Goal: Task Accomplishment & Management: Use online tool/utility

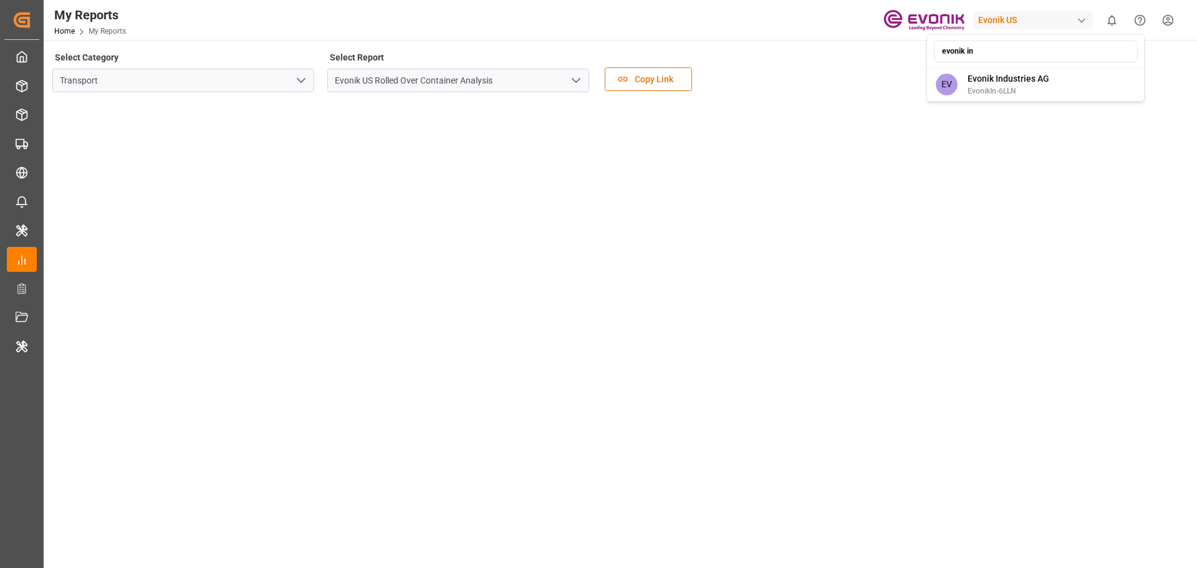
type input "evonik in"
click at [988, 81] on span "Evonik Industries AG" at bounding box center [1009, 78] width 82 height 13
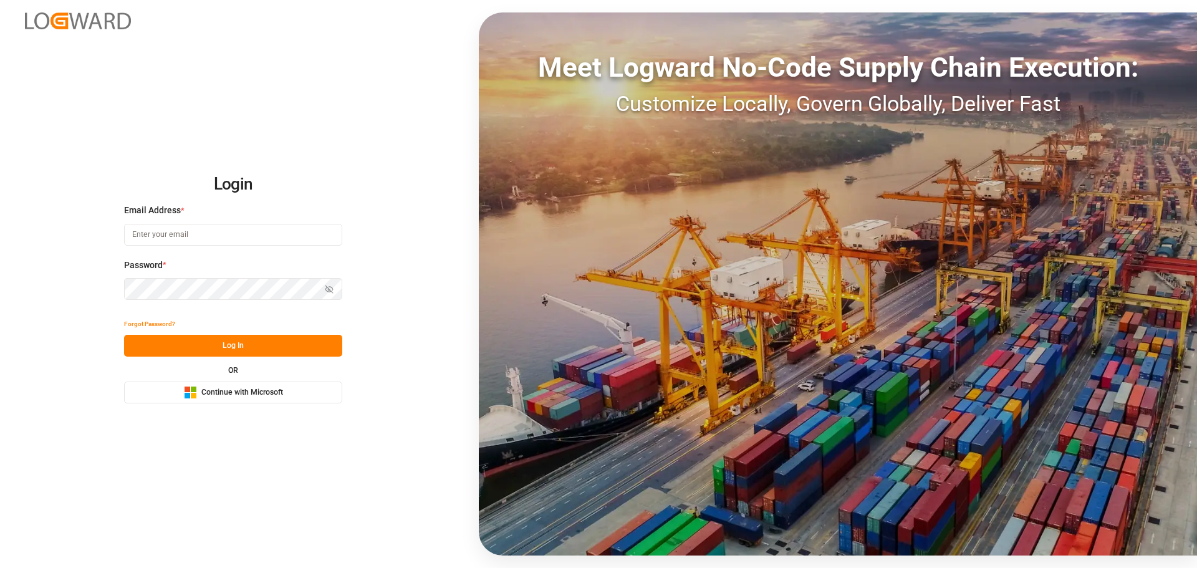
click at [229, 388] on span "Continue with Microsoft" at bounding box center [242, 392] width 82 height 11
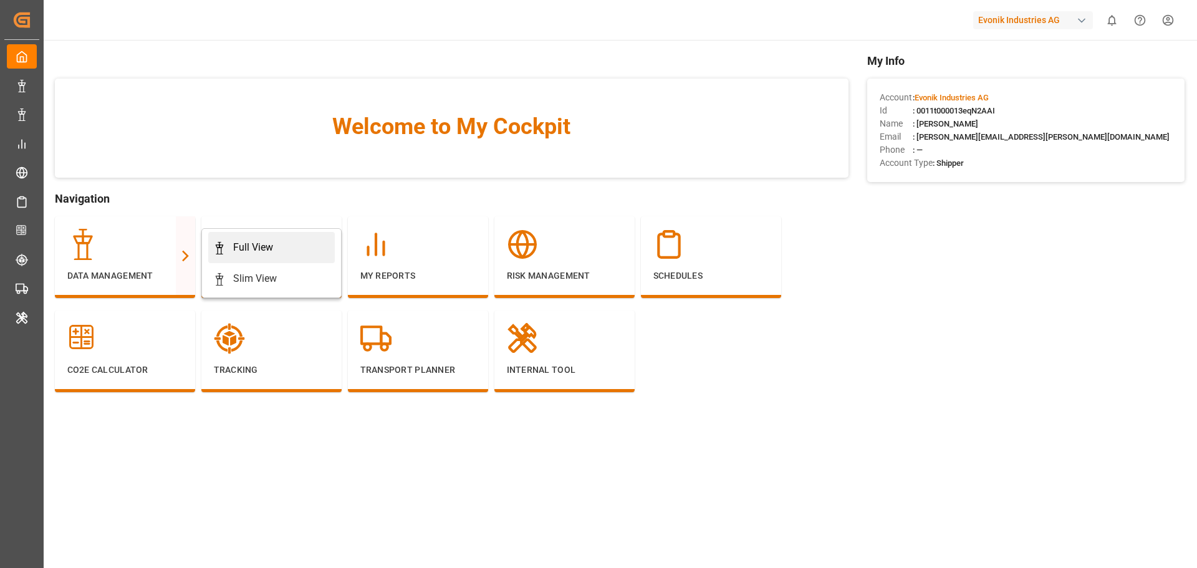
click at [242, 242] on div "Full View" at bounding box center [253, 247] width 40 height 15
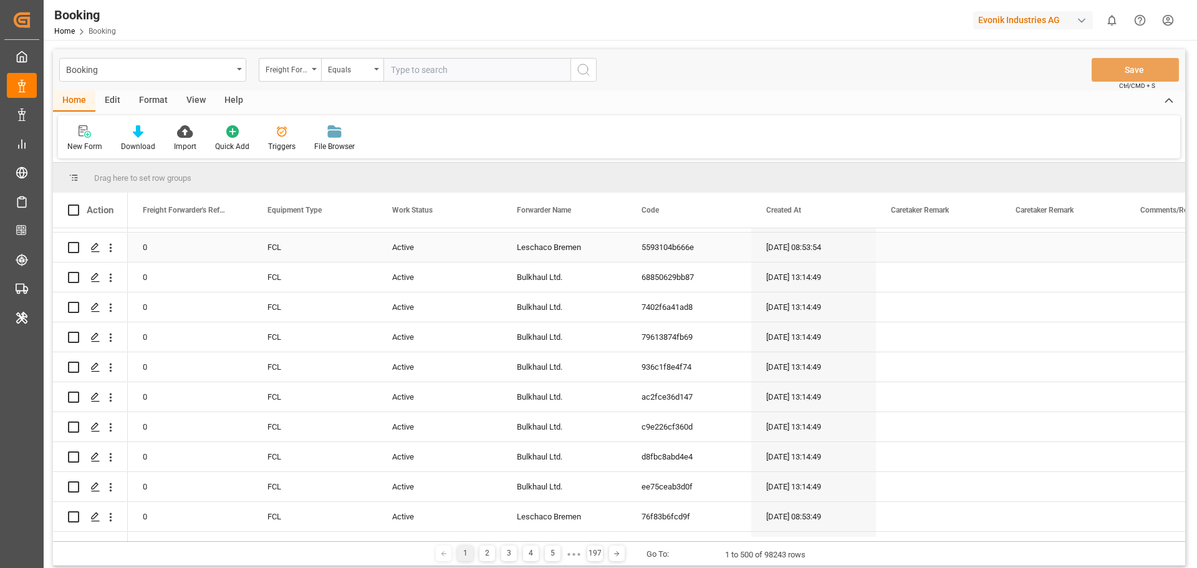
scroll to position [62, 0]
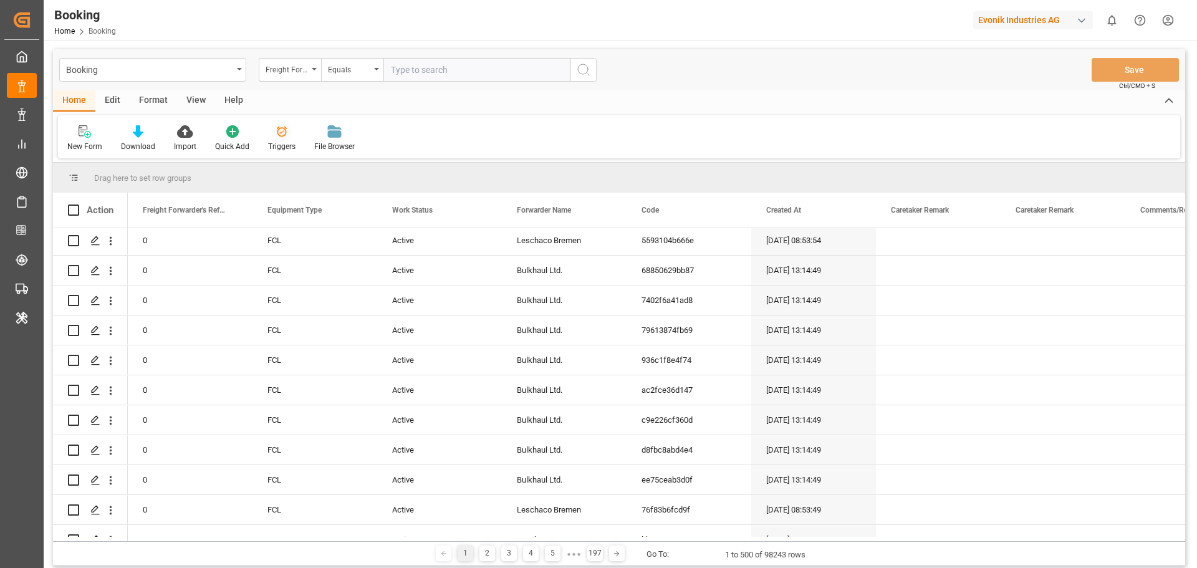
click at [277, 131] on icon at bounding box center [282, 132] width 11 height 11
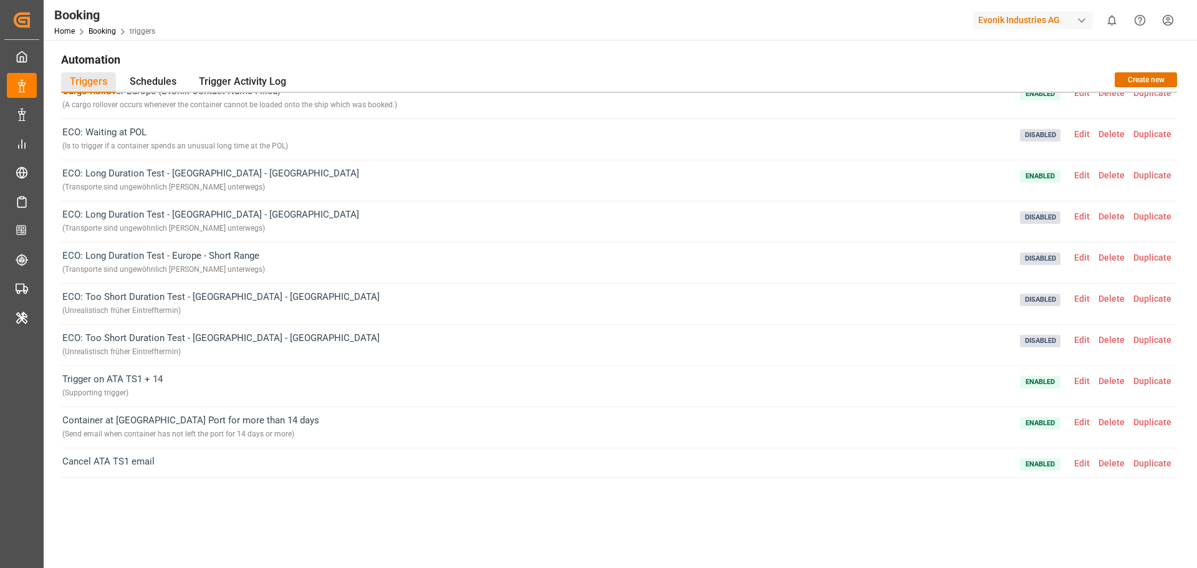
scroll to position [125, 0]
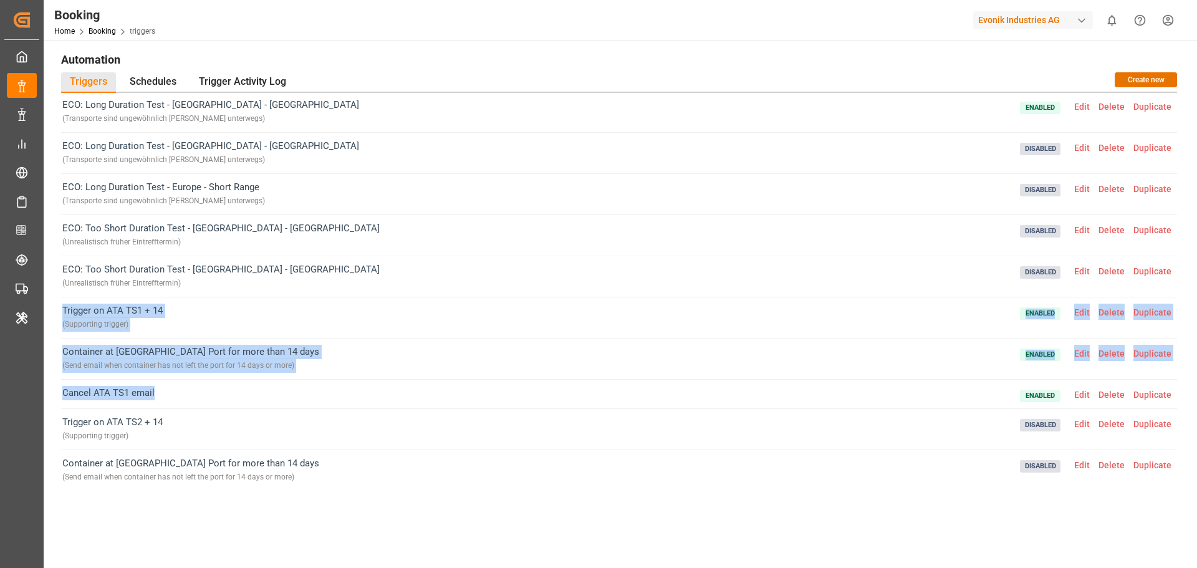
drag, startPoint x: 57, startPoint y: 308, endPoint x: 310, endPoint y: 403, distance: 269.7
click at [310, 403] on div "Automation Triggers Schedules Trigger Activity Log Create new Vessel Delay Noti…" at bounding box center [619, 304] width 1134 height 511
click at [1090, 351] on span "Edit" at bounding box center [1082, 354] width 24 height 10
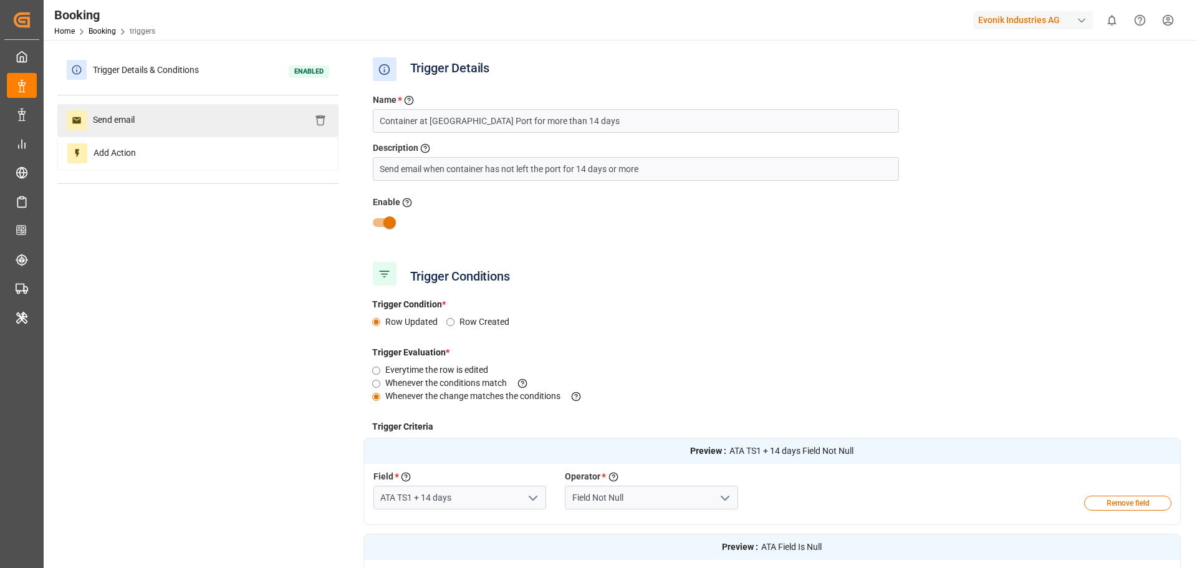
click at [179, 108] on div "Send email" at bounding box center [197, 120] width 281 height 32
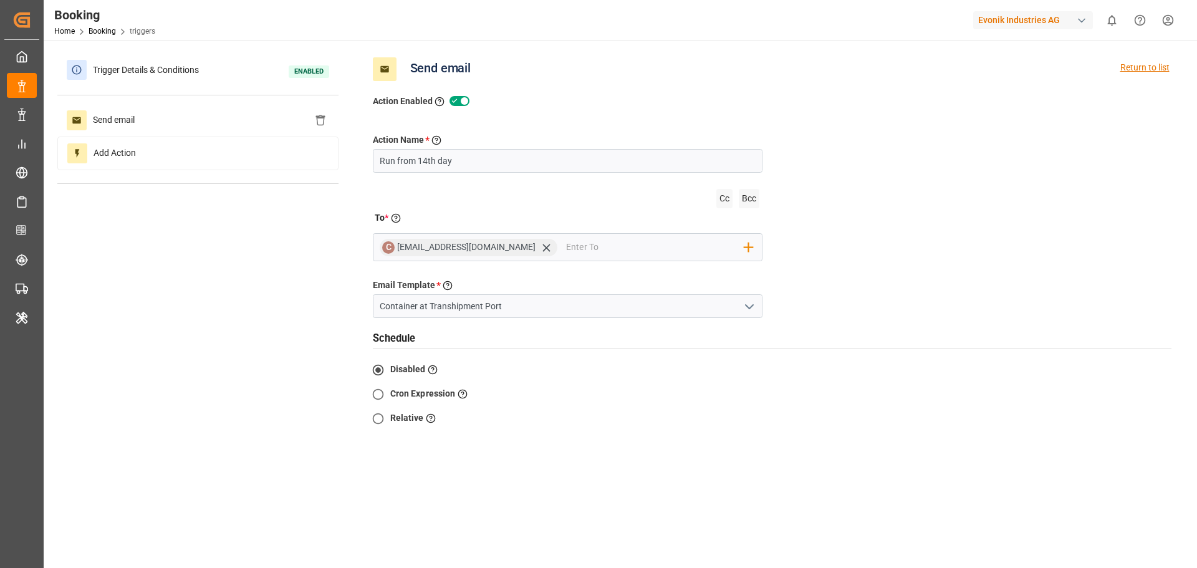
click at [1144, 63] on div "Return to list" at bounding box center [1144, 69] width 49 height 24
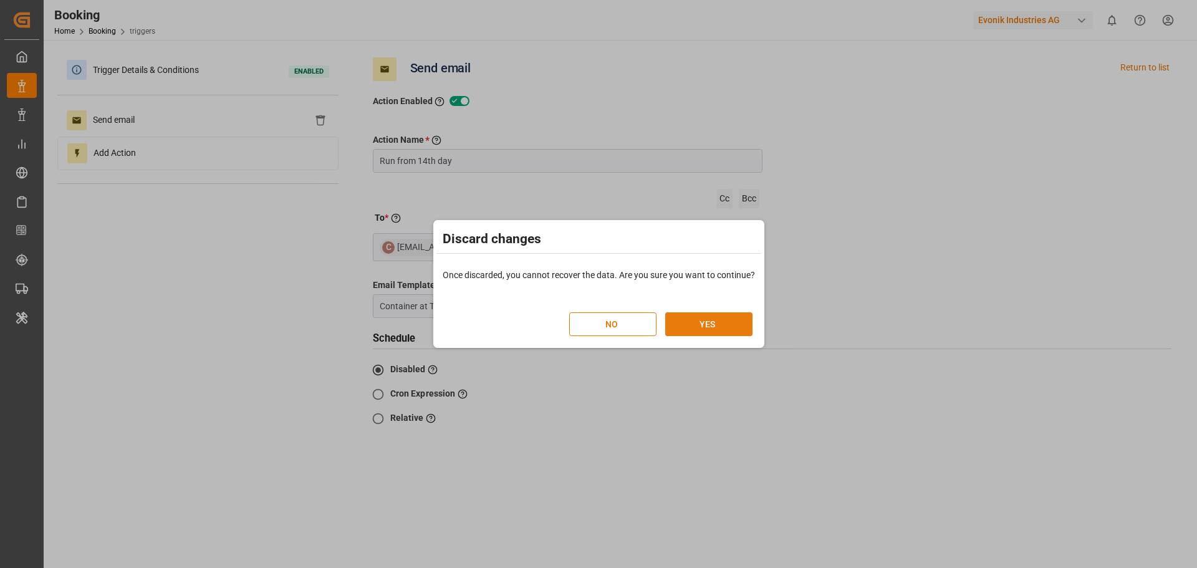
click at [696, 324] on button "YES" at bounding box center [708, 324] width 87 height 24
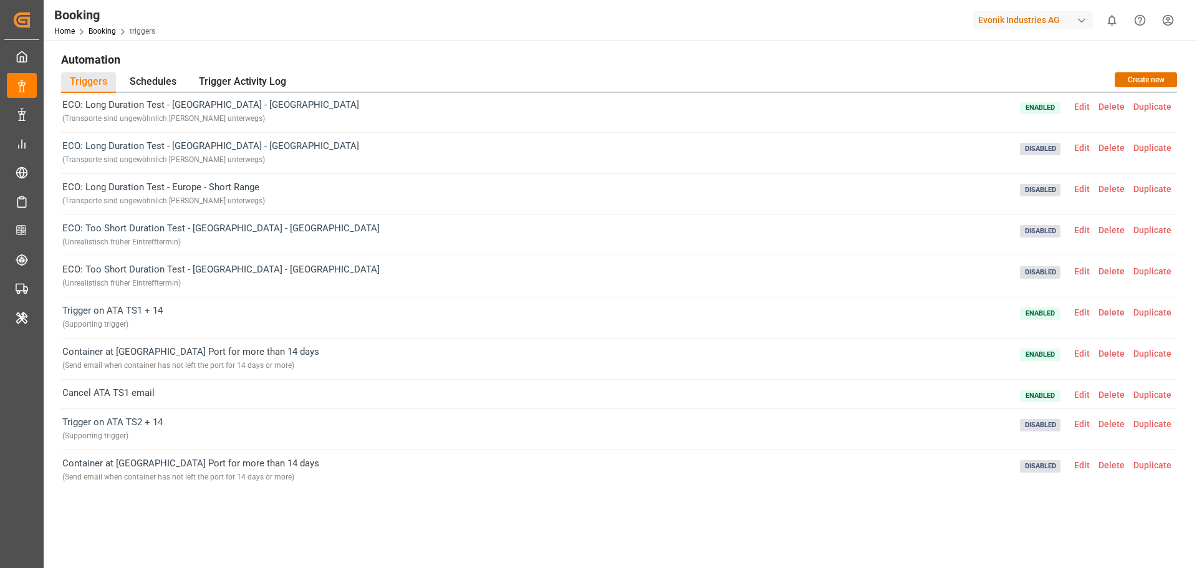
click at [1082, 354] on span "Edit" at bounding box center [1082, 354] width 24 height 10
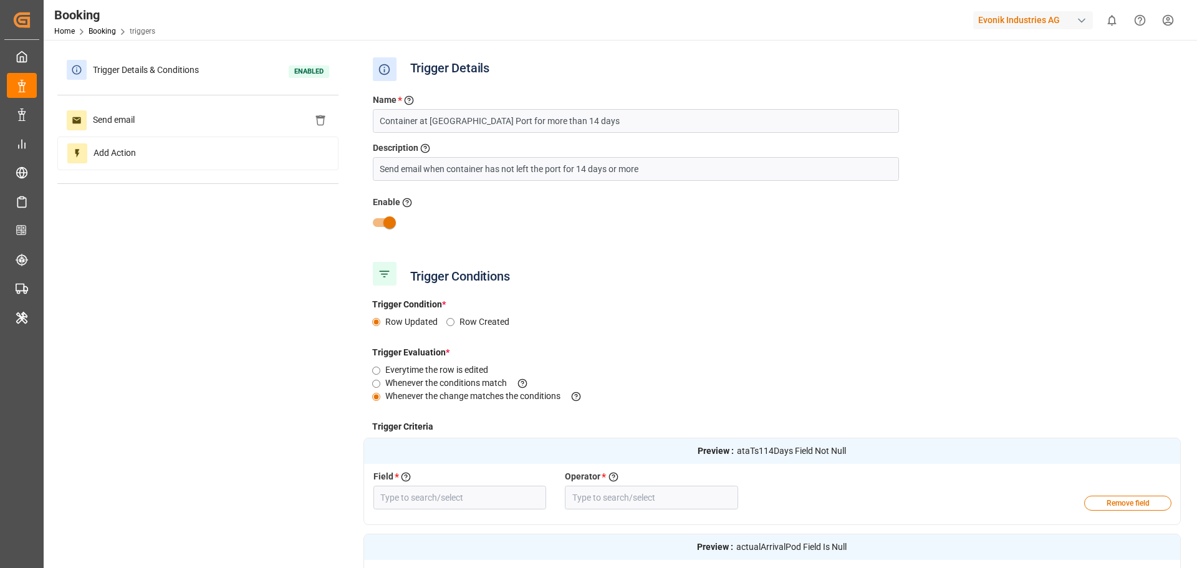
type input "ATA TS1 + 14 days"
type input "Field Not Null"
type input "ATA"
type input "Field Is Null"
type input "ATD TS1"
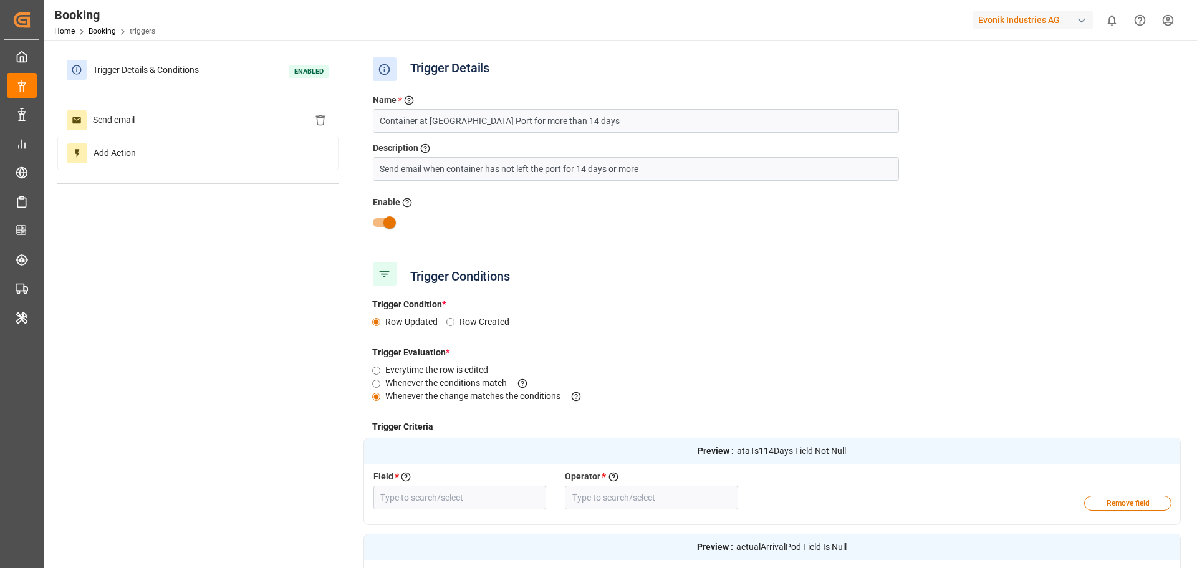
type input "Field Is Null"
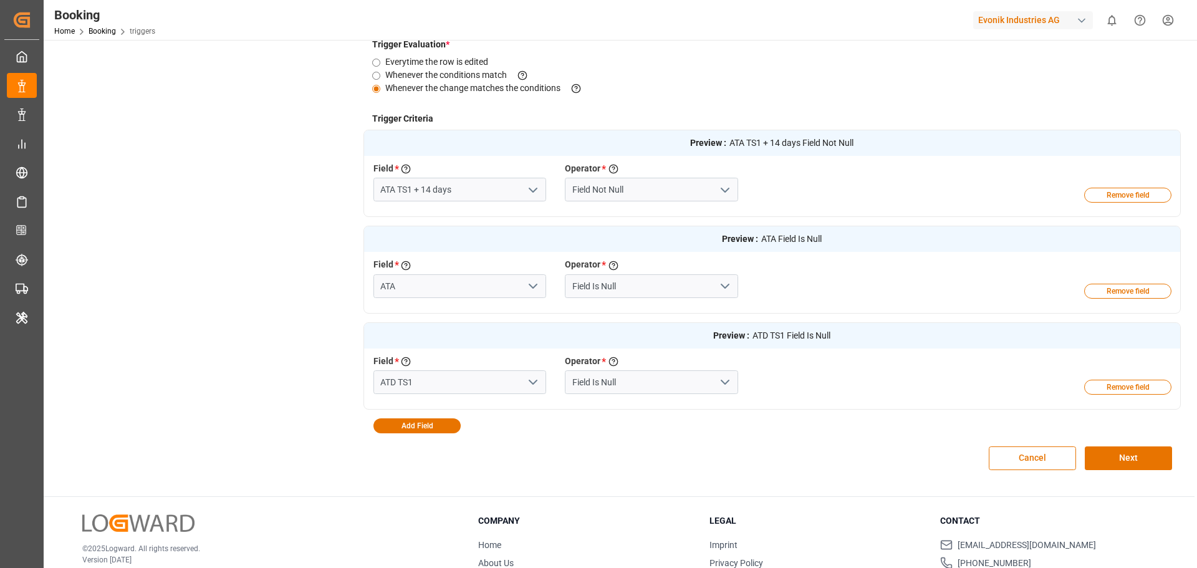
scroll to position [378, 0]
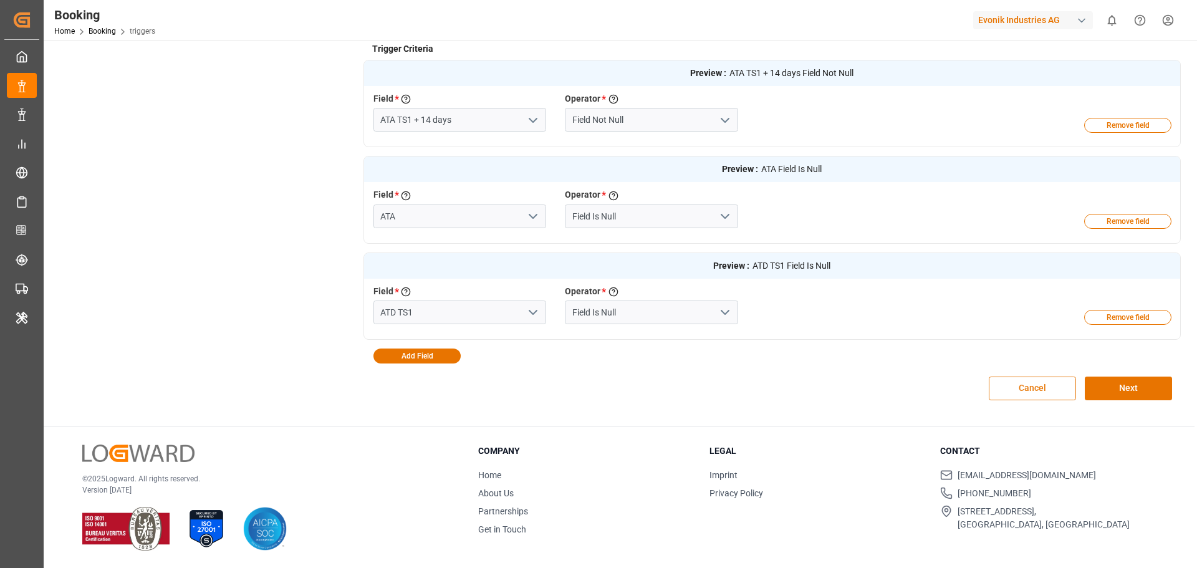
click at [1024, 386] on button "Cancel" at bounding box center [1032, 389] width 87 height 24
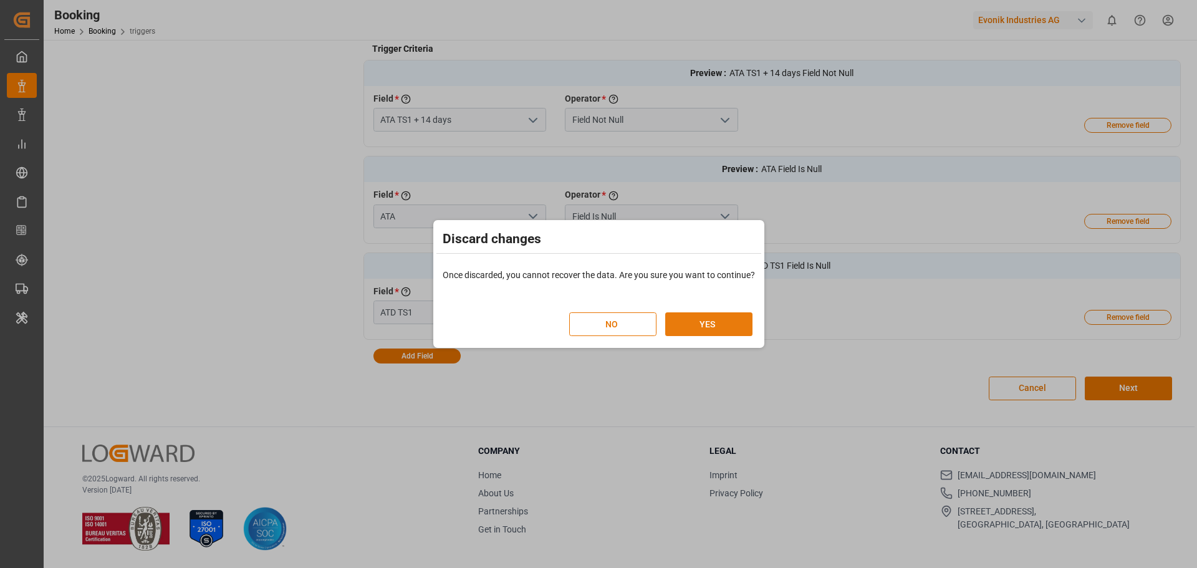
click at [722, 320] on button "YES" at bounding box center [708, 324] width 87 height 24
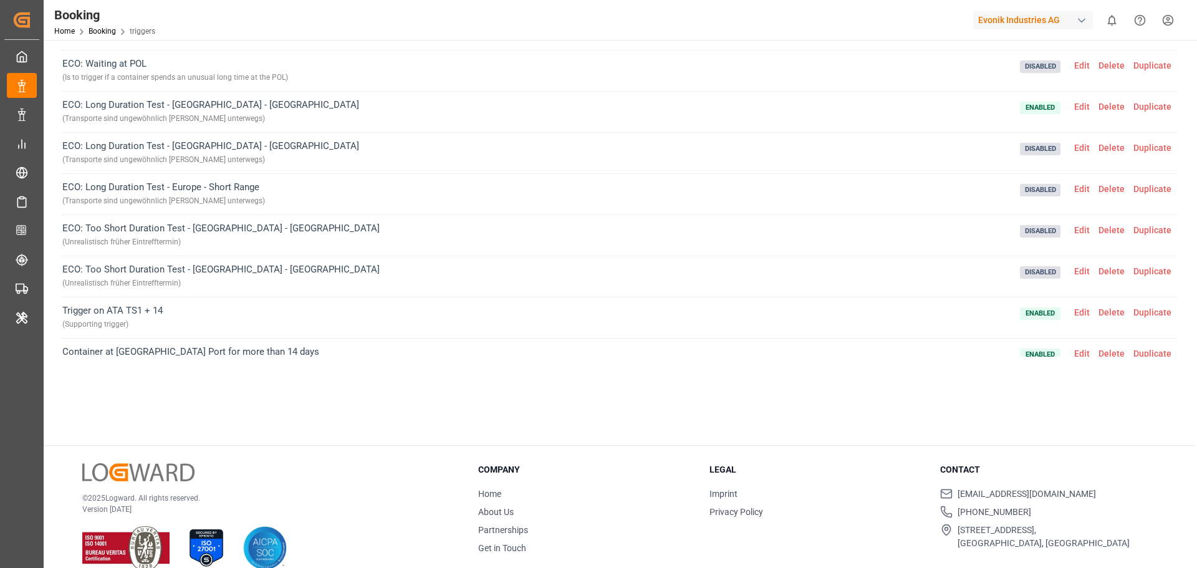
scroll to position [125, 0]
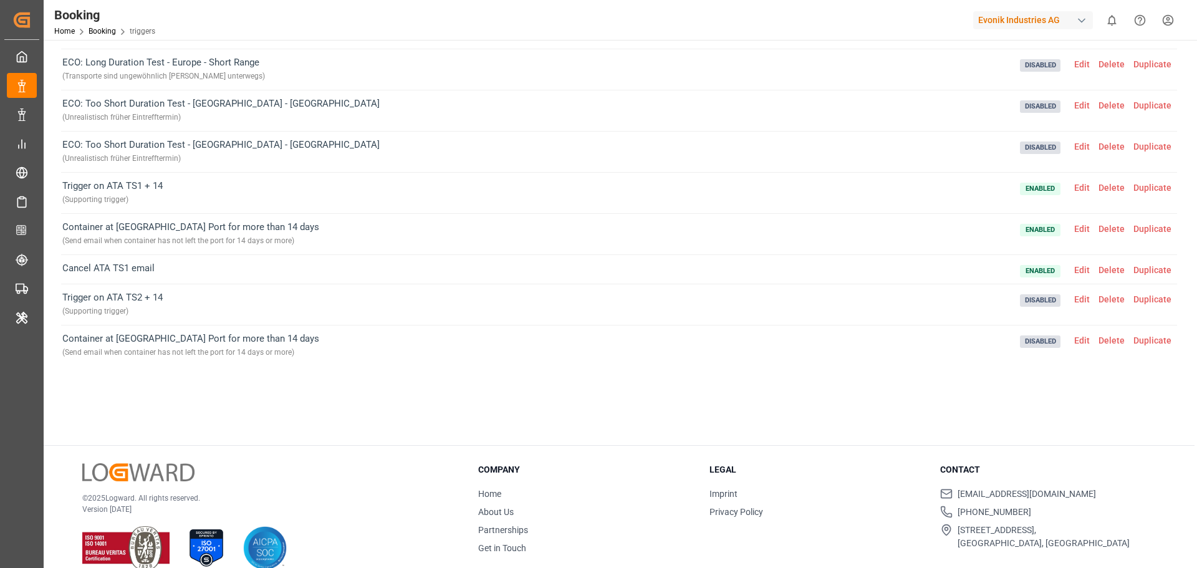
click at [1082, 189] on span "Edit" at bounding box center [1082, 188] width 24 height 10
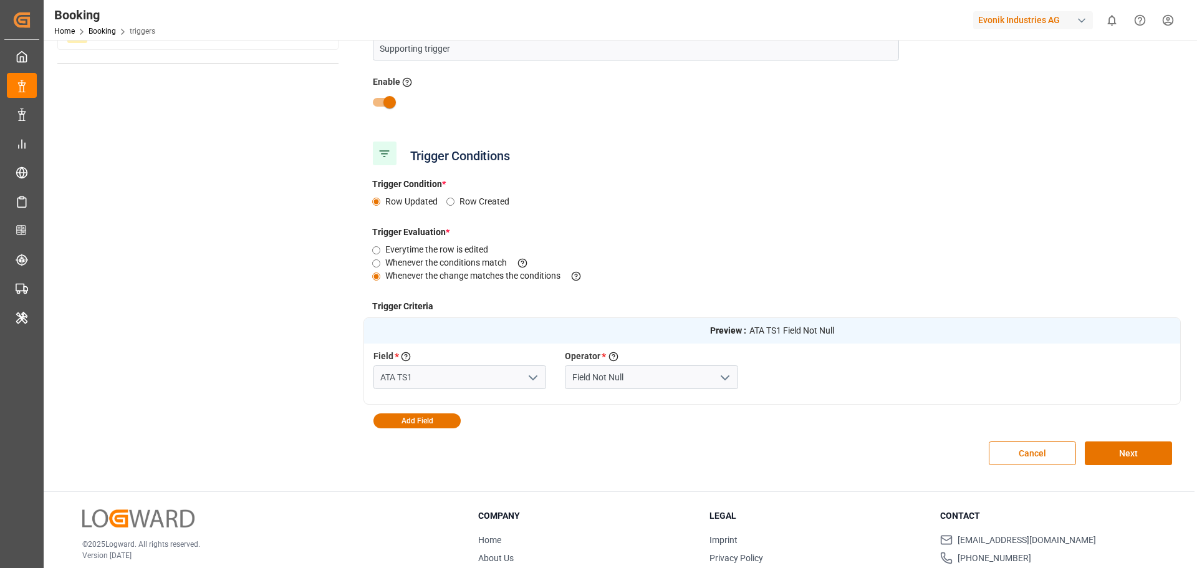
scroll to position [0, 0]
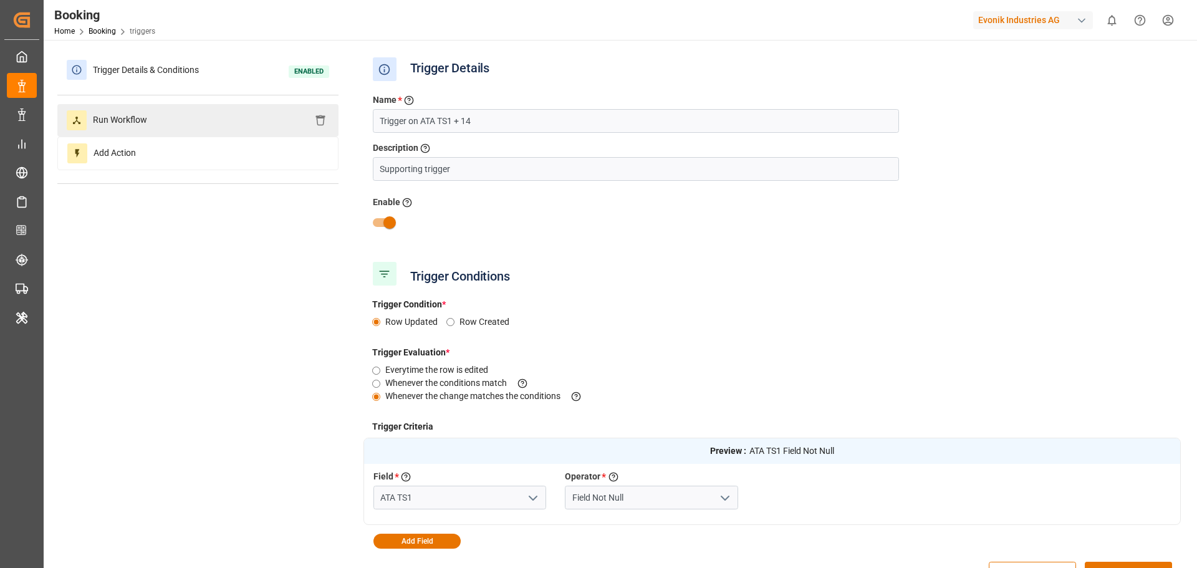
click at [137, 115] on span "Run Workflow" at bounding box center [120, 120] width 67 height 20
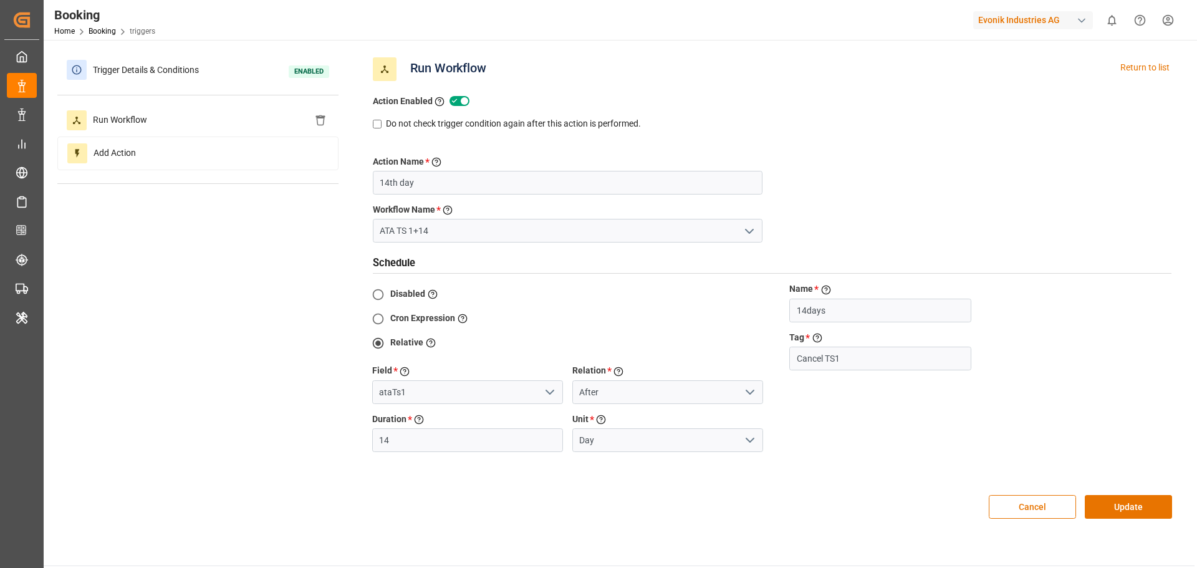
click at [548, 393] on polyline "open menu" at bounding box center [549, 392] width 7 height 4
click at [461, 394] on input "ataTs1" at bounding box center [467, 392] width 191 height 24
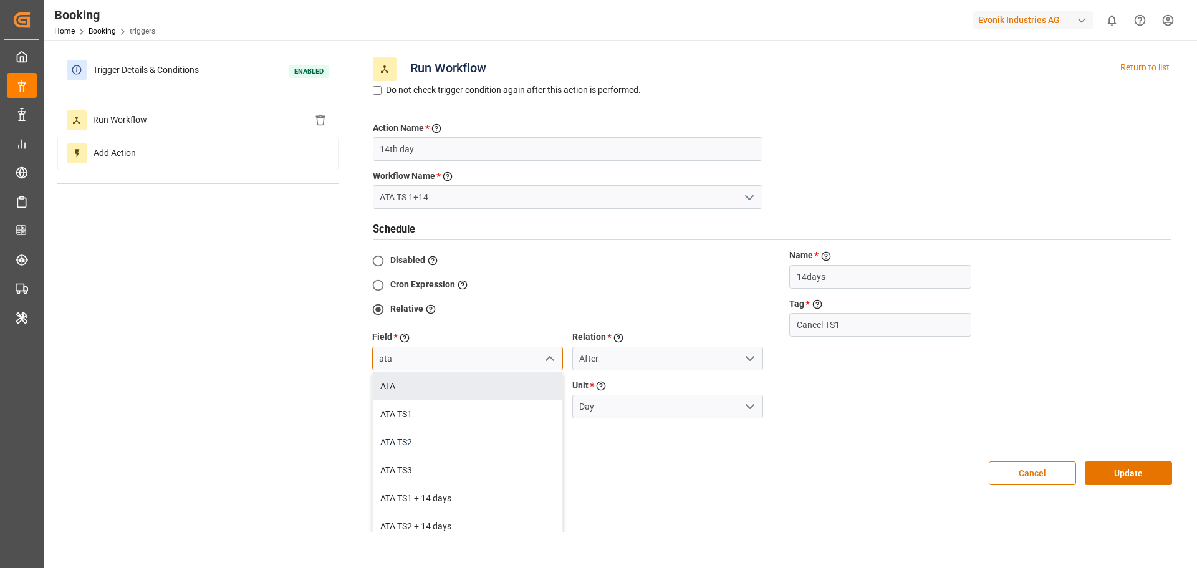
scroll to position [62, 0]
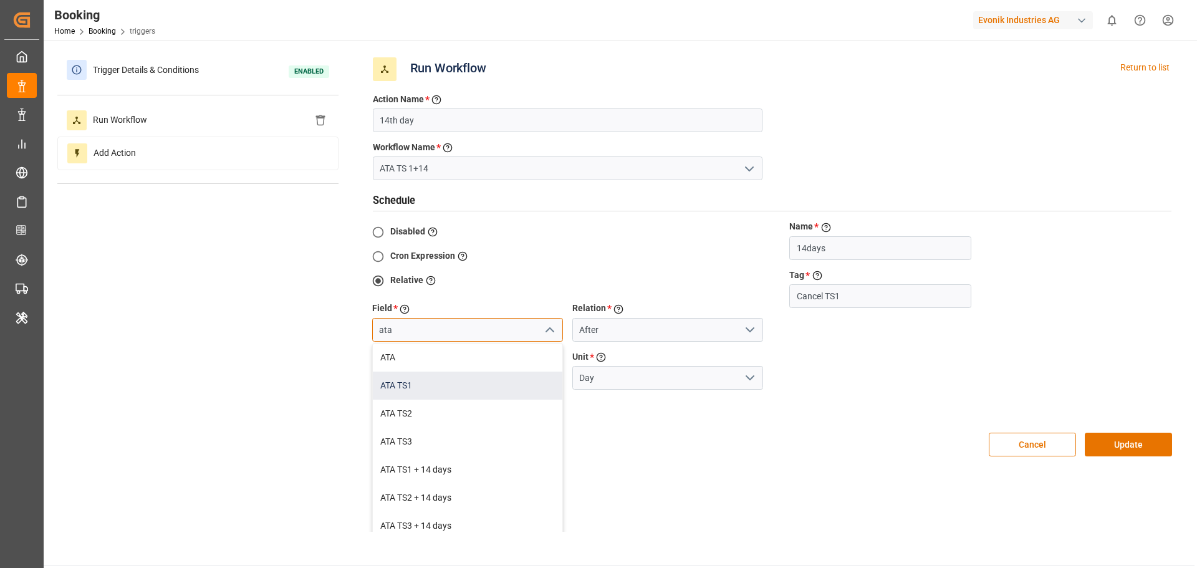
click at [402, 393] on div "ATA TS1" at bounding box center [468, 386] width 190 height 28
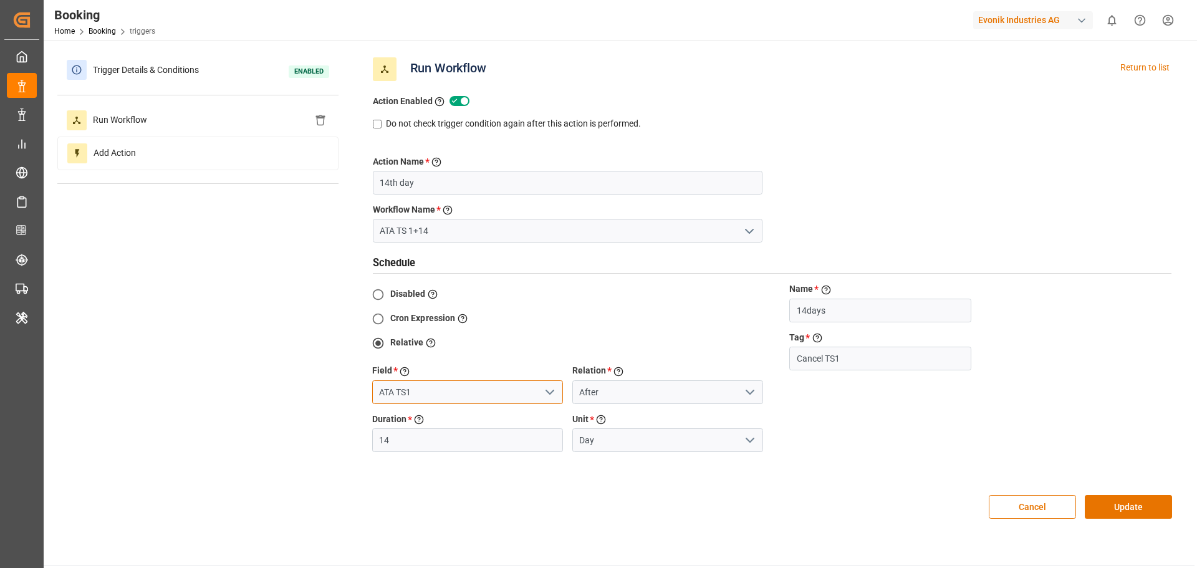
type input "ATA TS1"
click at [556, 394] on icon "open menu" at bounding box center [549, 392] width 15 height 15
click at [555, 393] on icon "close menu" at bounding box center [549, 392] width 15 height 15
click at [1133, 504] on button "Update" at bounding box center [1128, 507] width 87 height 24
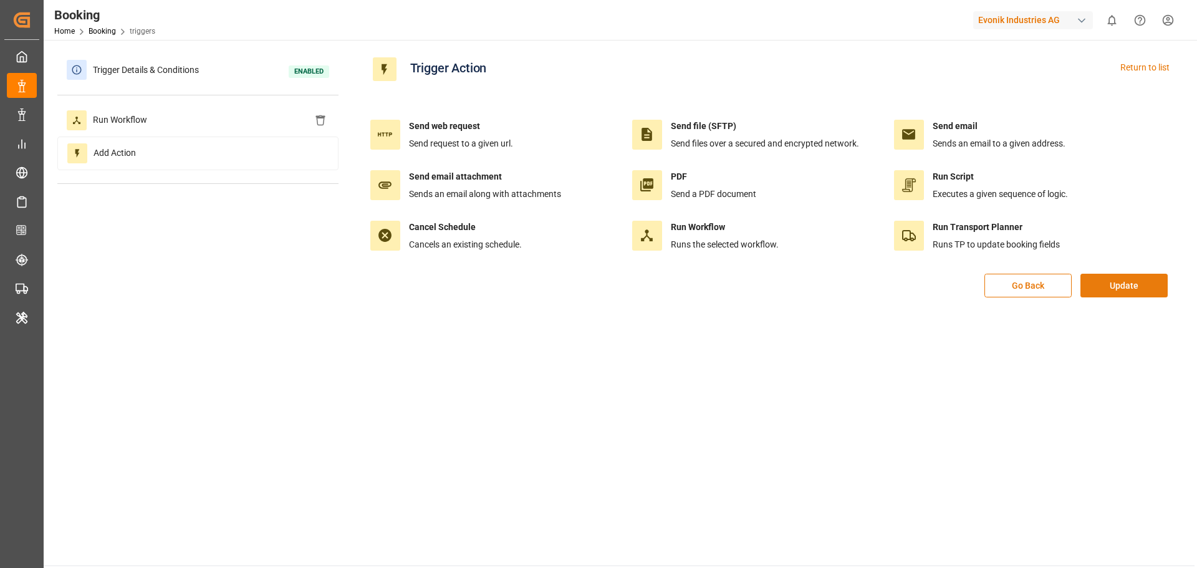
click at [1134, 289] on button "Update" at bounding box center [1124, 286] width 87 height 24
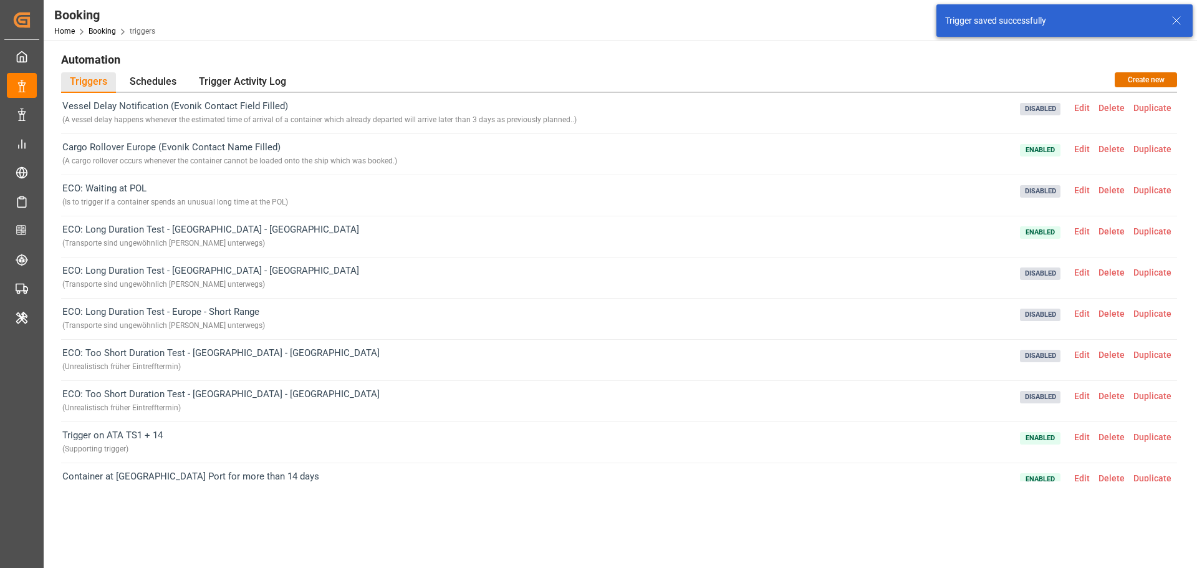
click at [1179, 24] on icon at bounding box center [1176, 20] width 15 height 15
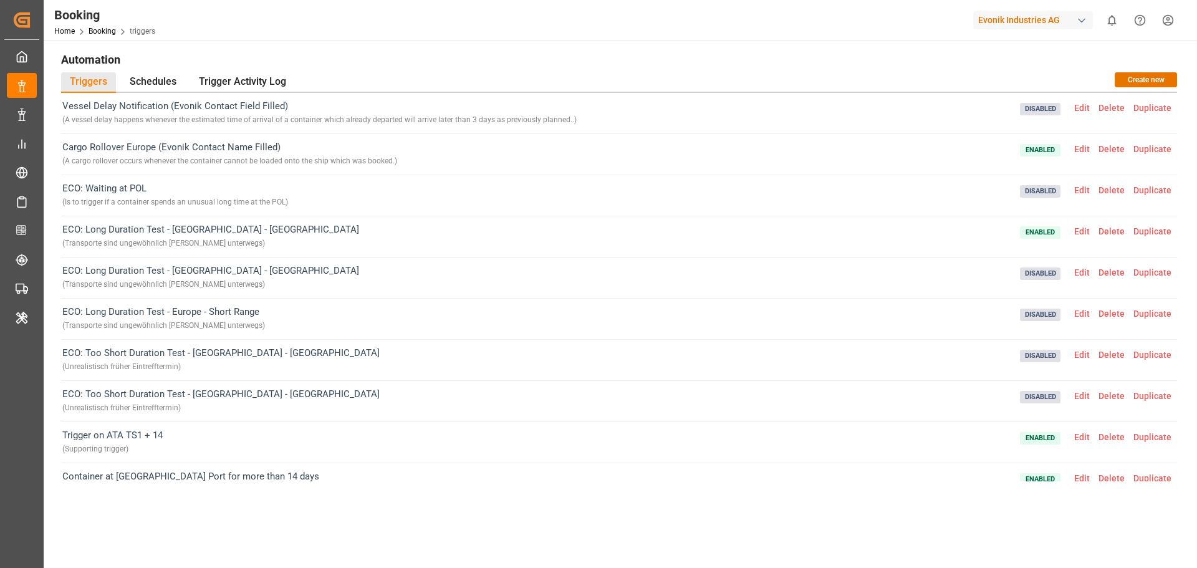
scroll to position [62, 0]
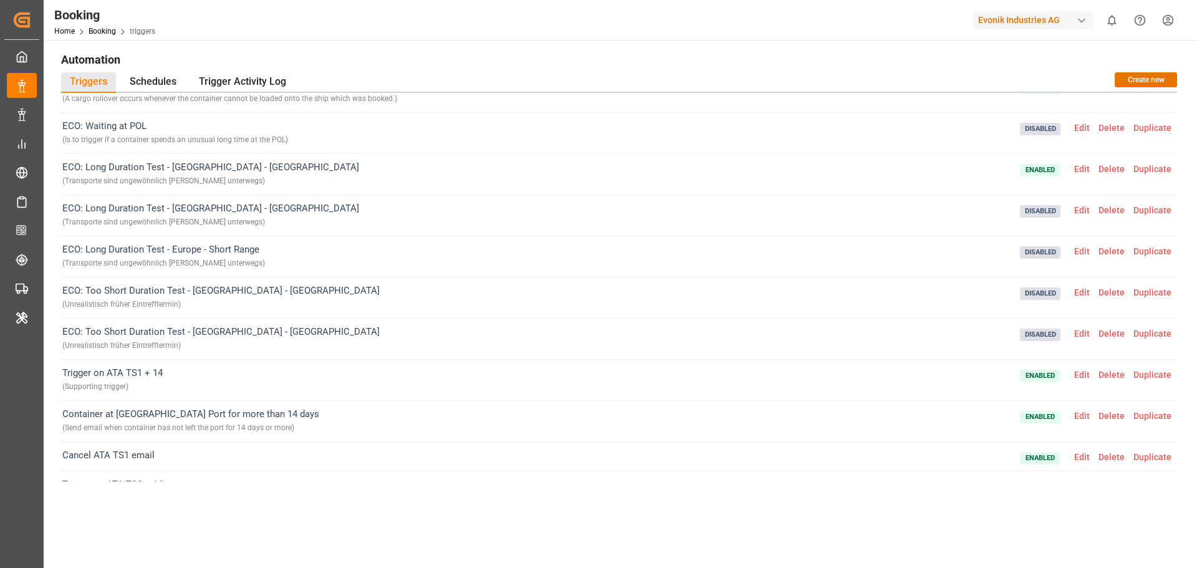
click at [1077, 416] on span "Edit" at bounding box center [1082, 416] width 24 height 10
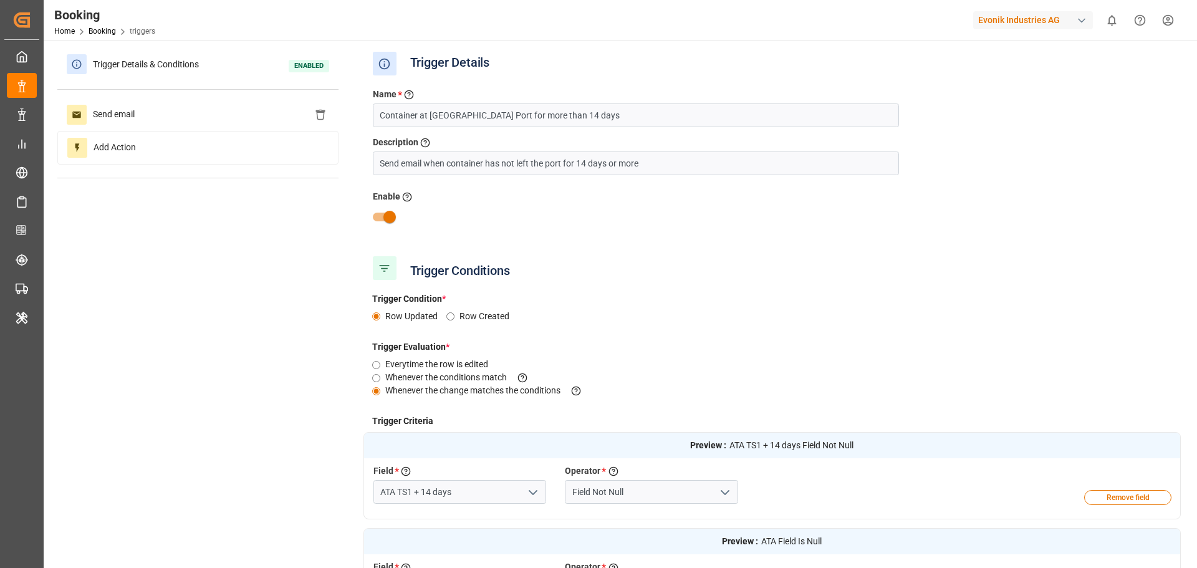
scroll to position [0, 0]
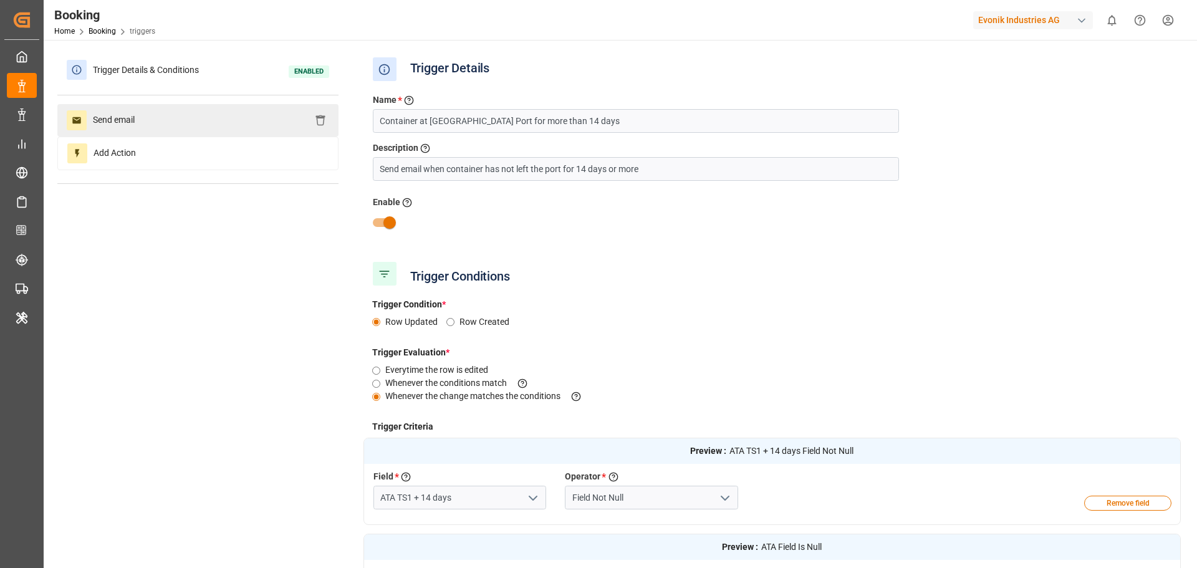
click at [135, 123] on span "Send email" at bounding box center [114, 120] width 54 height 20
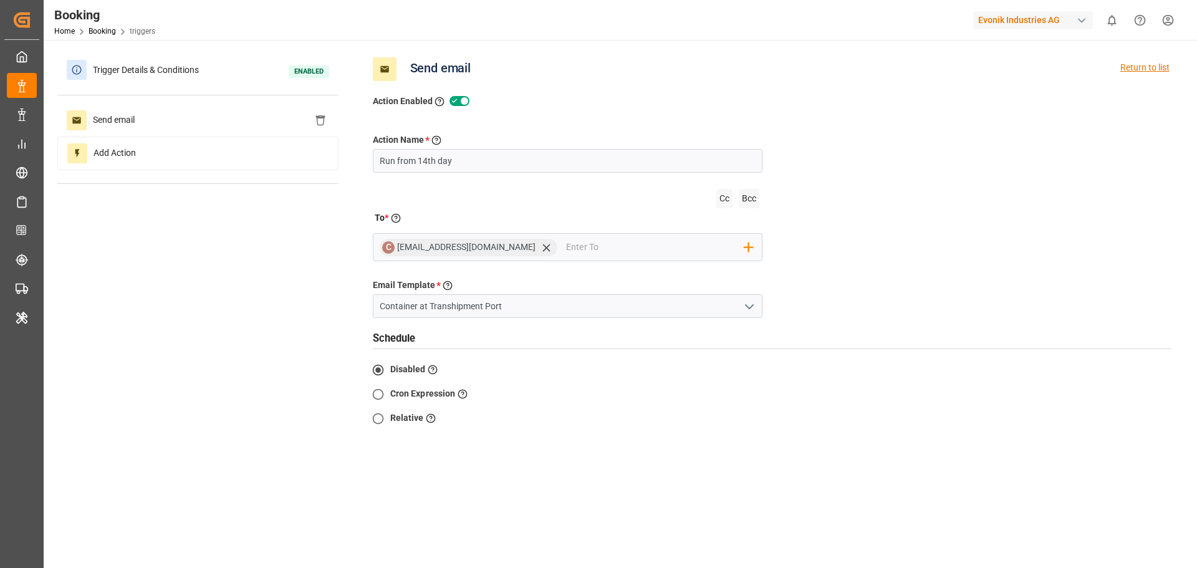
click at [1140, 72] on div "Return to list" at bounding box center [1144, 69] width 49 height 24
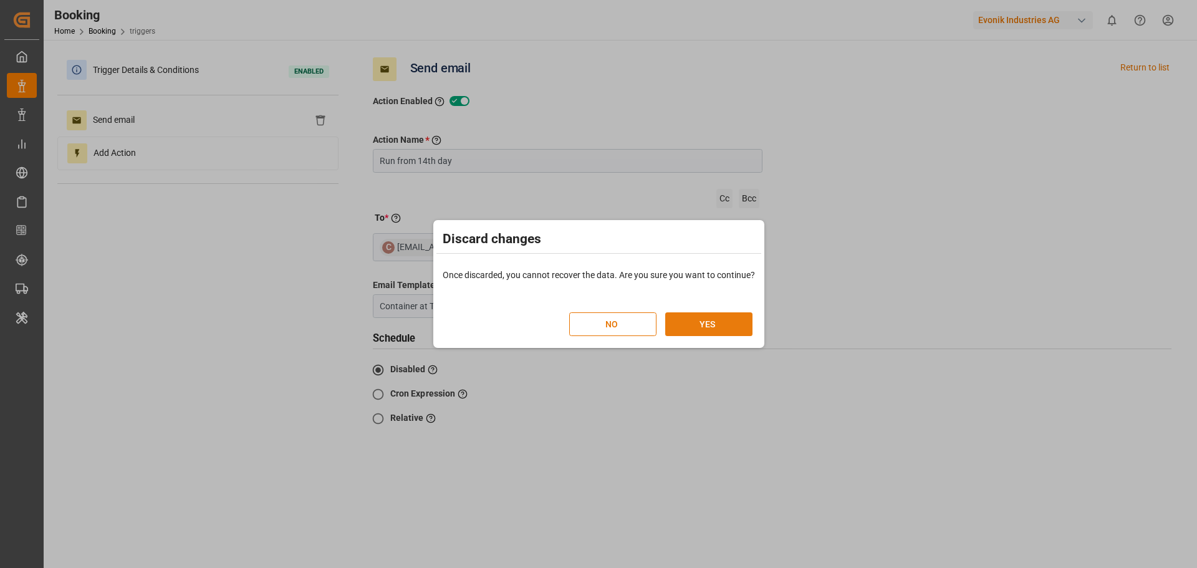
click at [705, 325] on button "YES" at bounding box center [708, 324] width 87 height 24
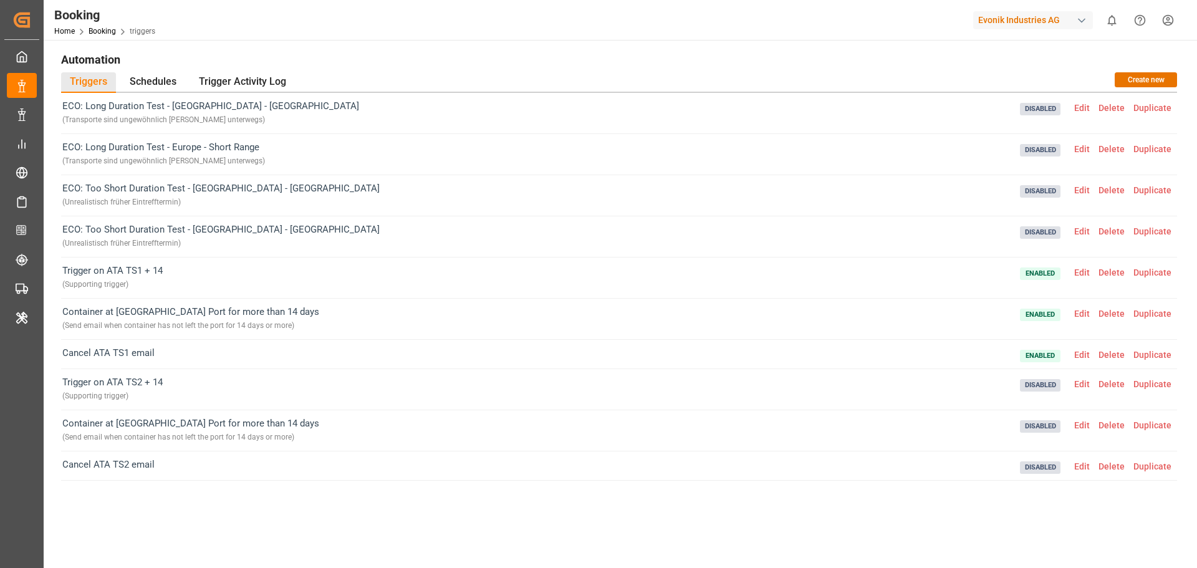
scroll to position [187, 0]
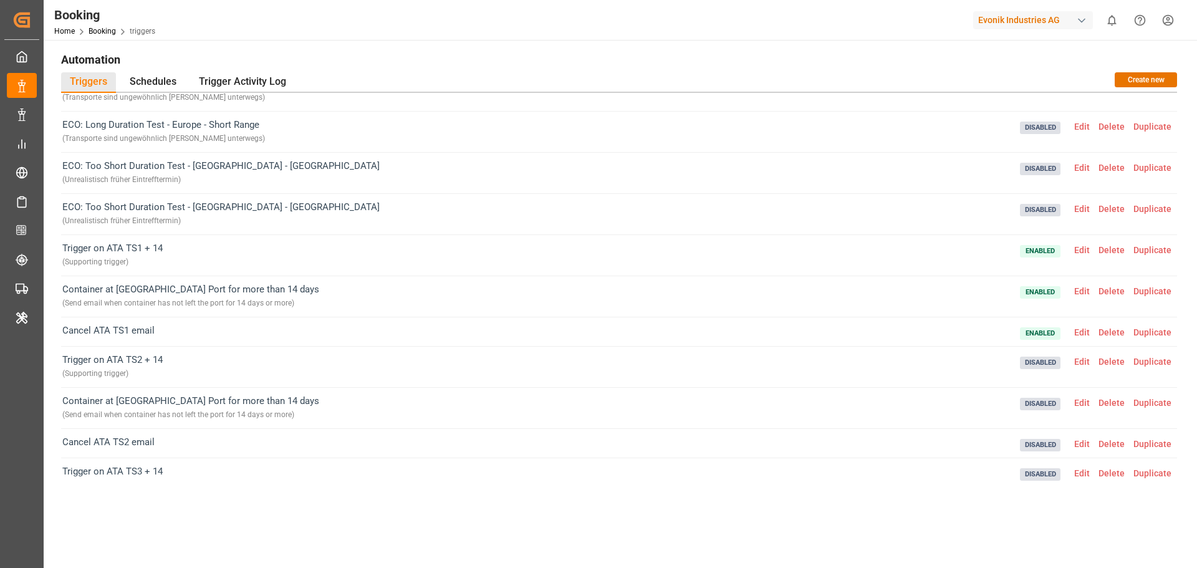
click at [1081, 332] on span "Edit" at bounding box center [1082, 332] width 24 height 10
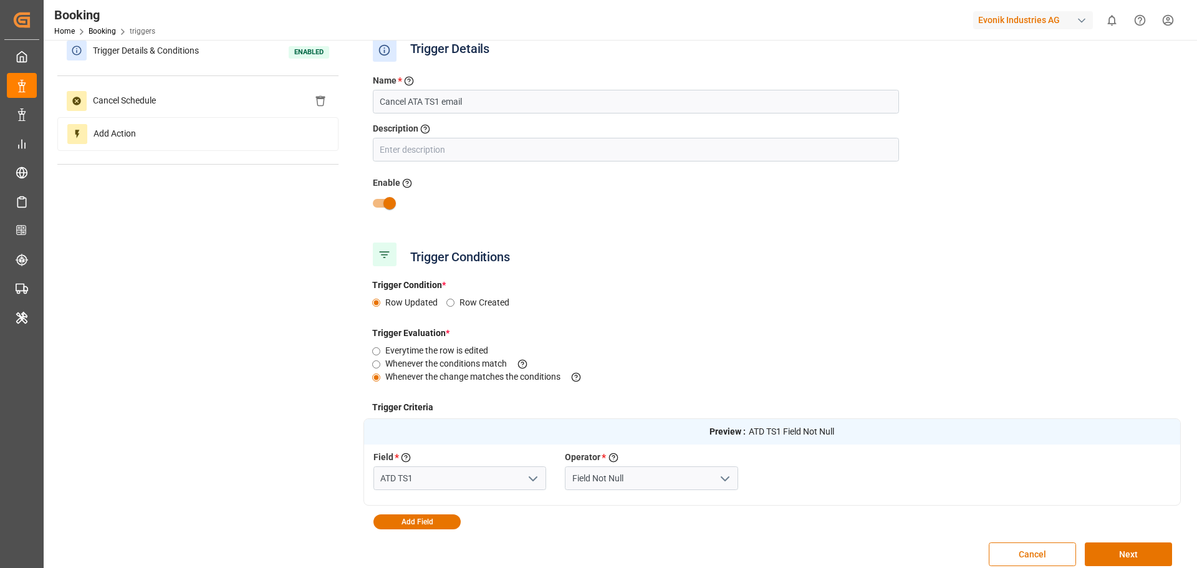
scroll to position [0, 0]
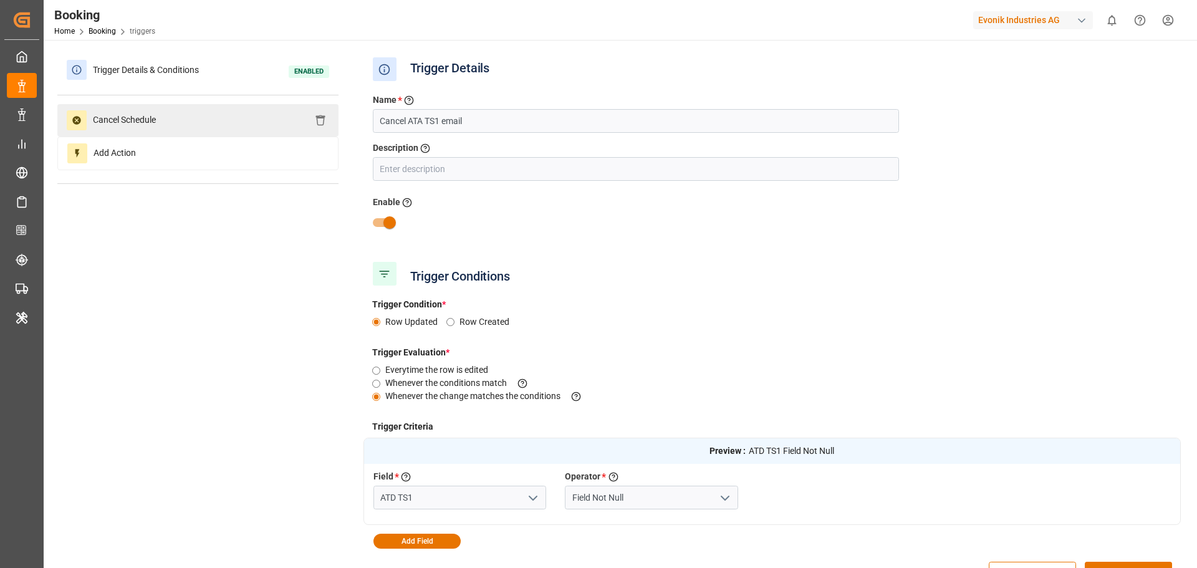
click at [200, 122] on div "Cancel Schedule" at bounding box center [197, 120] width 281 height 32
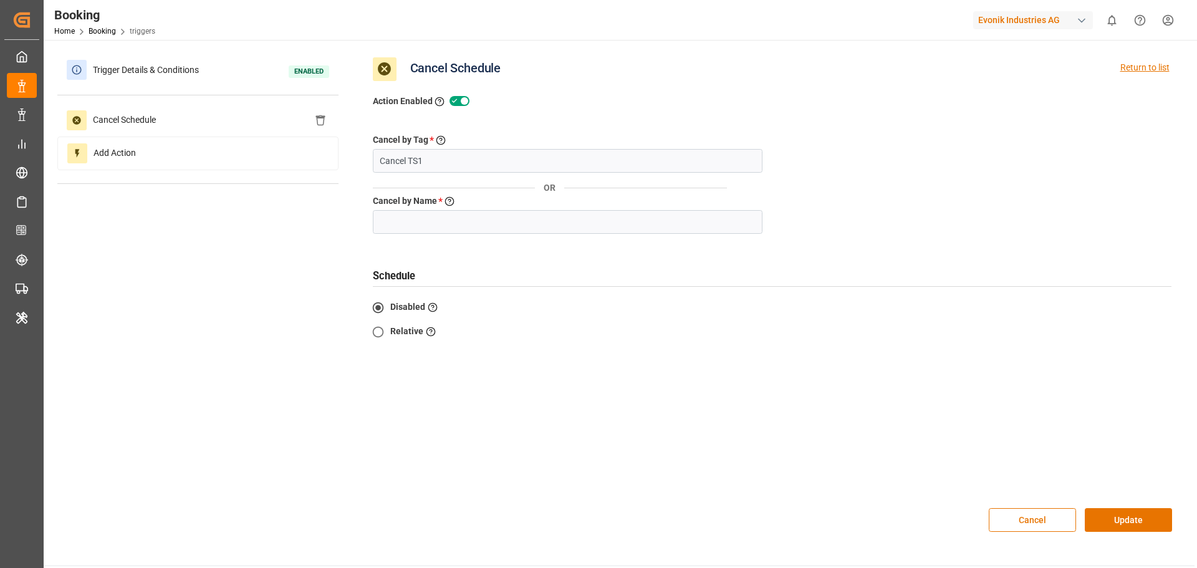
click at [1139, 65] on div "Return to list" at bounding box center [1144, 69] width 49 height 24
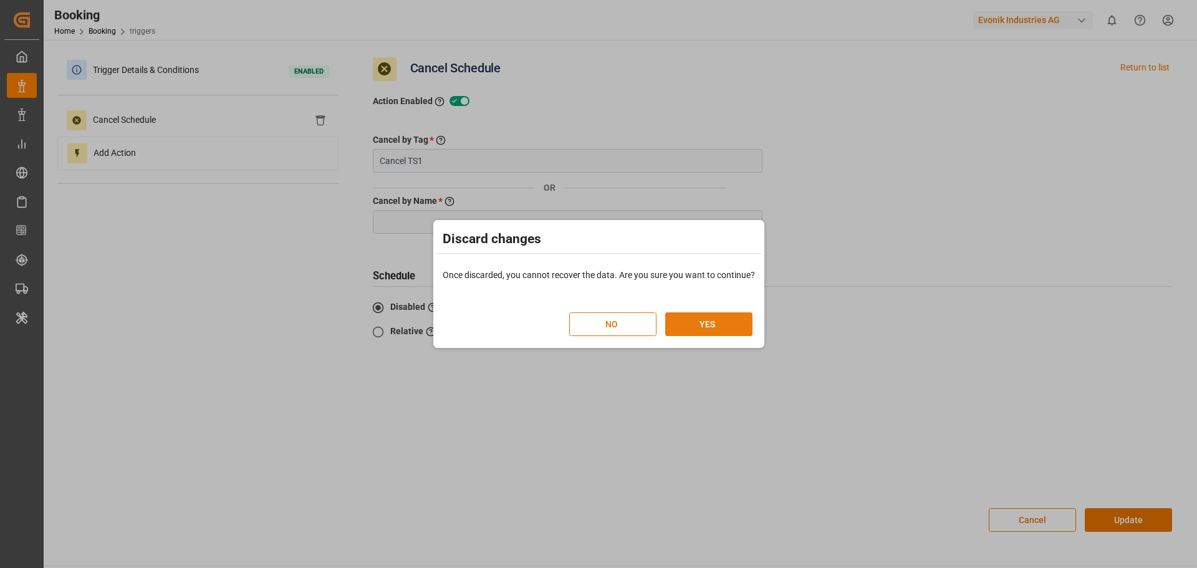
click at [695, 321] on button "YES" at bounding box center [708, 324] width 87 height 24
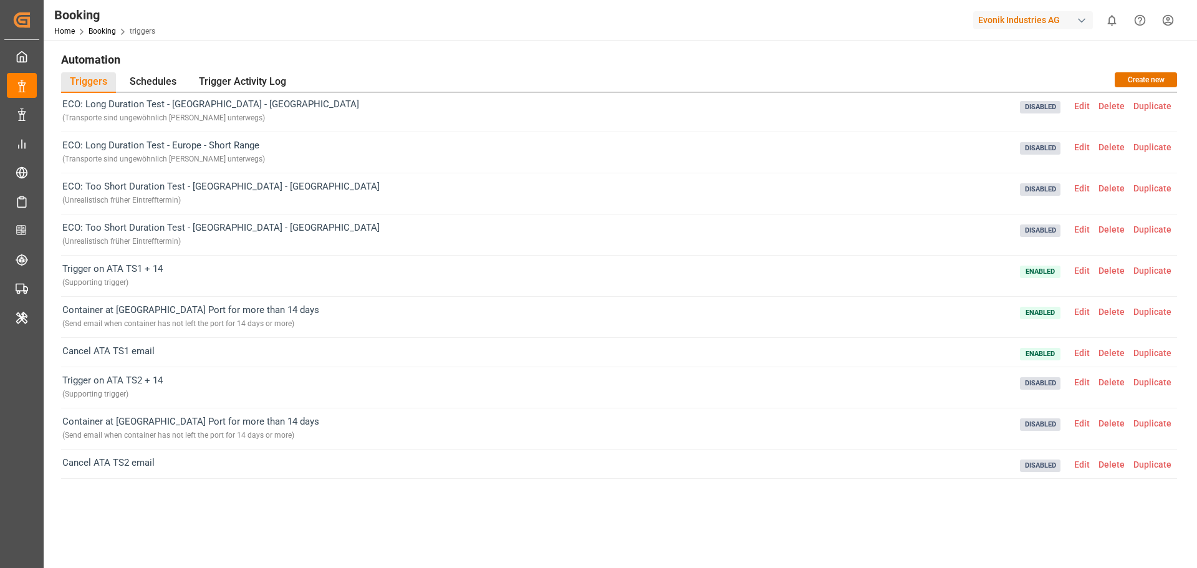
scroll to position [187, 0]
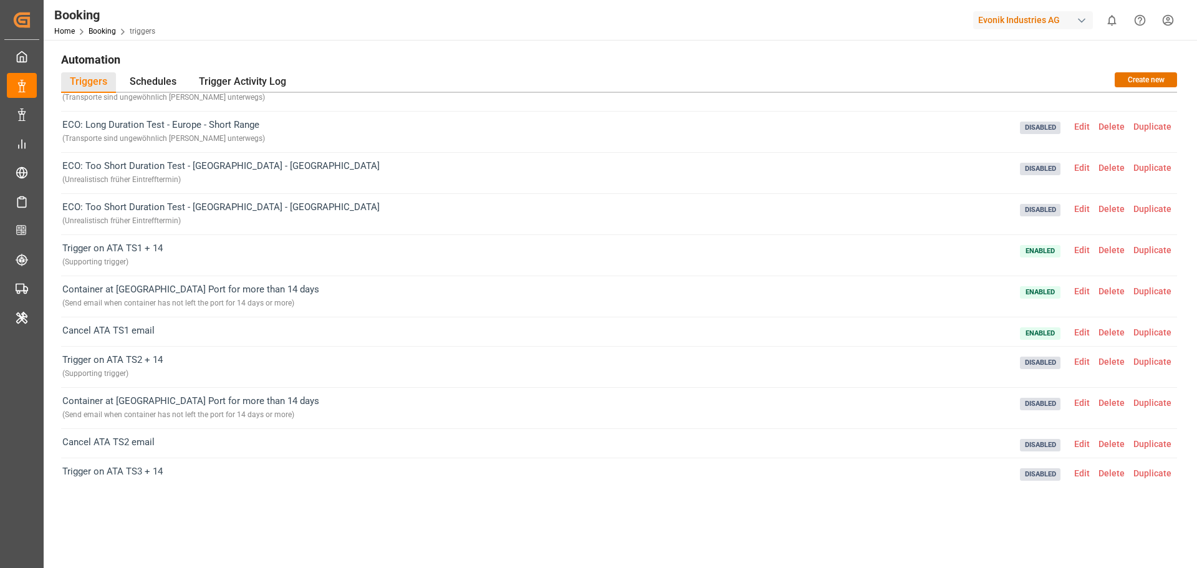
click at [1079, 292] on span "Edit" at bounding box center [1082, 291] width 24 height 10
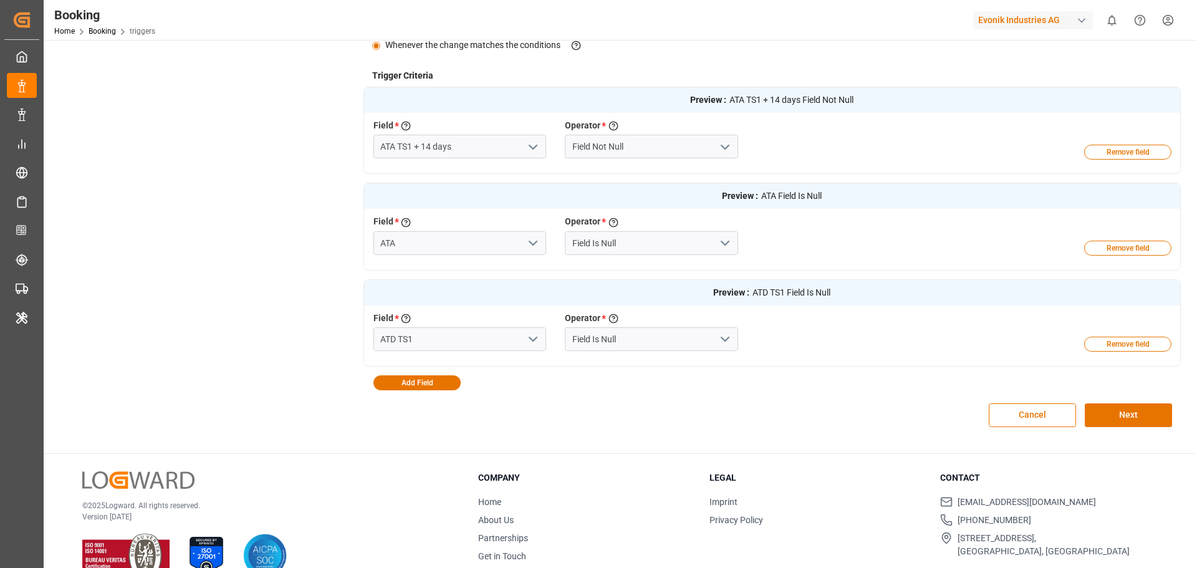
scroll to position [378, 0]
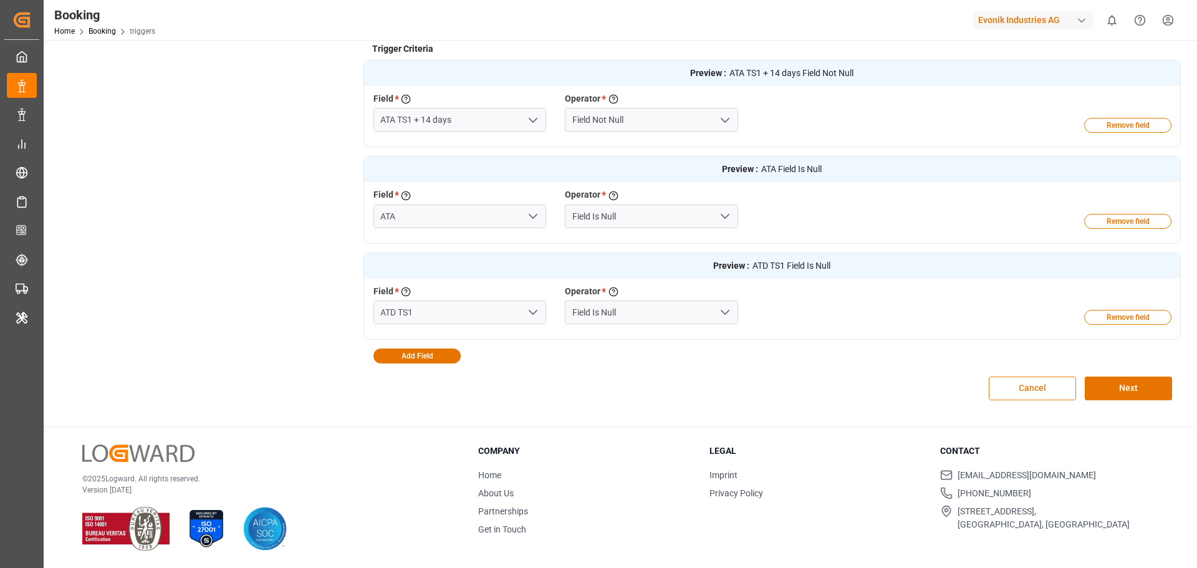
click at [1017, 393] on button "Cancel" at bounding box center [1032, 389] width 87 height 24
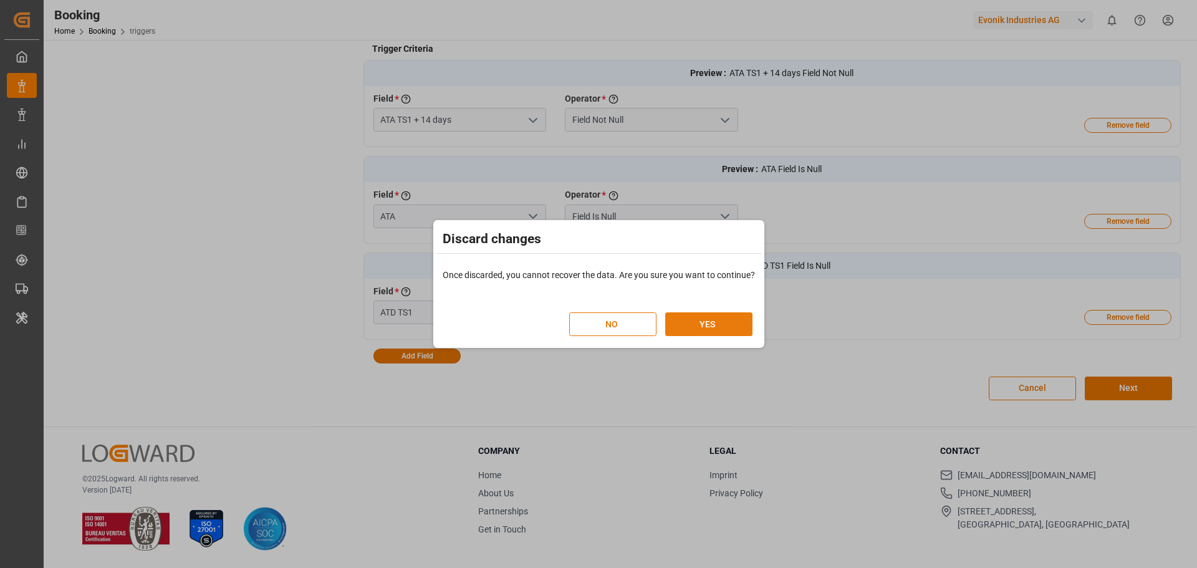
click at [728, 329] on button "YES" at bounding box center [708, 324] width 87 height 24
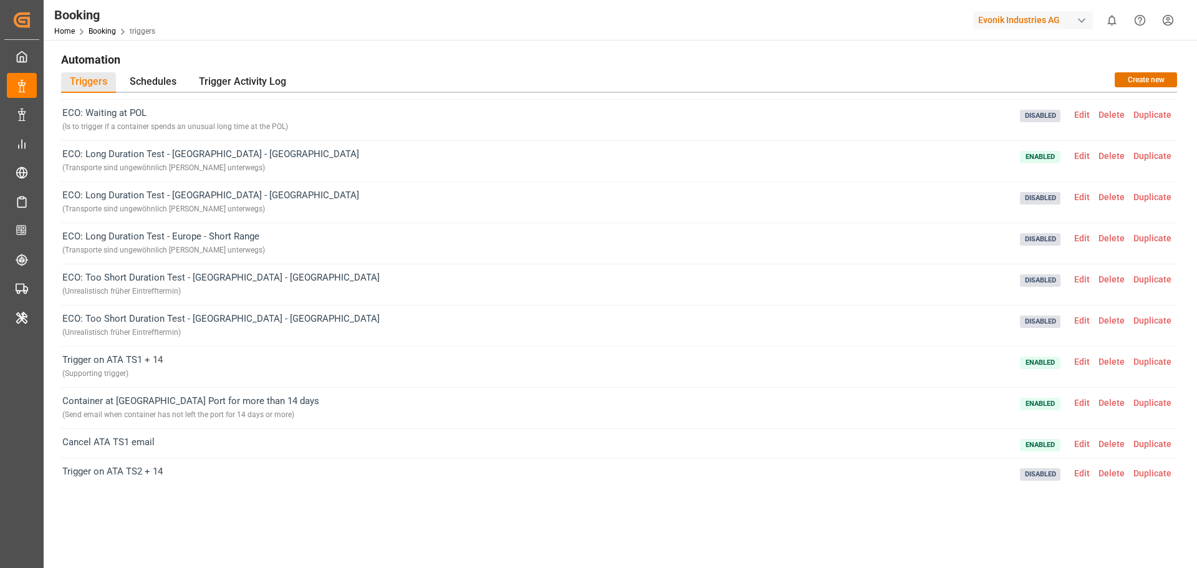
scroll to position [125, 0]
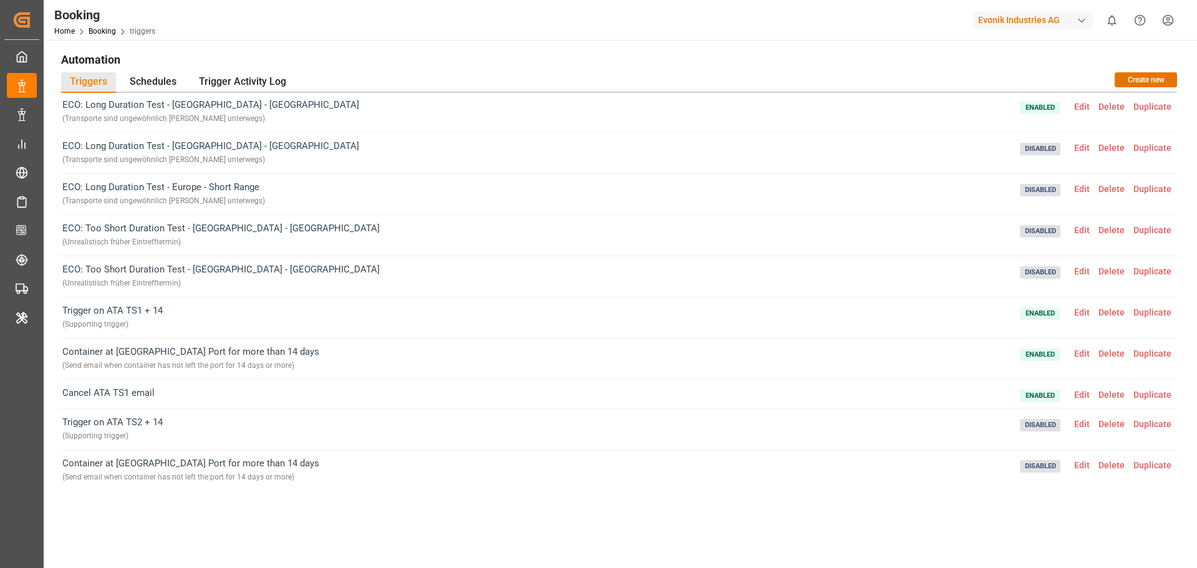
click at [1081, 394] on span "Edit" at bounding box center [1082, 395] width 24 height 10
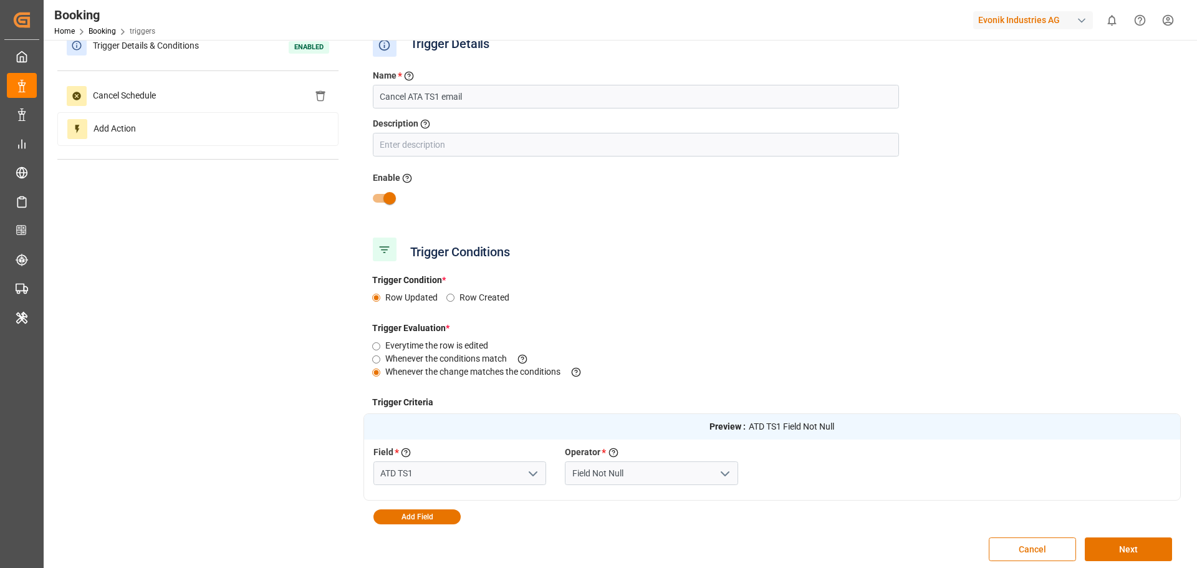
scroll to position [0, 0]
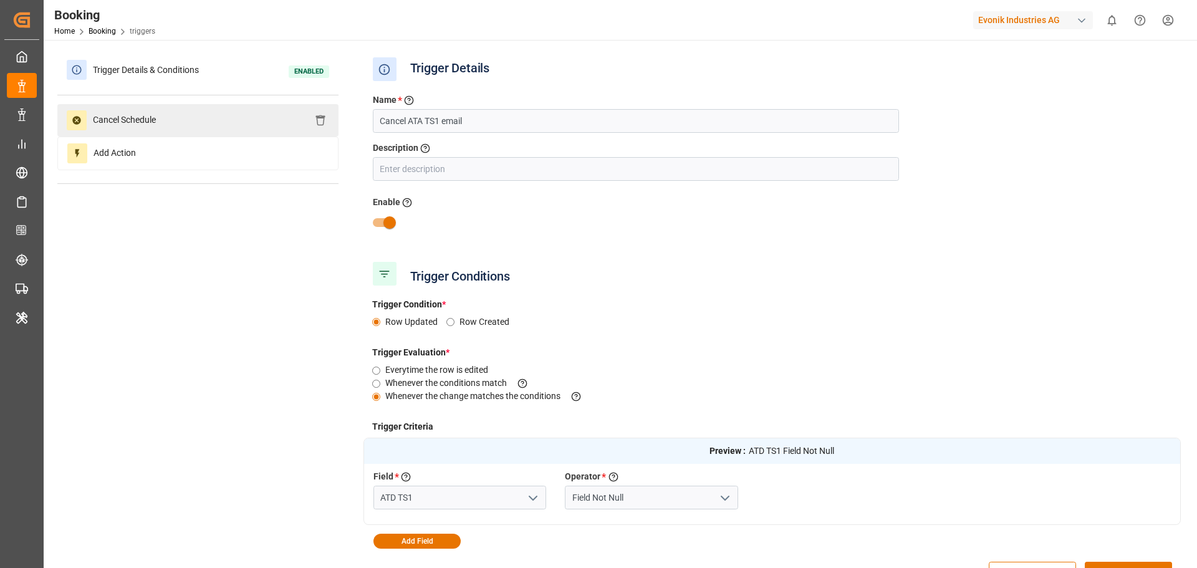
click at [162, 125] on span "Cancel Schedule" at bounding box center [124, 120] width 75 height 20
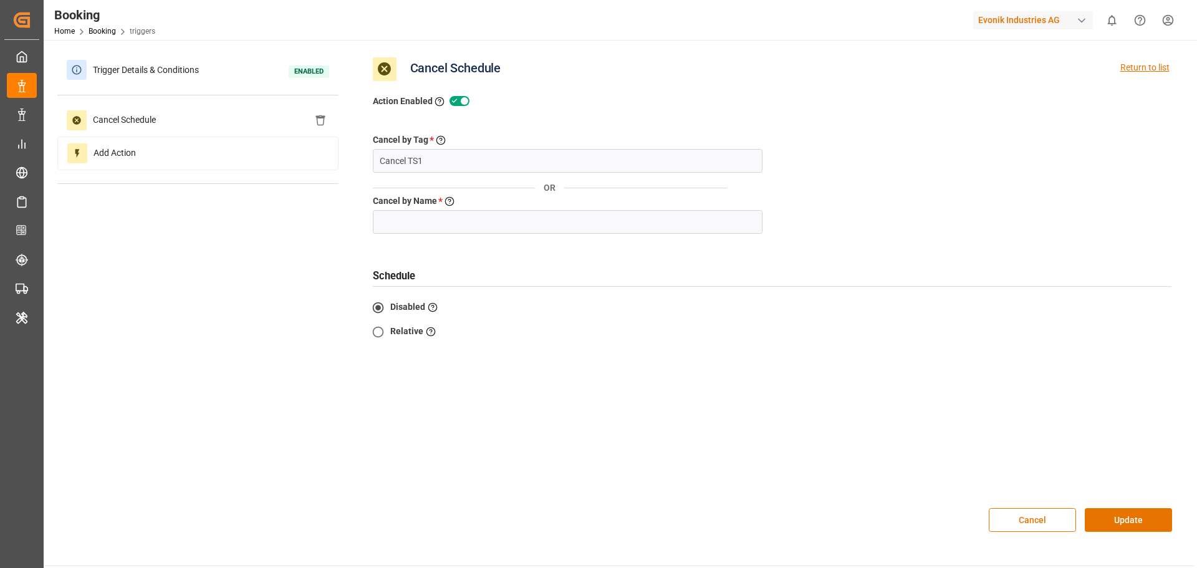
click at [1135, 66] on div "Return to list" at bounding box center [1144, 69] width 49 height 24
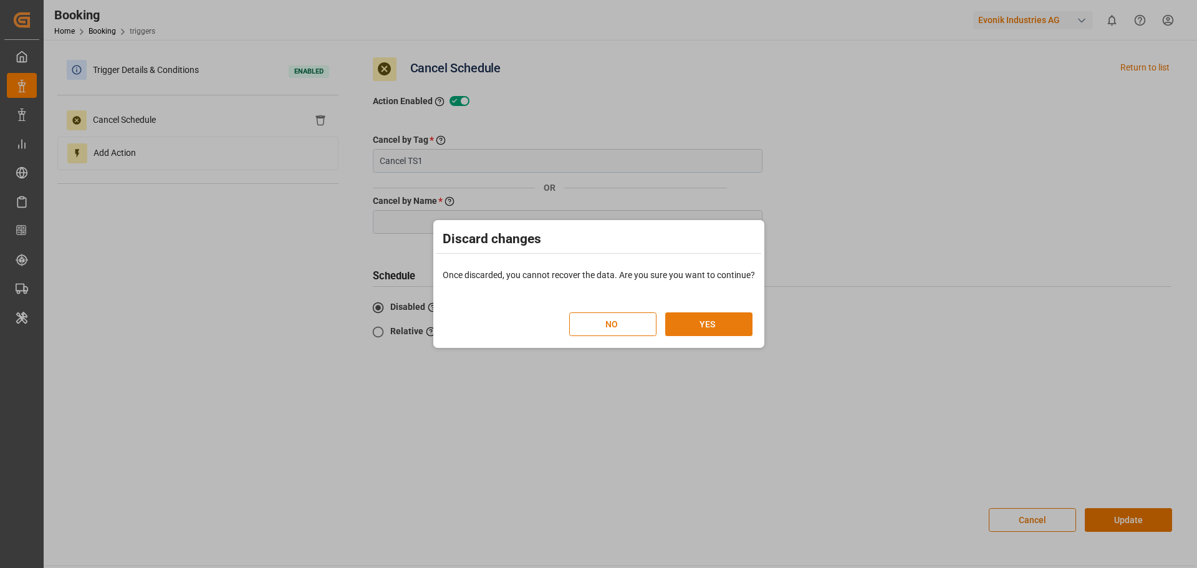
click at [705, 321] on button "YES" at bounding box center [708, 324] width 87 height 24
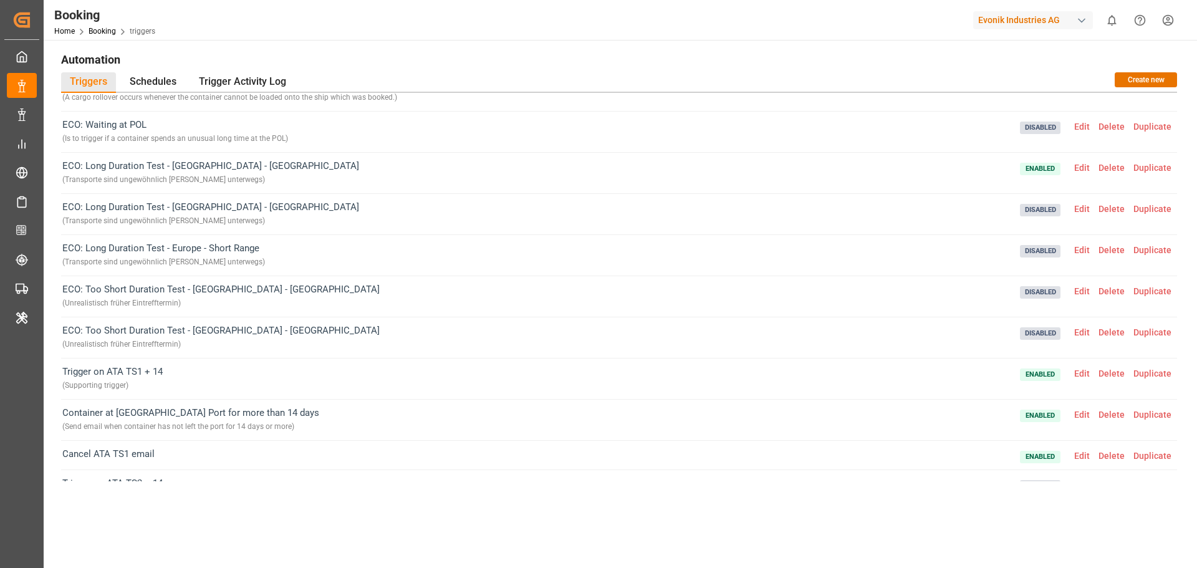
scroll to position [125, 0]
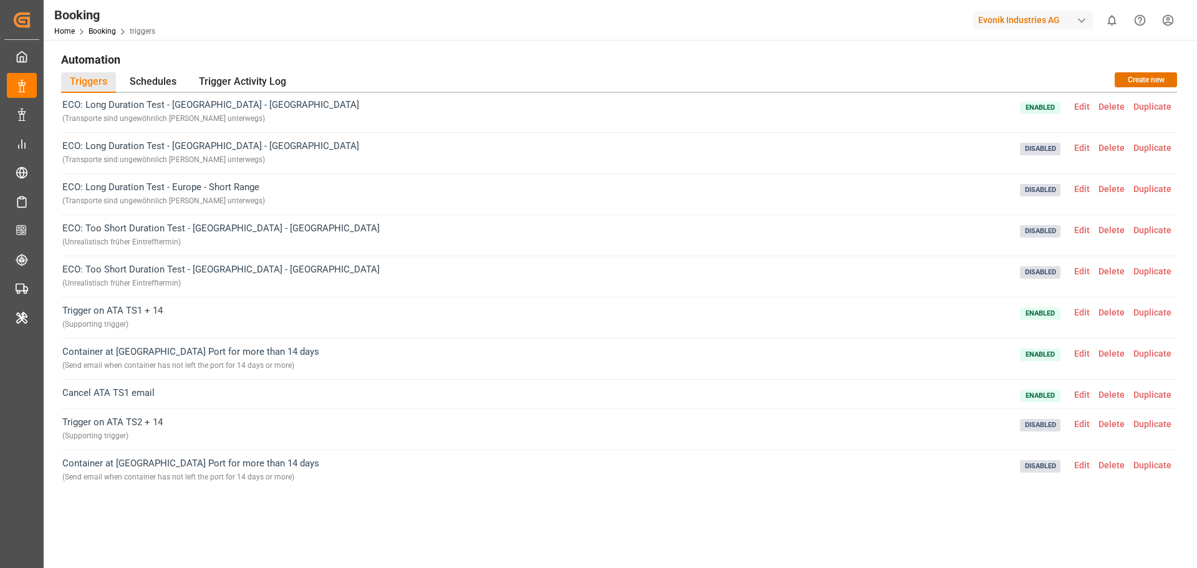
click at [1078, 316] on span "Edit" at bounding box center [1082, 312] width 24 height 10
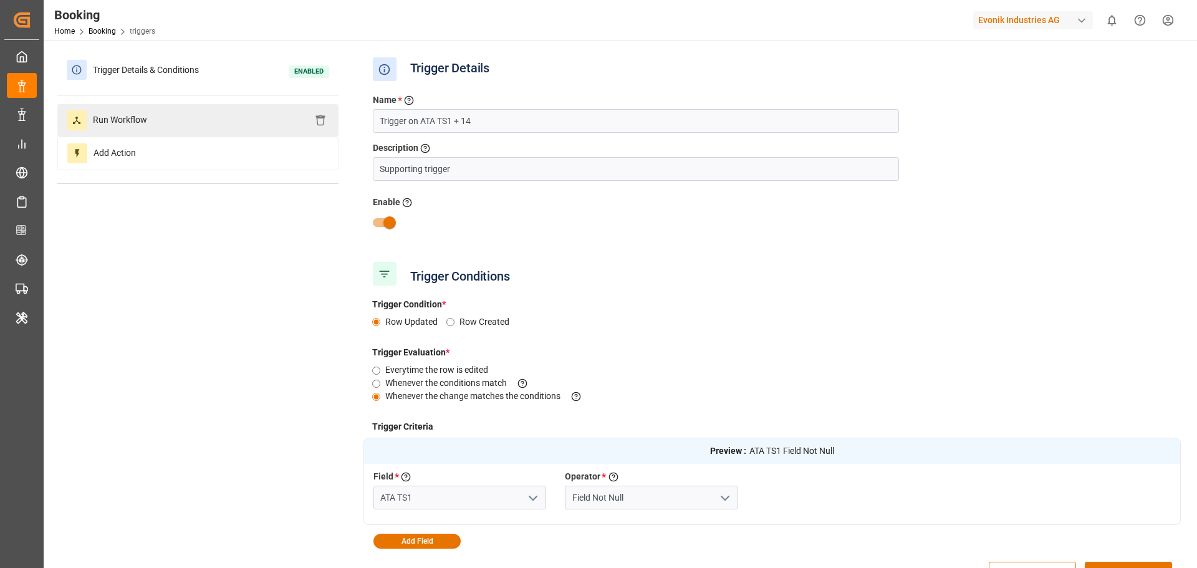
click at [174, 117] on div "Run Workflow" at bounding box center [197, 120] width 281 height 32
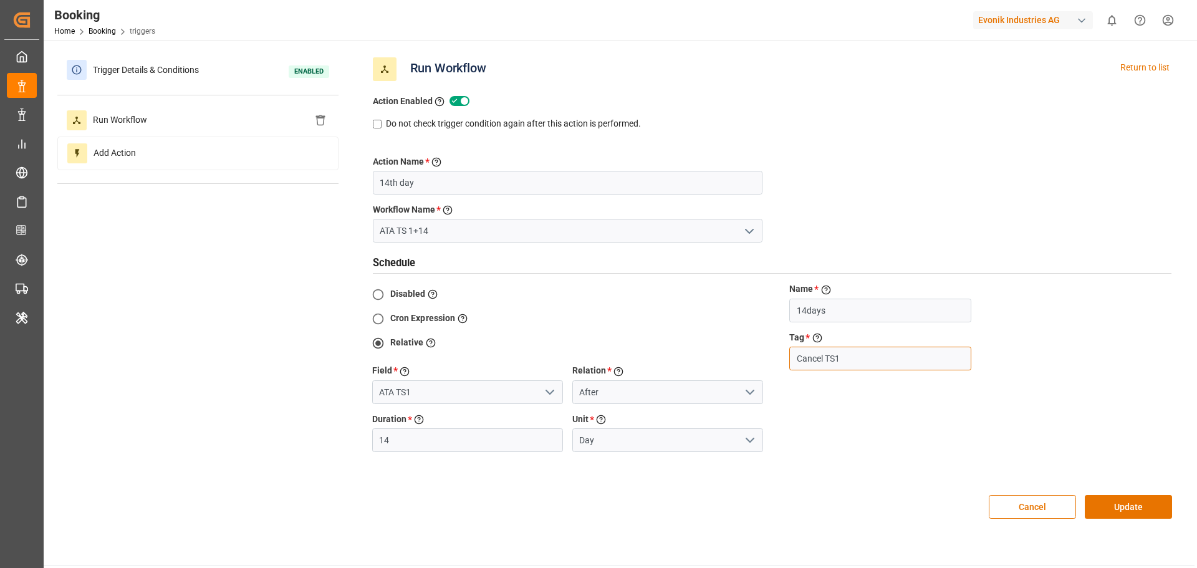
drag, startPoint x: 852, startPoint y: 354, endPoint x: 789, endPoint y: 357, distance: 63.0
click at [789, 357] on input "Cancel TS1" at bounding box center [879, 359] width 181 height 24
click at [839, 361] on input "Cancel TS1" at bounding box center [879, 359] width 181 height 24
drag, startPoint x: 843, startPoint y: 359, endPoint x: 799, endPoint y: 364, distance: 44.5
click at [799, 364] on input "Cancel TS1" at bounding box center [879, 359] width 181 height 24
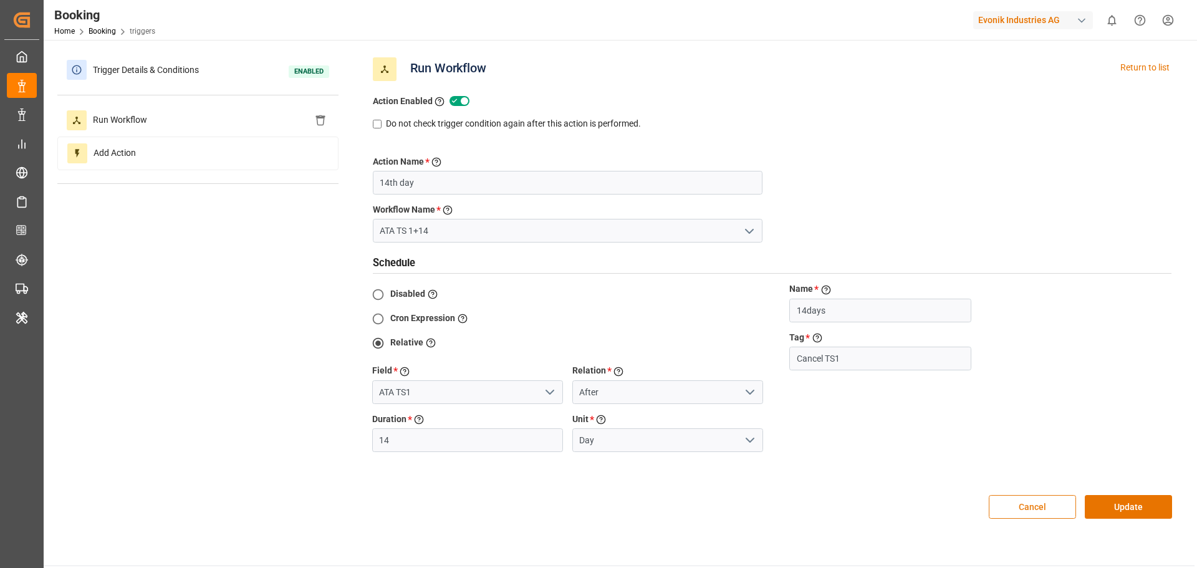
click at [998, 511] on button "Cancel" at bounding box center [1032, 507] width 87 height 24
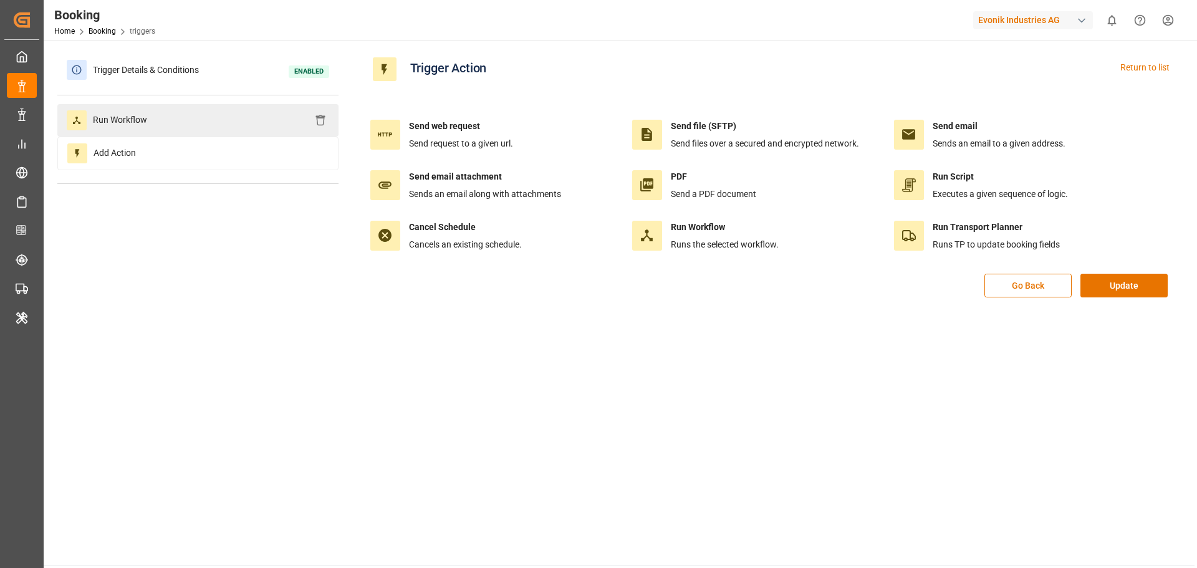
click at [178, 115] on div "Run Workflow" at bounding box center [197, 120] width 281 height 32
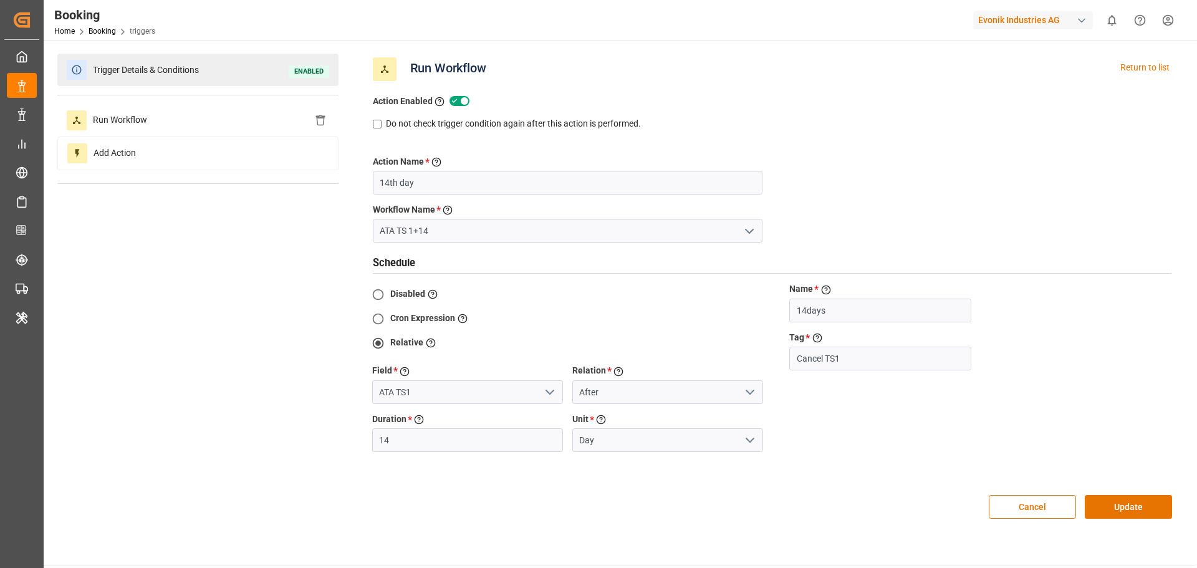
click at [179, 67] on span "Trigger Details & Conditions" at bounding box center [146, 69] width 118 height 19
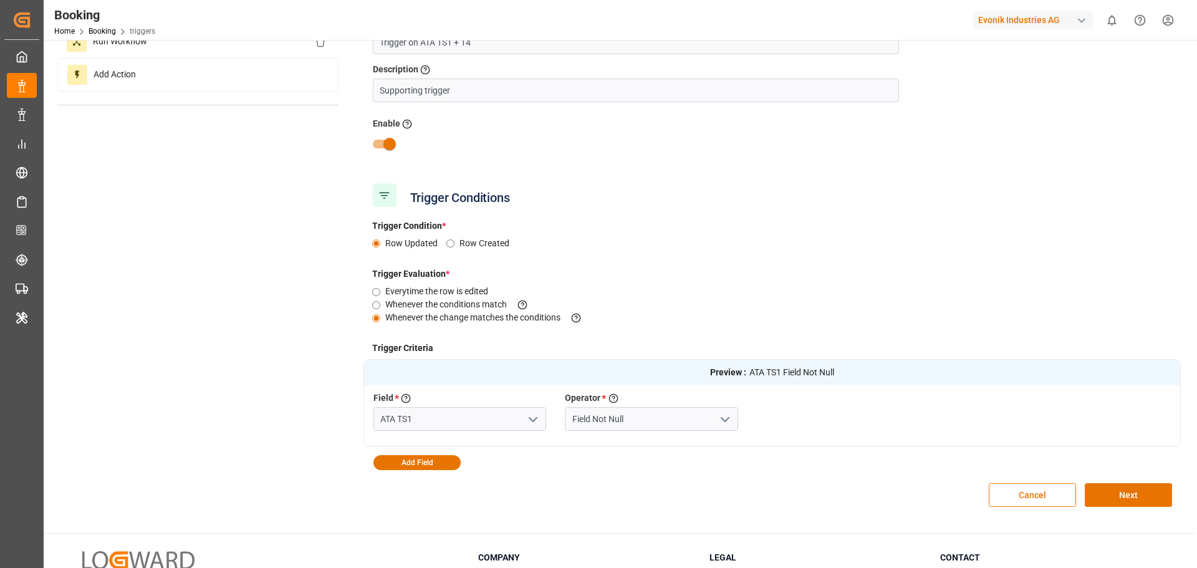
scroll to position [186, 0]
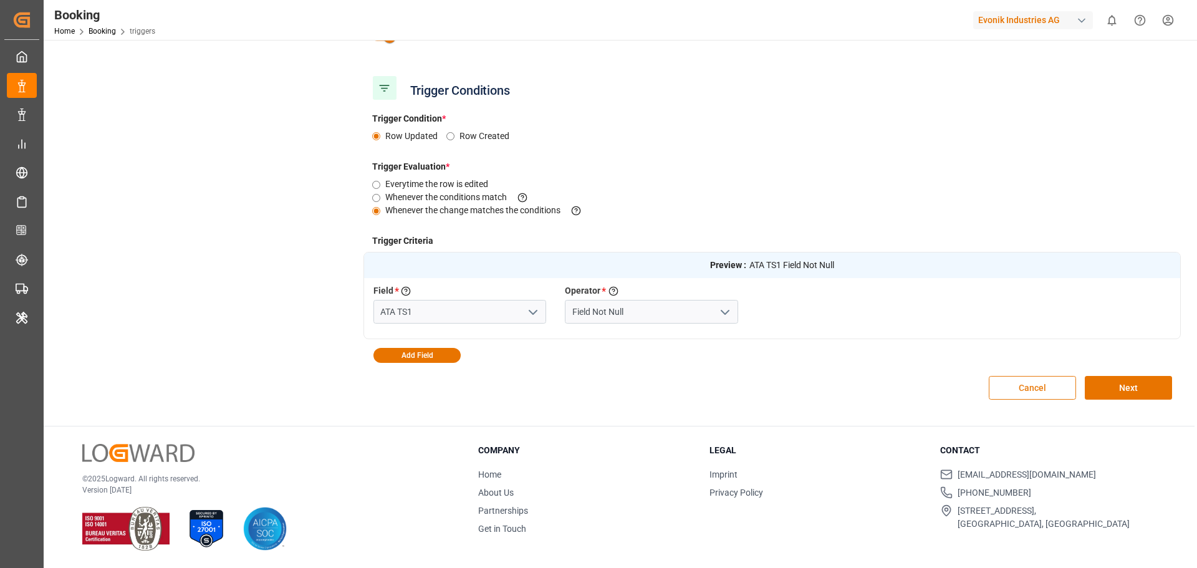
click at [1019, 391] on button "Cancel" at bounding box center [1032, 388] width 87 height 24
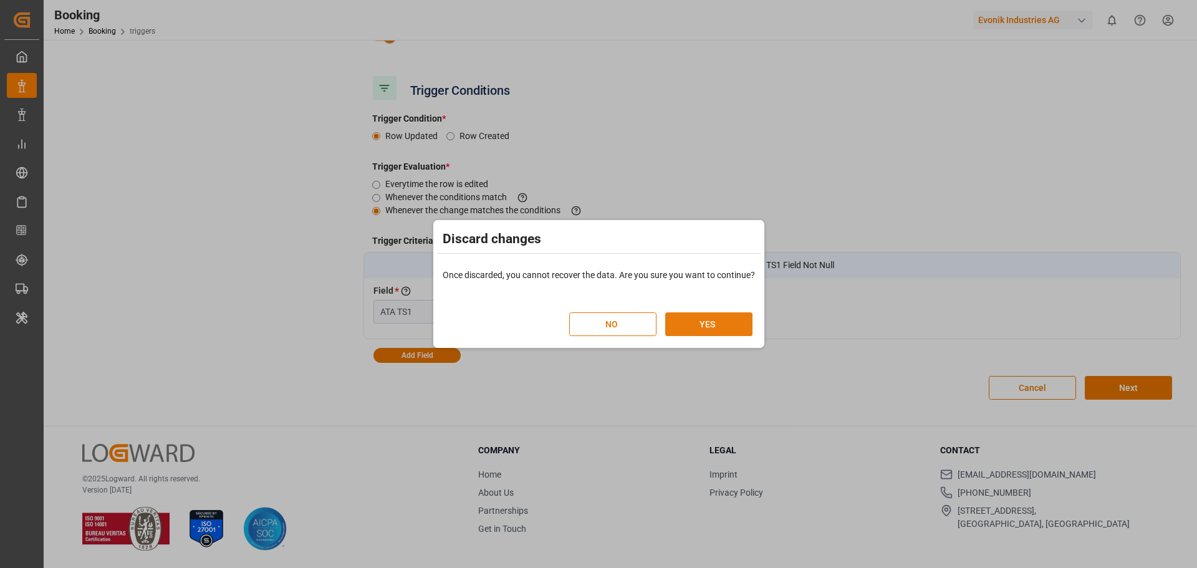
click at [730, 332] on button "YES" at bounding box center [708, 324] width 87 height 24
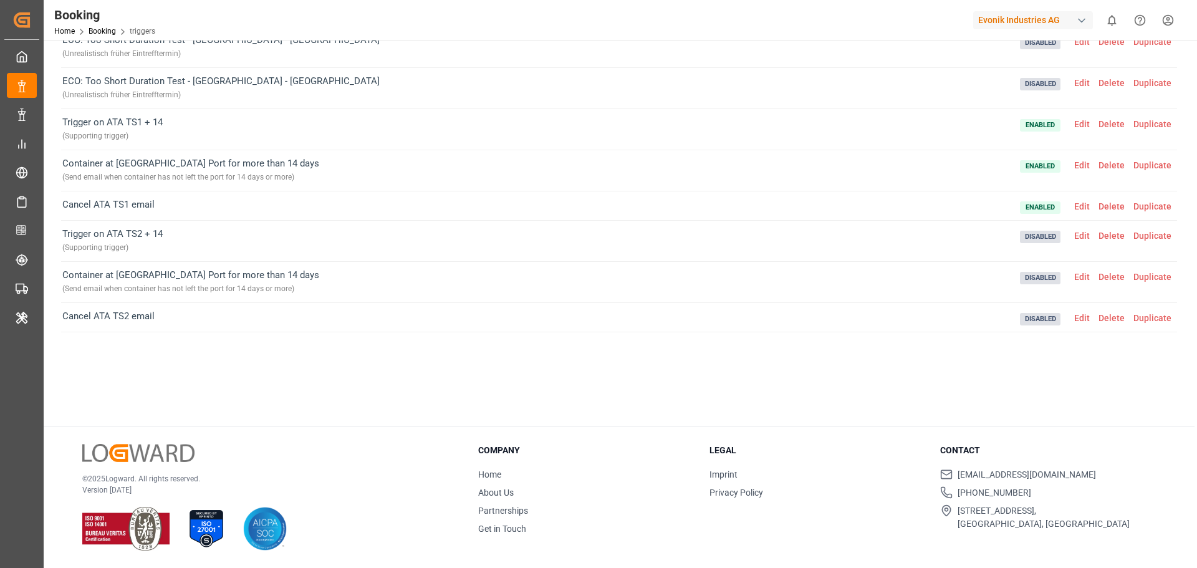
scroll to position [187, 0]
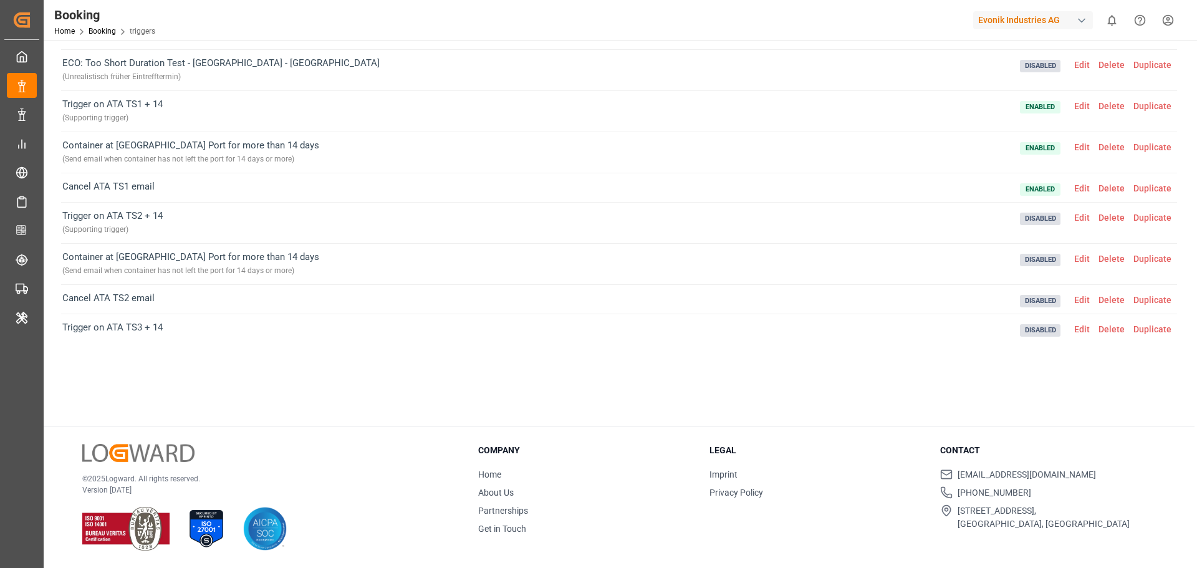
click at [1081, 187] on span "Edit" at bounding box center [1082, 188] width 24 height 10
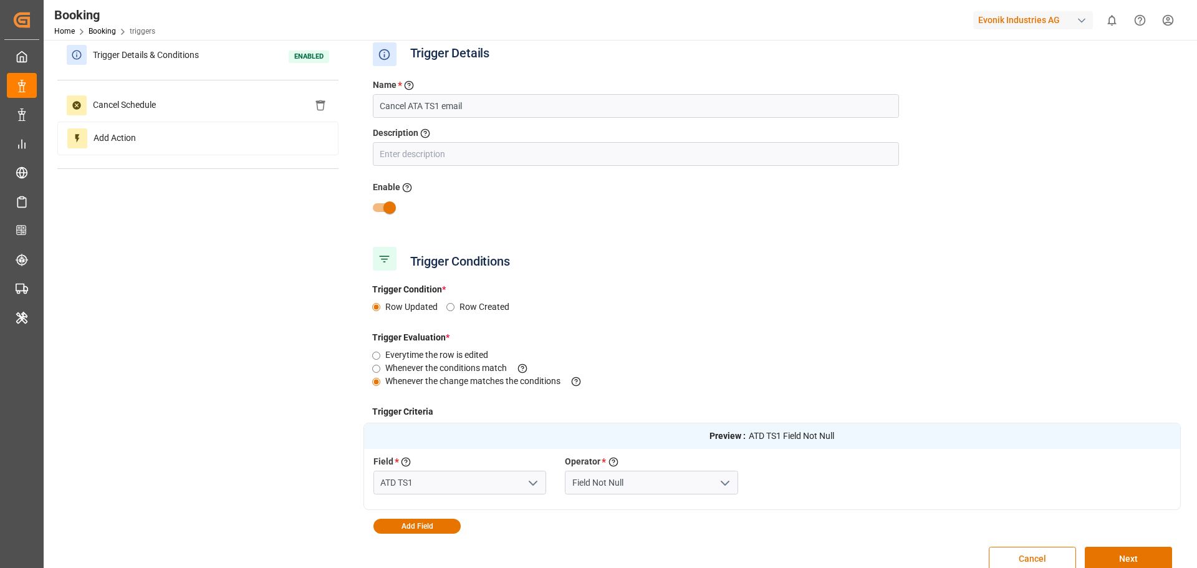
scroll to position [77, 0]
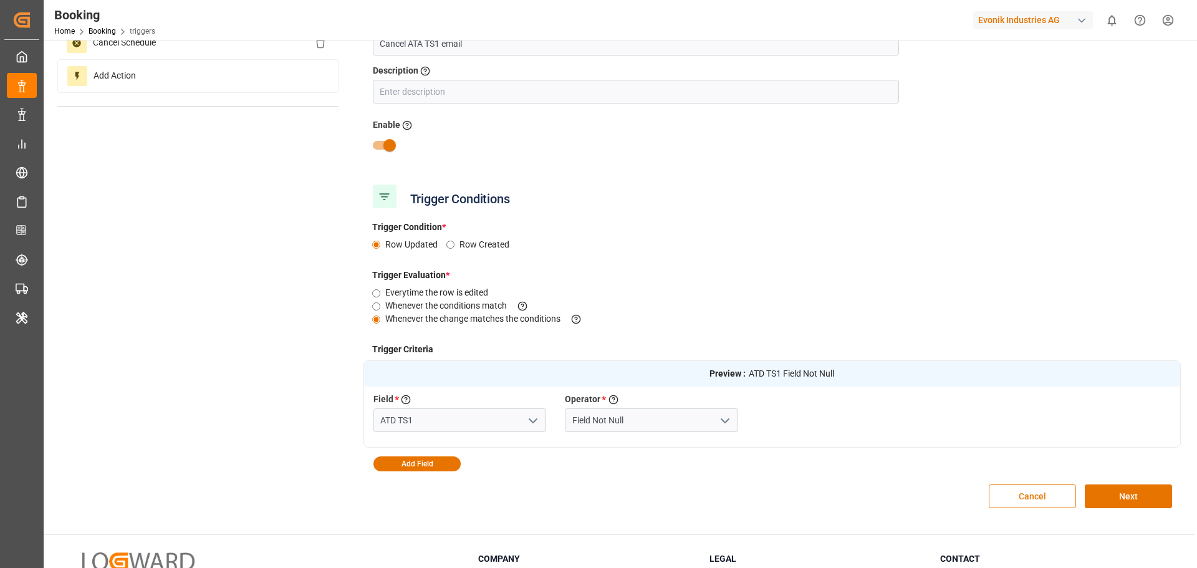
click at [1019, 492] on button "Cancel" at bounding box center [1032, 496] width 87 height 24
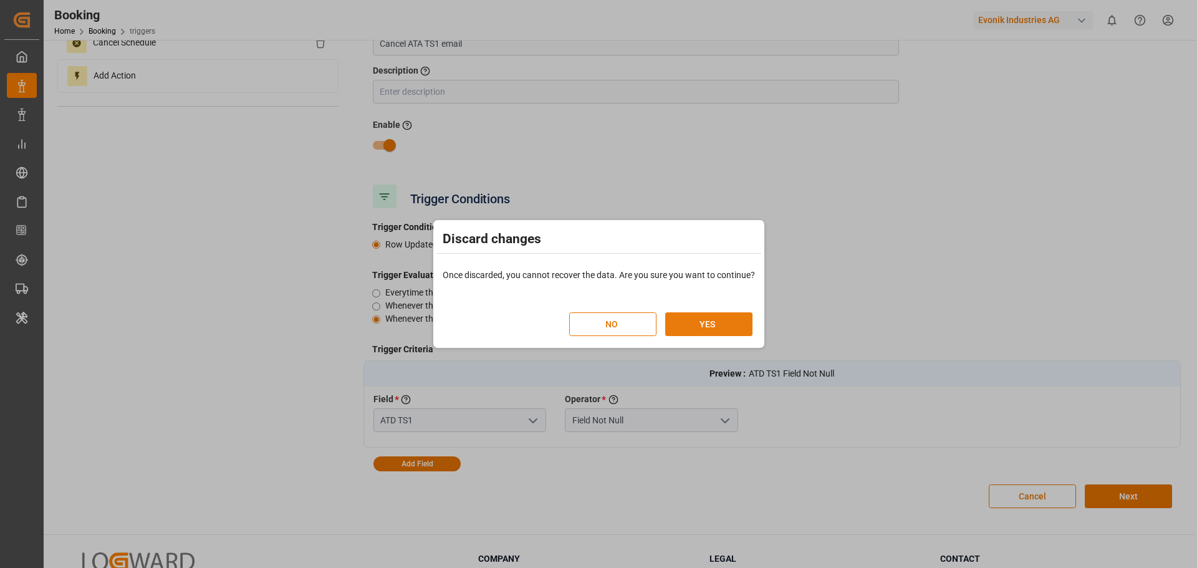
click at [721, 327] on button "YES" at bounding box center [708, 324] width 87 height 24
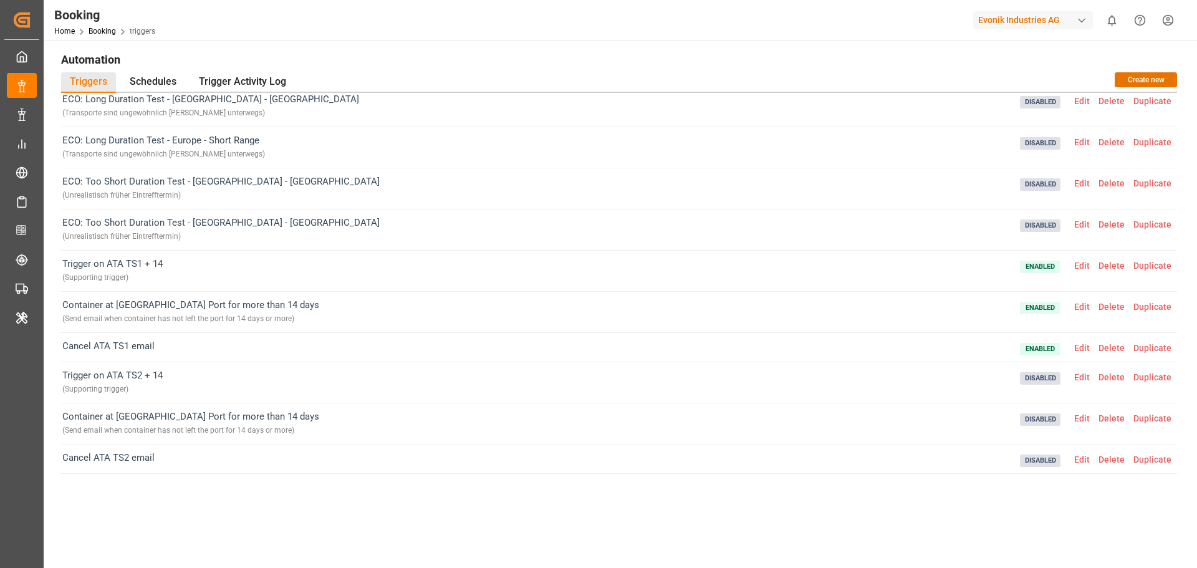
scroll to position [187, 0]
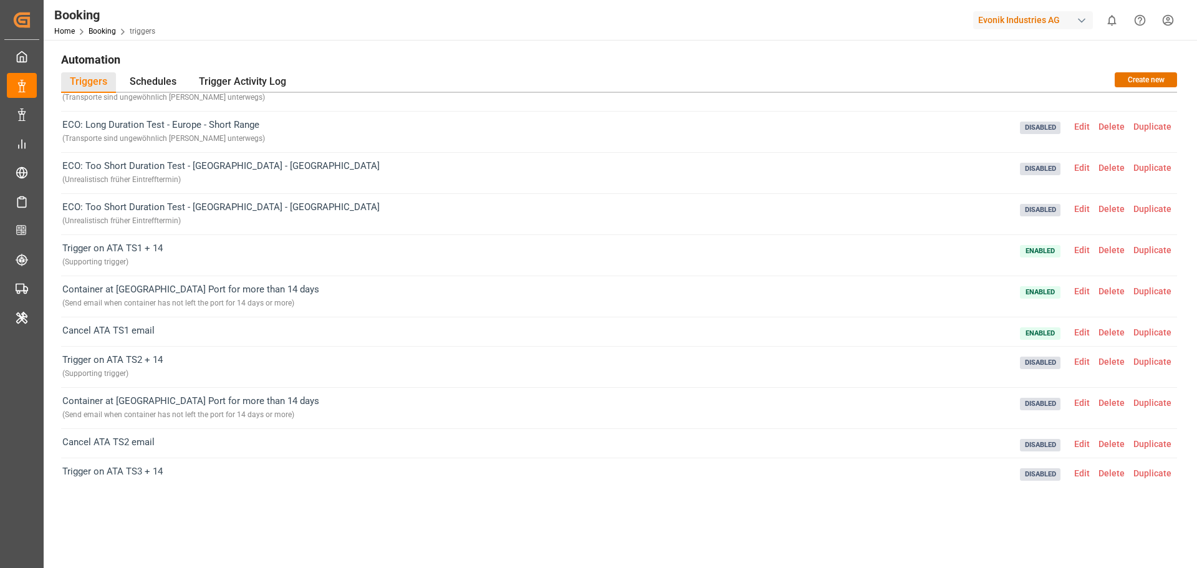
click at [1086, 288] on span "Edit" at bounding box center [1082, 291] width 24 height 10
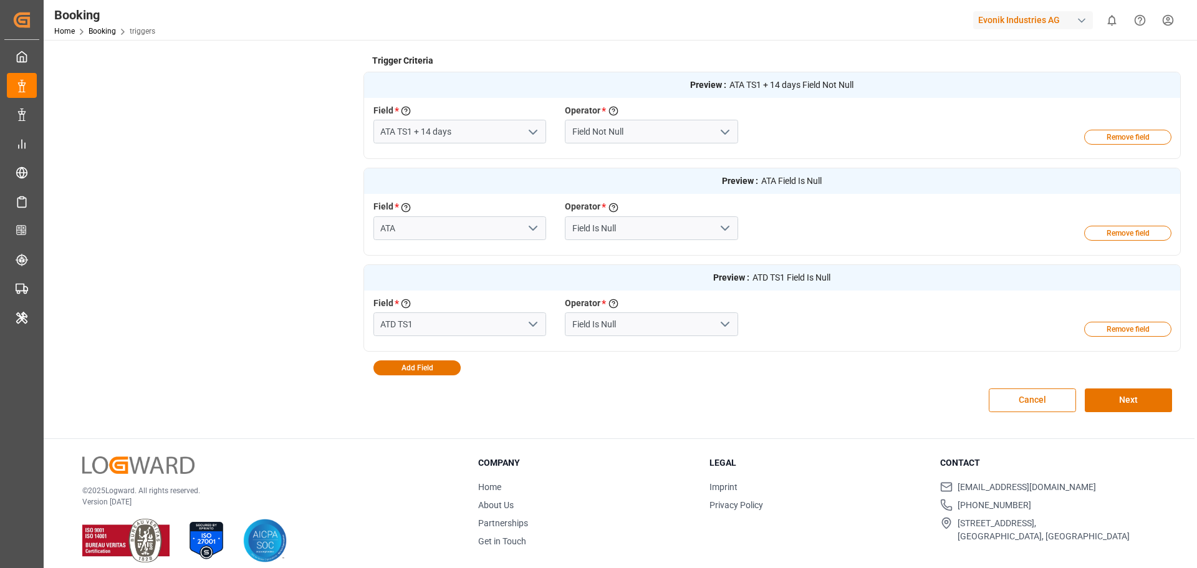
scroll to position [378, 0]
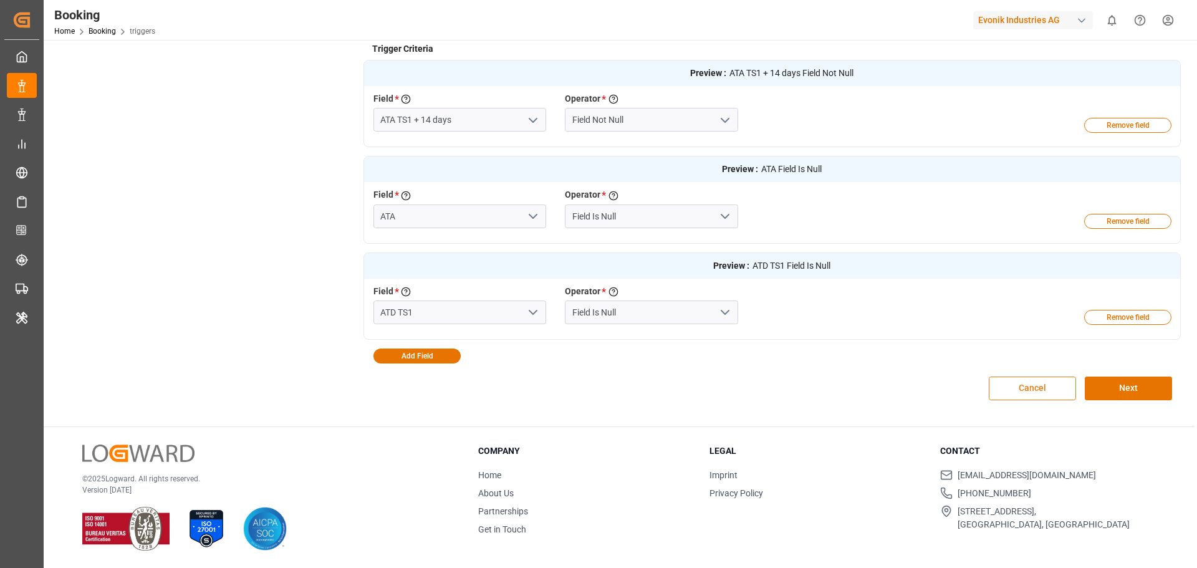
click at [1006, 388] on button "Cancel" at bounding box center [1032, 389] width 87 height 24
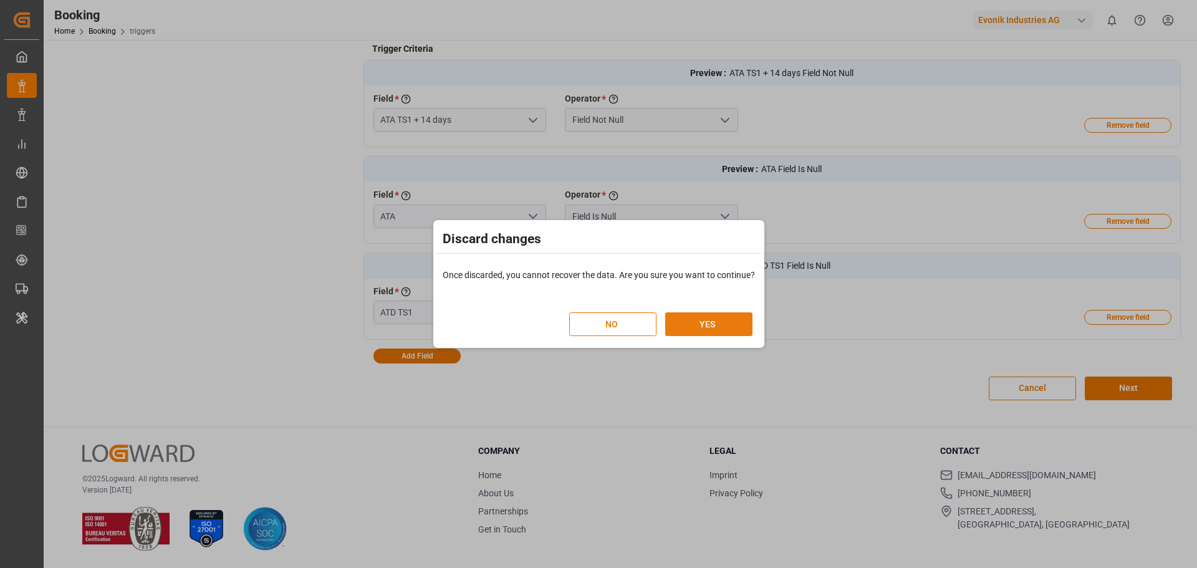
click at [710, 320] on button "YES" at bounding box center [708, 324] width 87 height 24
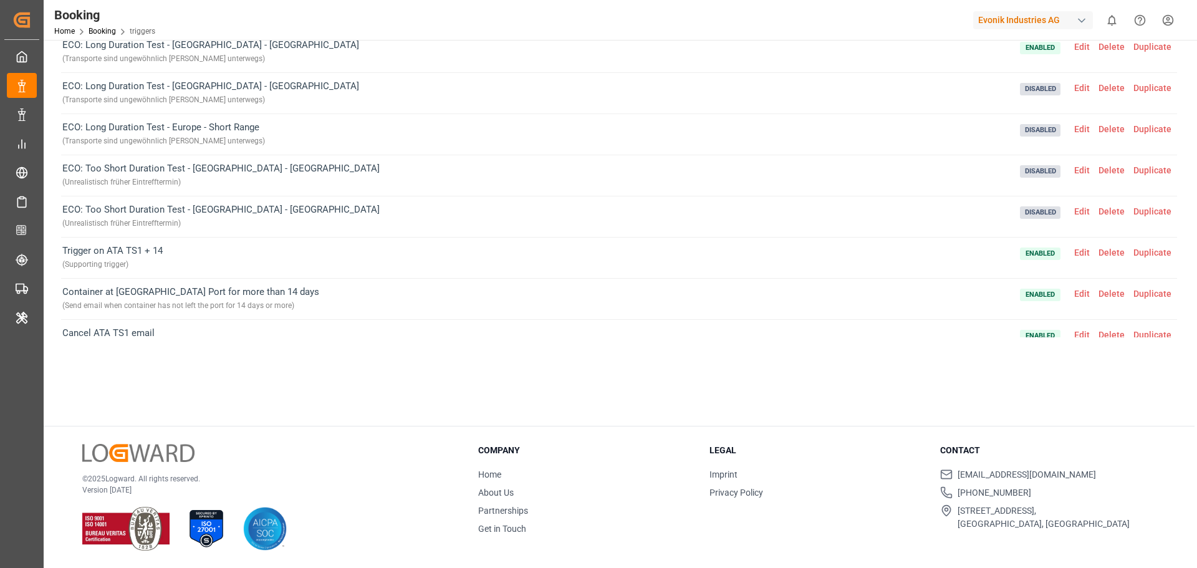
scroll to position [62, 0]
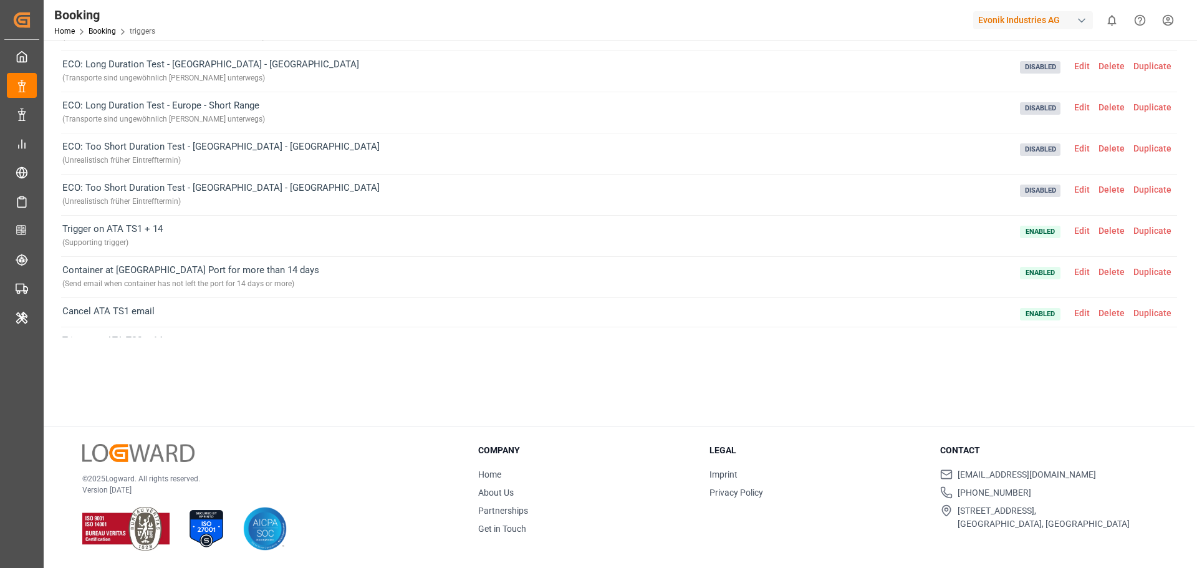
click at [1082, 234] on span "Edit" at bounding box center [1082, 231] width 24 height 10
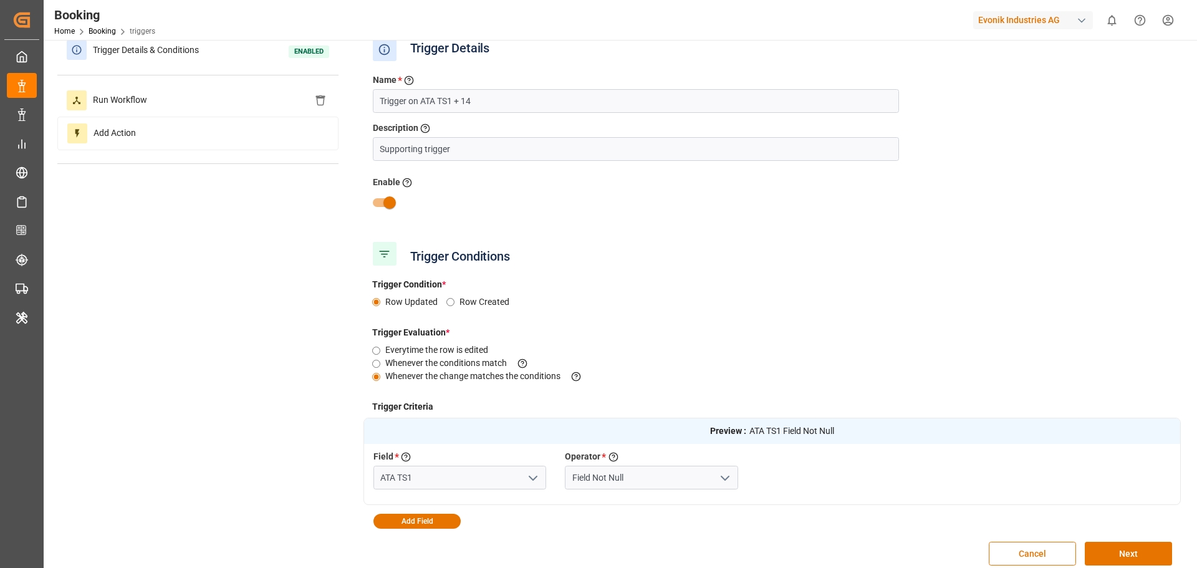
scroll to position [0, 0]
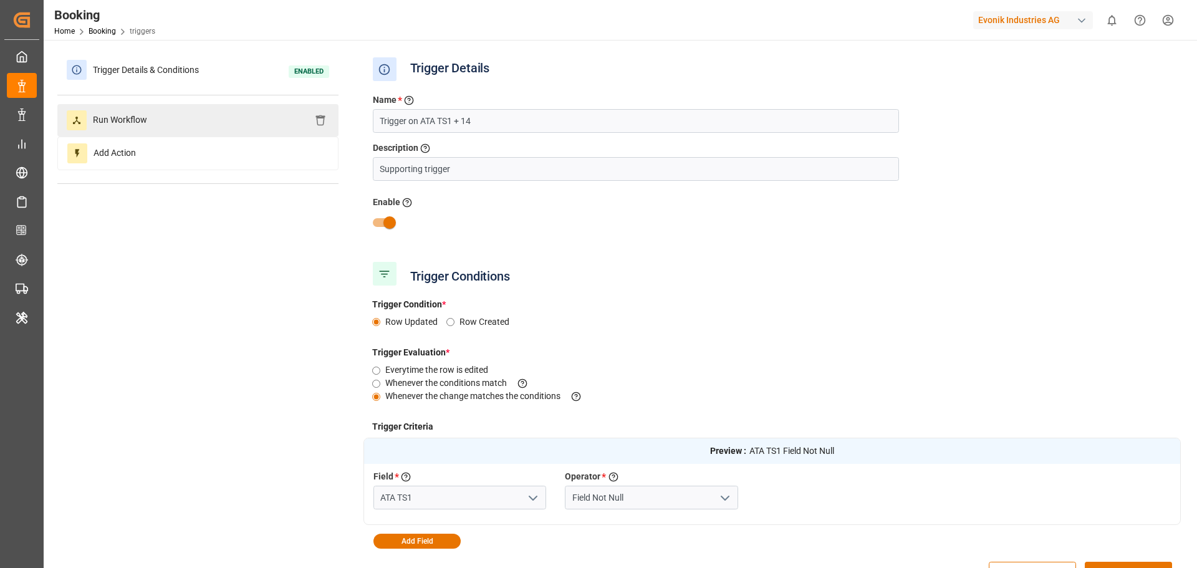
click at [120, 119] on span "Run Workflow" at bounding box center [120, 120] width 67 height 20
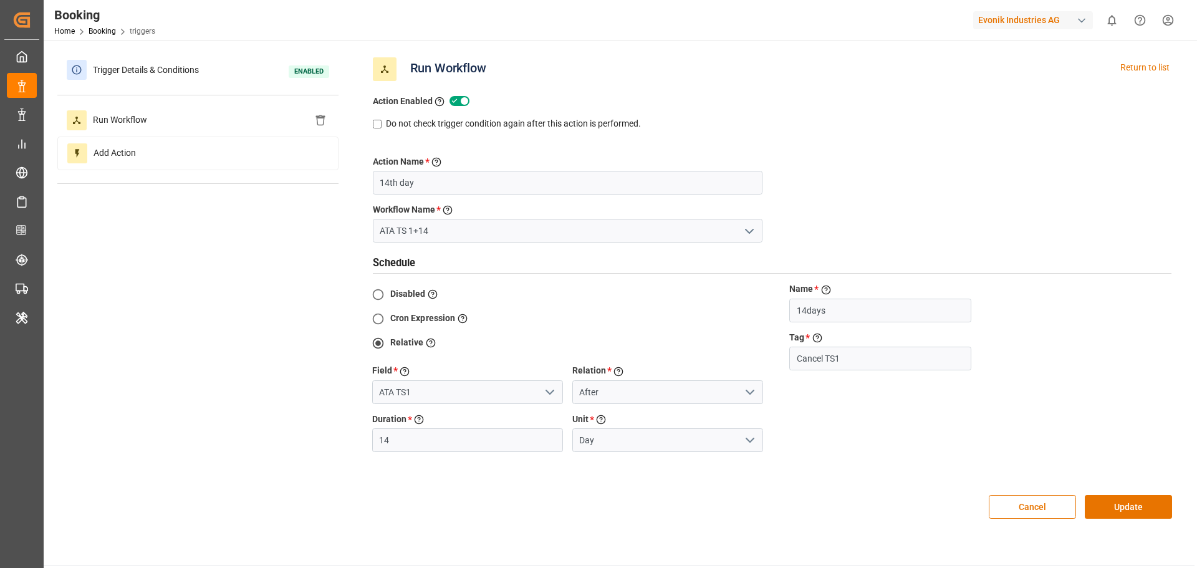
click at [751, 233] on icon "open menu" at bounding box center [749, 231] width 15 height 15
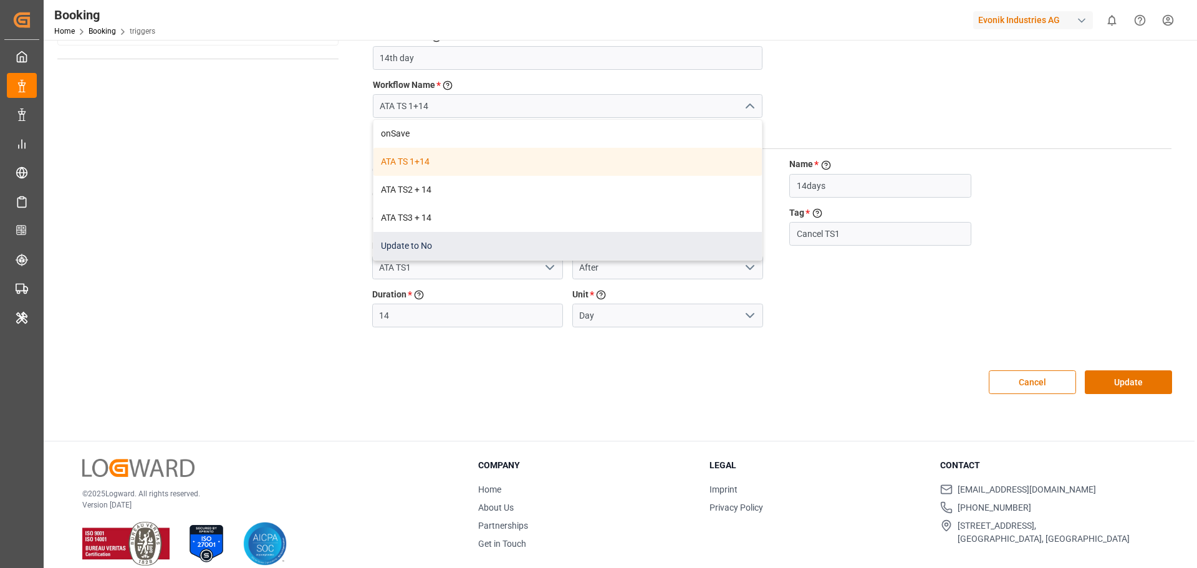
scroll to position [62, 0]
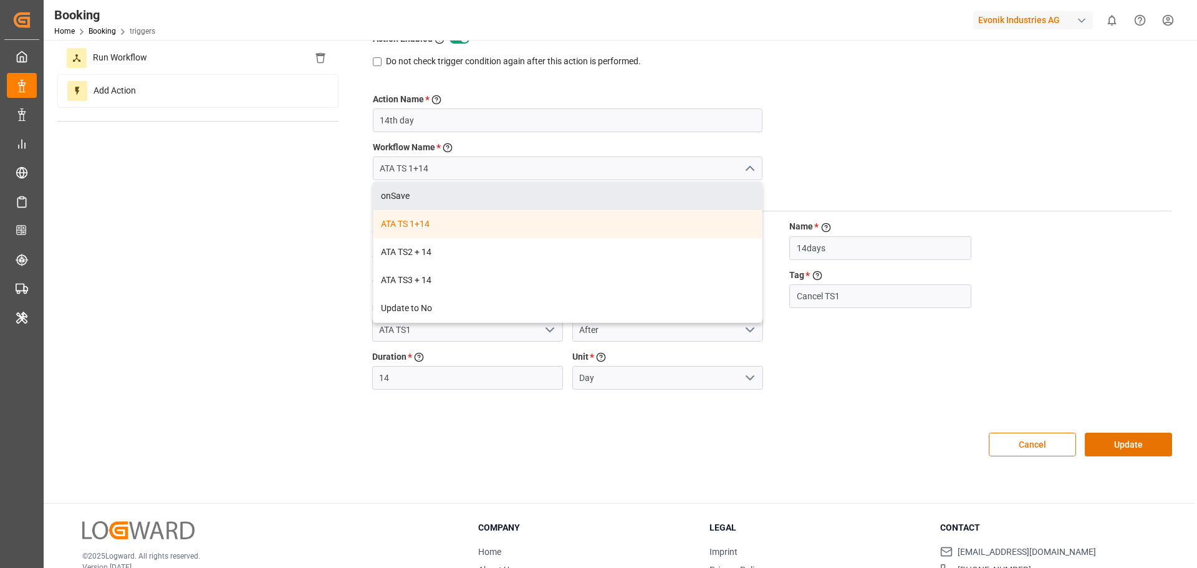
click at [889, 152] on div "Action Name * Give a name to the action being created 14th day Workflow Name * …" at bounding box center [773, 244] width 818 height 352
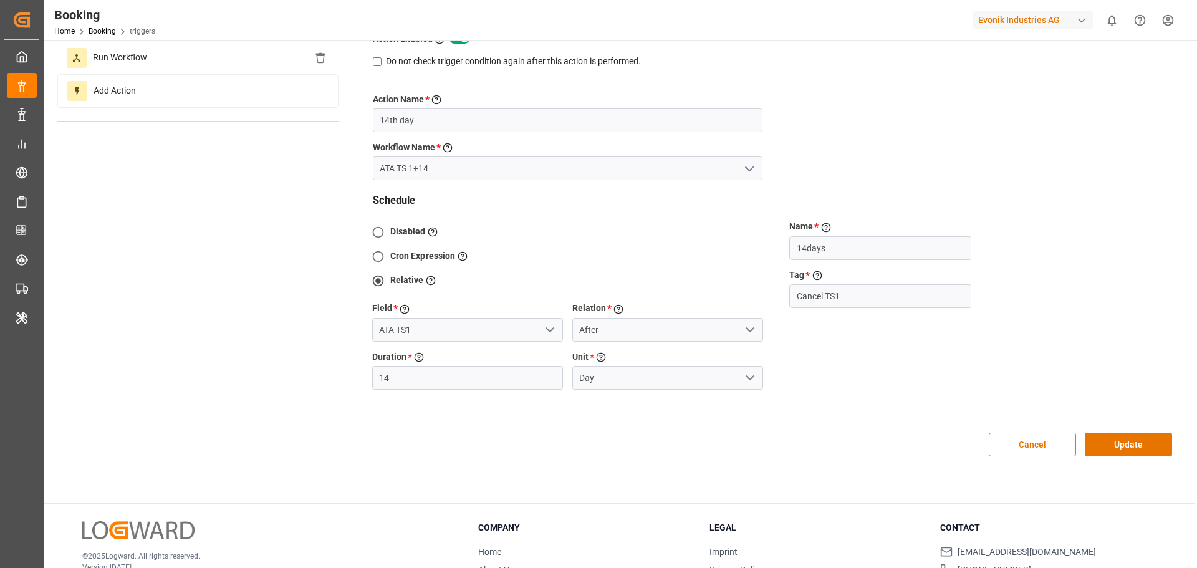
click at [544, 333] on icon "open menu" at bounding box center [549, 329] width 15 height 15
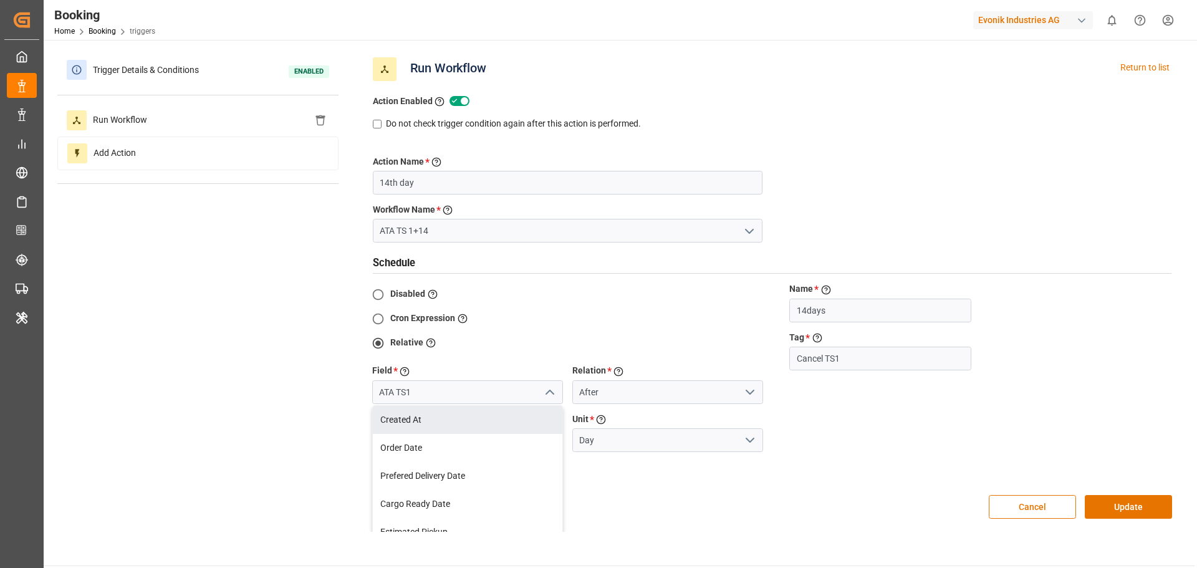
click at [927, 176] on div "Action Name * Give a name to the action being created 14th day Workflow Name * …" at bounding box center [773, 306] width 818 height 352
drag, startPoint x: 866, startPoint y: 365, endPoint x: 869, endPoint y: 356, distance: 9.9
click at [869, 356] on input "Cancel TS1" at bounding box center [879, 359] width 181 height 24
drag, startPoint x: 848, startPoint y: 358, endPoint x: 788, endPoint y: 360, distance: 60.5
click at [788, 360] on div "Name * Give a name to the schedule. This needs to be unique 14days Tag * Give a…" at bounding box center [972, 330] width 400 height 96
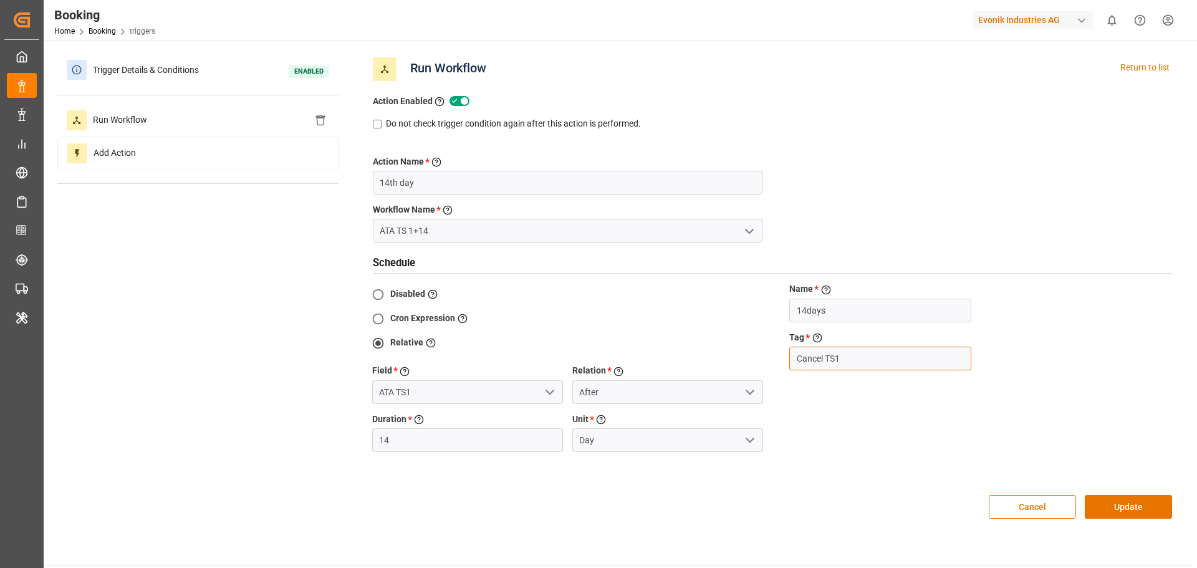
click at [846, 353] on input "Cancel TS1" at bounding box center [879, 359] width 181 height 24
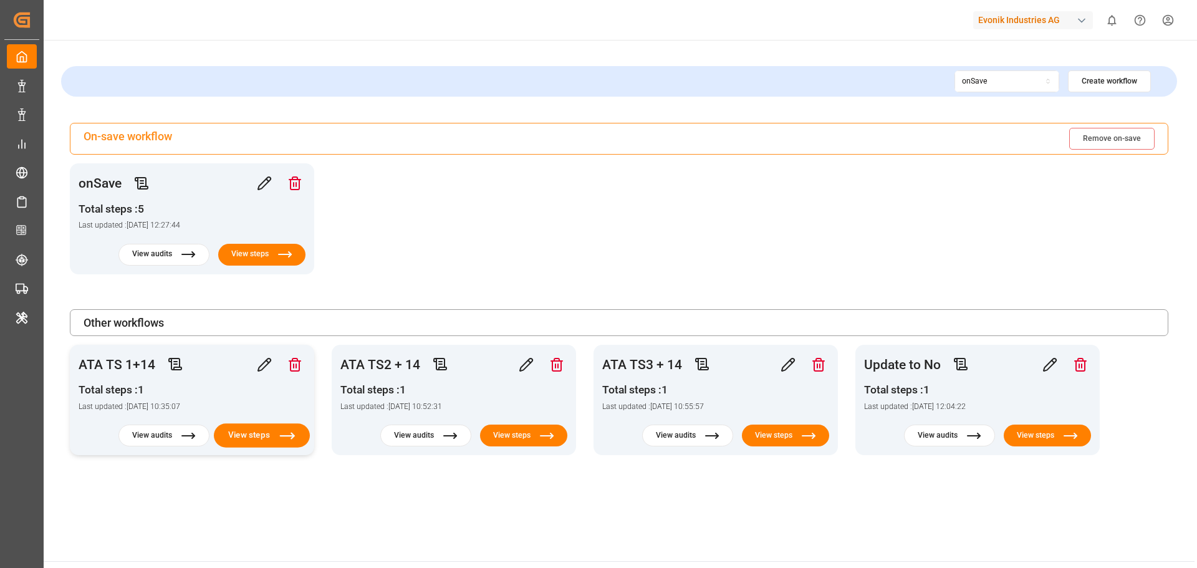
click at [244, 435] on button "View steps" at bounding box center [262, 435] width 96 height 24
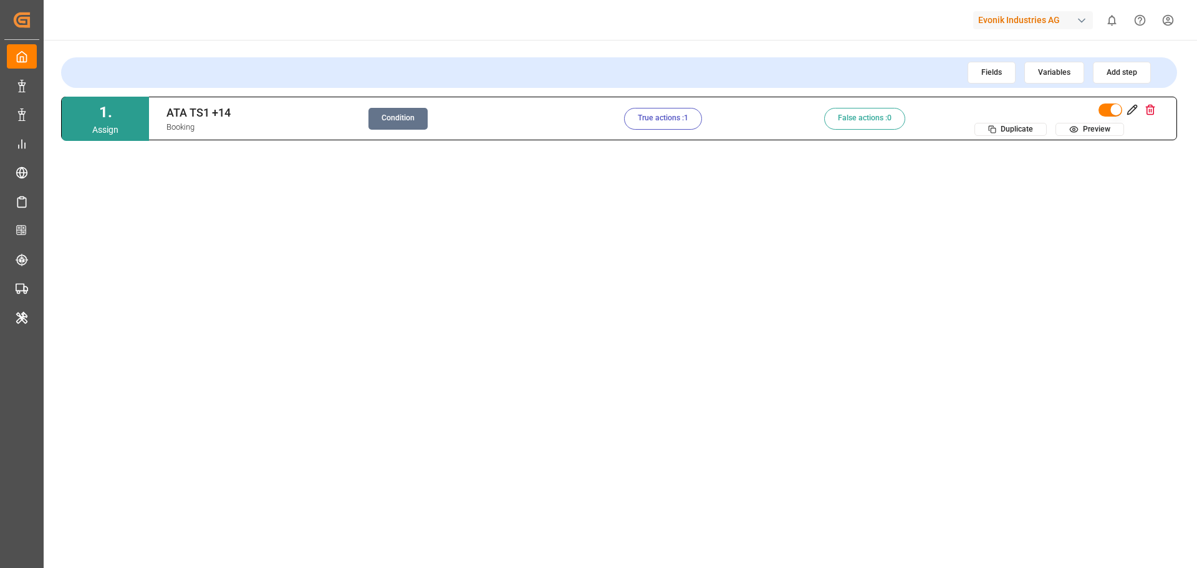
click at [653, 125] on button "True actions : 1" at bounding box center [663, 119] width 78 height 22
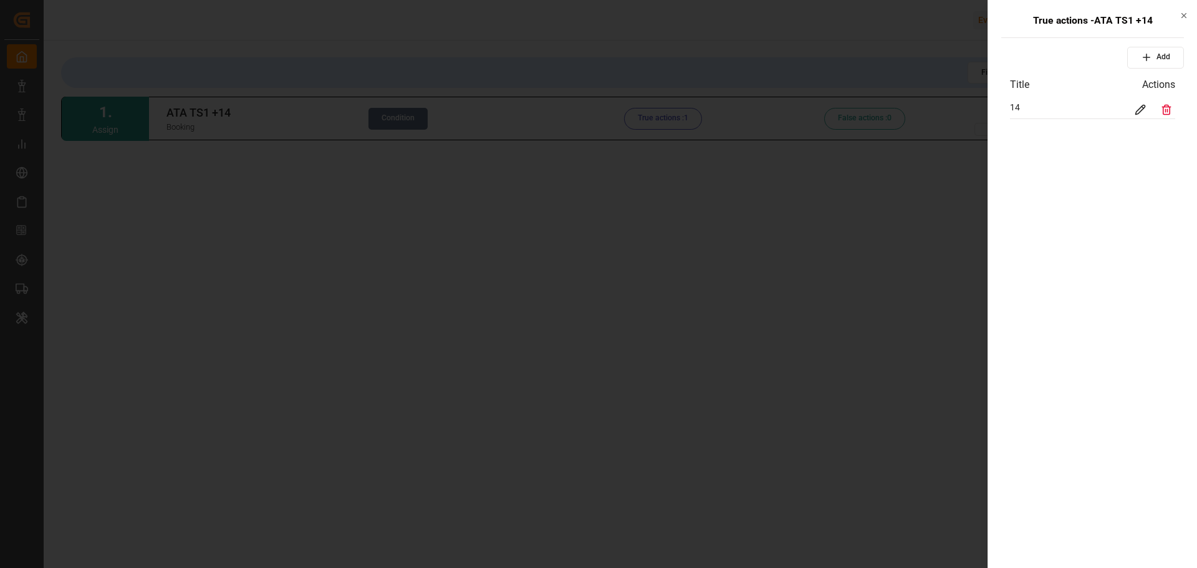
click at [1139, 109] on icon at bounding box center [1140, 109] width 9 height 9
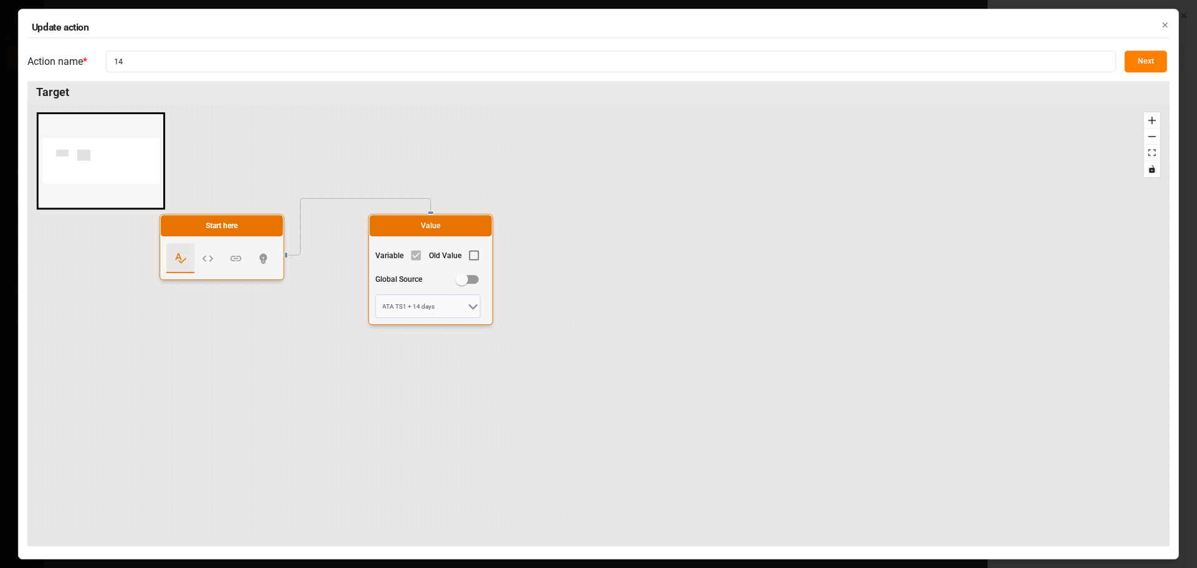
drag, startPoint x: 610, startPoint y: 349, endPoint x: 689, endPoint y: 333, distance: 80.2
click at [689, 333] on div "Start here Value Variable Old Value Global Source ATA TS1 + 14 days" at bounding box center [598, 325] width 1142 height 443
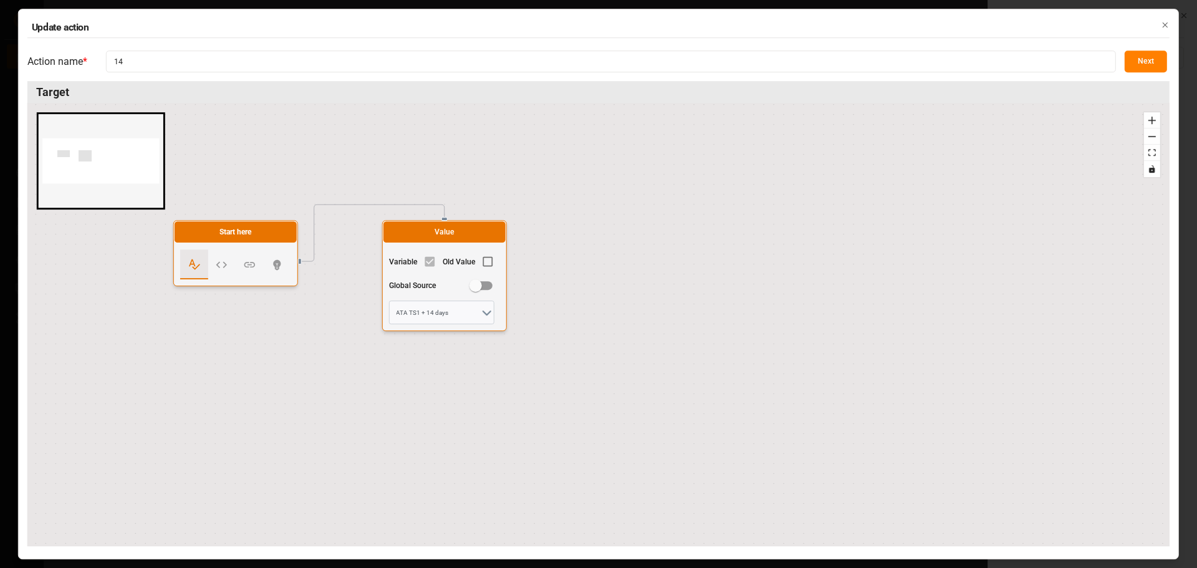
click at [1130, 61] on button "Next" at bounding box center [1146, 62] width 42 height 22
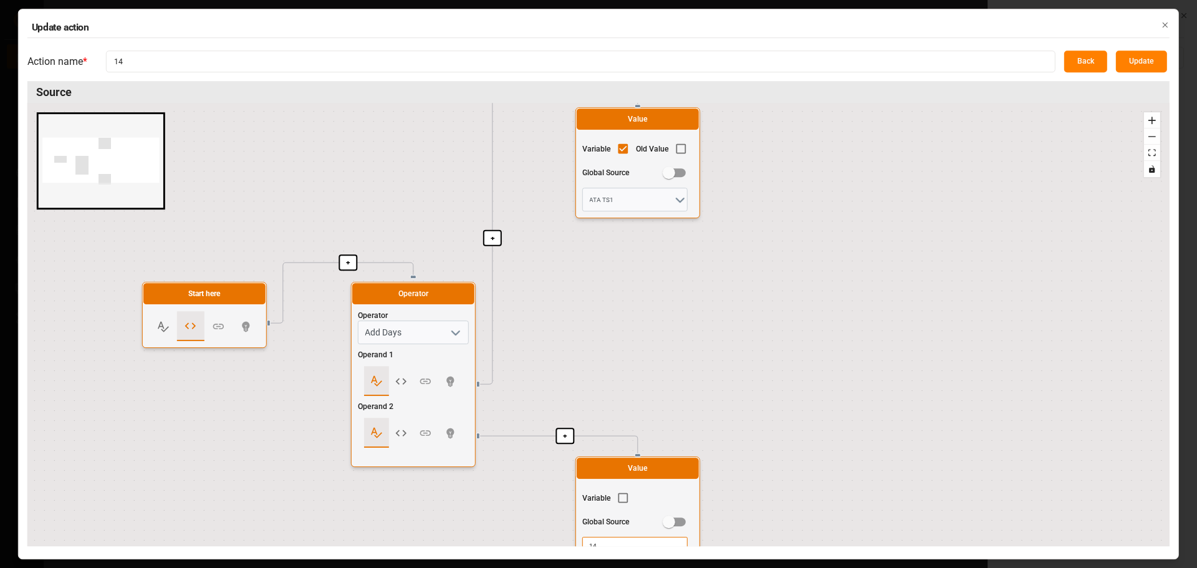
drag, startPoint x: 747, startPoint y: 350, endPoint x: 784, endPoint y: 238, distance: 118.3
click at [784, 238] on div "+ + + Start here Operator Operator Add Days Operand 1 Operand 2 Value Variable …" at bounding box center [598, 325] width 1142 height 443
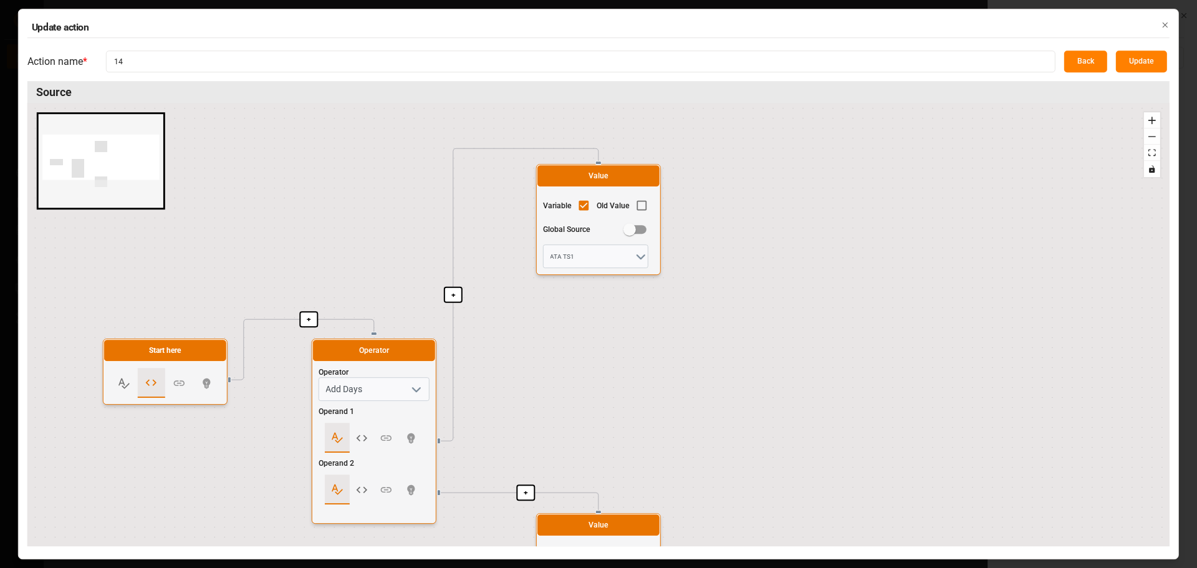
drag, startPoint x: 655, startPoint y: 276, endPoint x: 614, endPoint y: 332, distance: 69.6
click at [614, 332] on div "+ + + Start here Operator Operator Add Days Operand 1 Operand 2 Value Variable …" at bounding box center [598, 325] width 1142 height 443
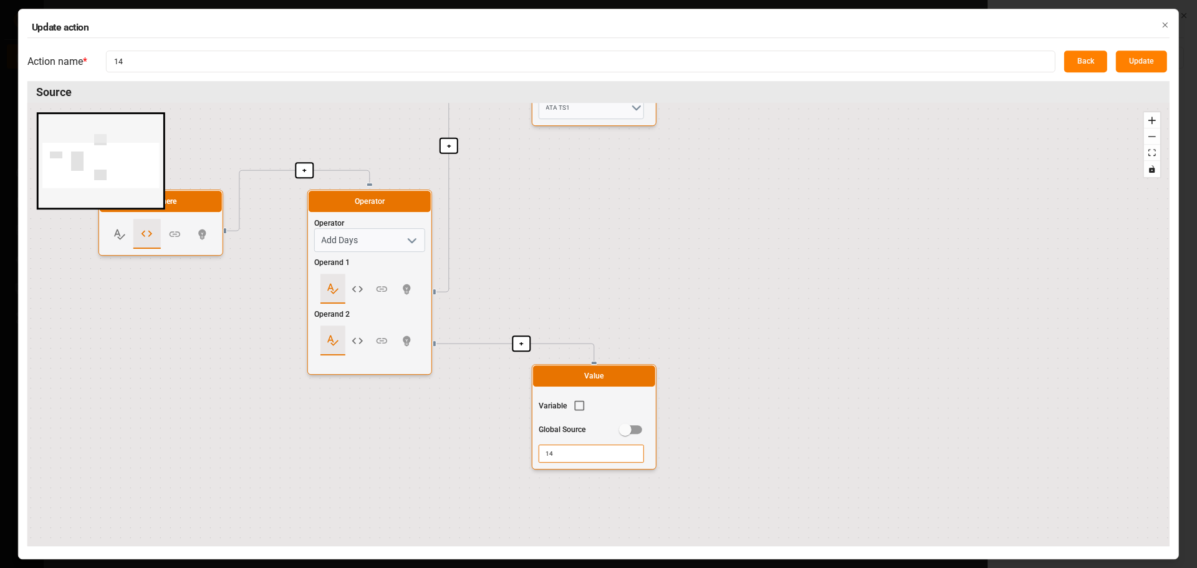
drag, startPoint x: 581, startPoint y: 405, endPoint x: 579, endPoint y: 254, distance: 151.5
click at [579, 254] on div "+ + + Start here Operator Operator Add Days Operand 1 Operand 2 Value Variable …" at bounding box center [598, 325] width 1142 height 443
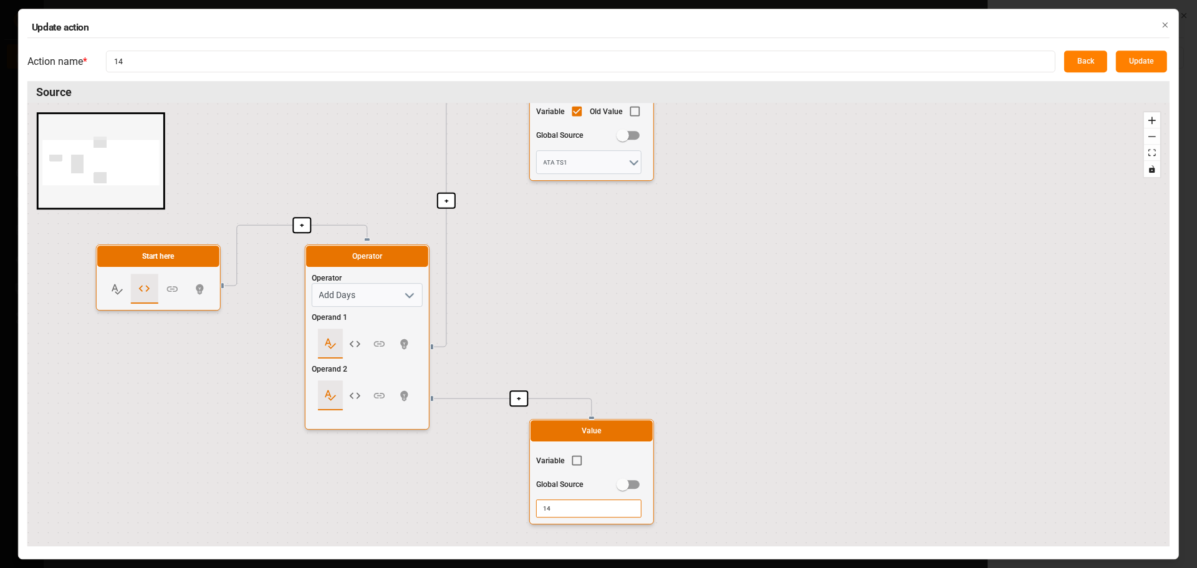
drag, startPoint x: 610, startPoint y: 220, endPoint x: 608, endPoint y: 275, distance: 54.9
click at [608, 275] on div "+ + + Start here Operator Operator Add Days Operand 1 Operand 2 Value Variable …" at bounding box center [598, 325] width 1142 height 443
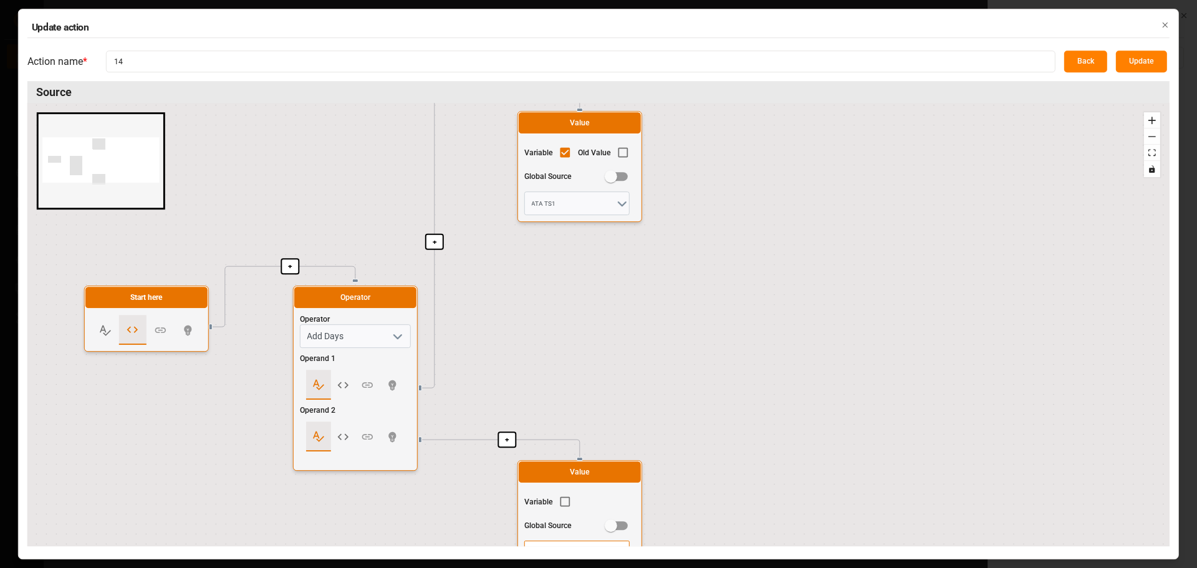
drag, startPoint x: 839, startPoint y: 268, endPoint x: 831, endPoint y: 293, distance: 26.2
click at [831, 293] on div "+ + + Start here Operator Operator Add Days Operand 1 Operand 2 Value Variable …" at bounding box center [598, 325] width 1142 height 443
click at [1090, 65] on button "Back" at bounding box center [1085, 62] width 43 height 22
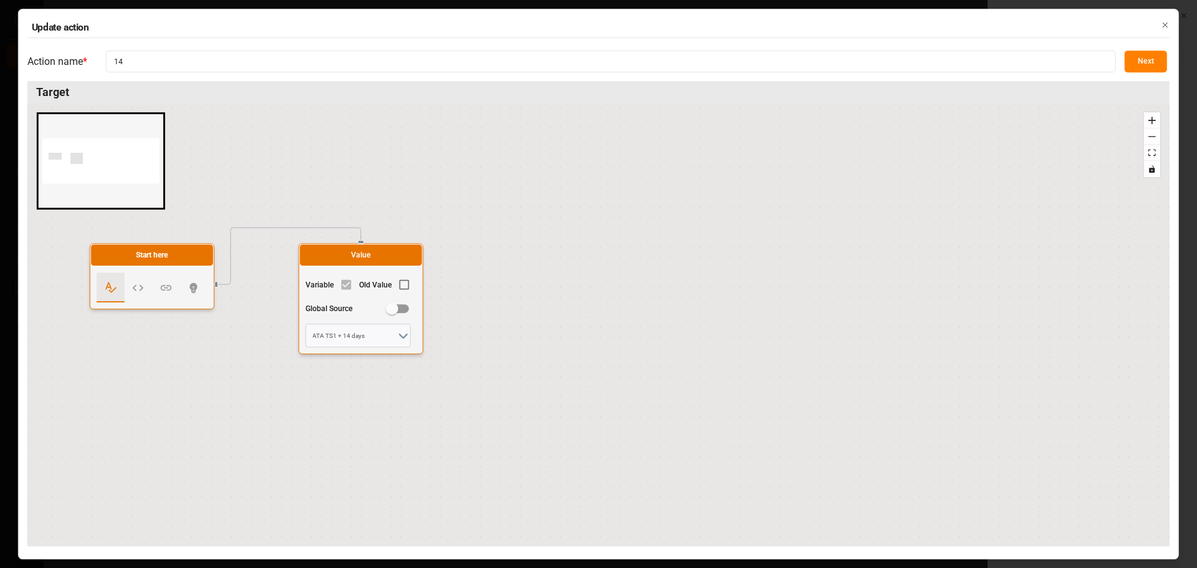
click at [1143, 62] on button "Next" at bounding box center [1146, 62] width 42 height 22
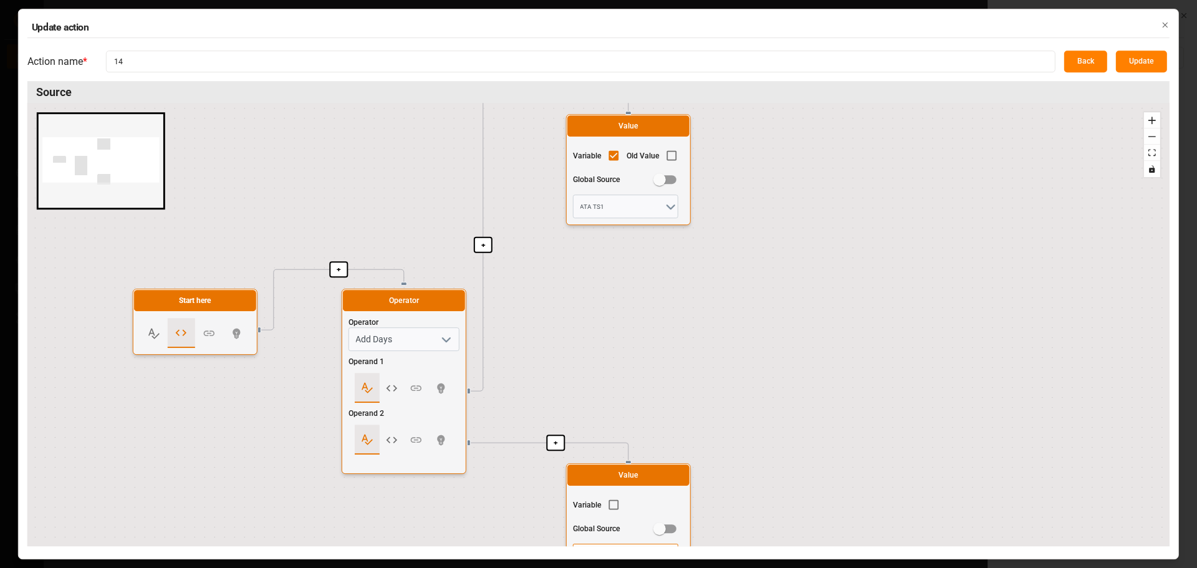
drag, startPoint x: 709, startPoint y: 368, endPoint x: 746, endPoint y: 249, distance: 124.8
click at [746, 249] on div "+ + + Start here Operator Operator Add Days Operand 1 Operand 2 Value Variable …" at bounding box center [598, 325] width 1142 height 443
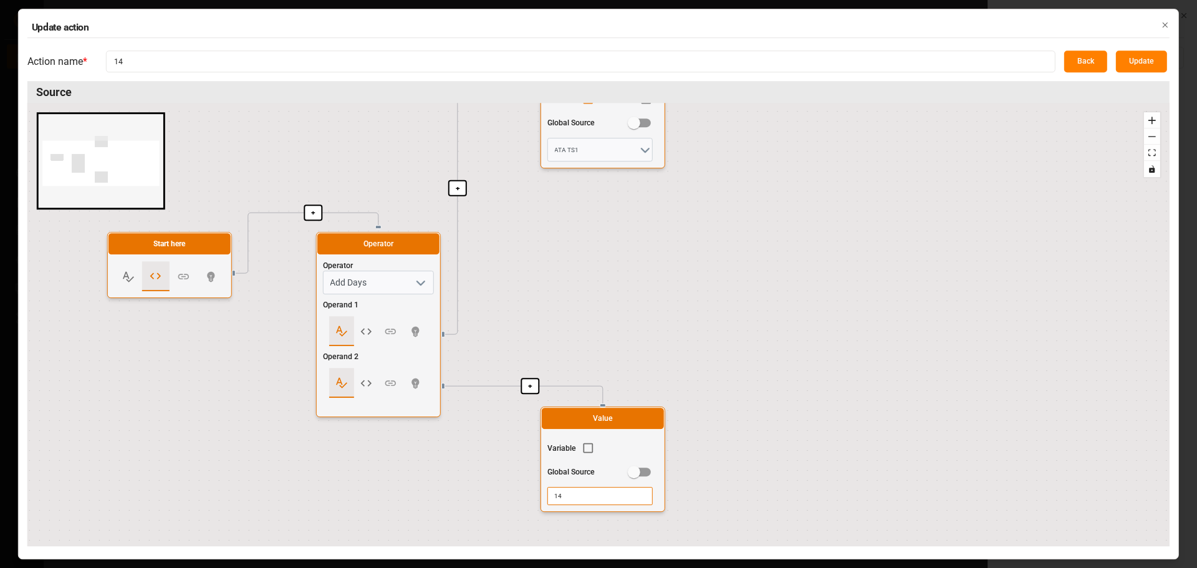
drag, startPoint x: 723, startPoint y: 330, endPoint x: 698, endPoint y: 275, distance: 61.1
click at [698, 275] on div "+ + + Start here Operator Operator Add Days Operand 1 Operand 2 Value Variable …" at bounding box center [598, 325] width 1142 height 443
click at [1100, 63] on button "Back" at bounding box center [1085, 62] width 43 height 22
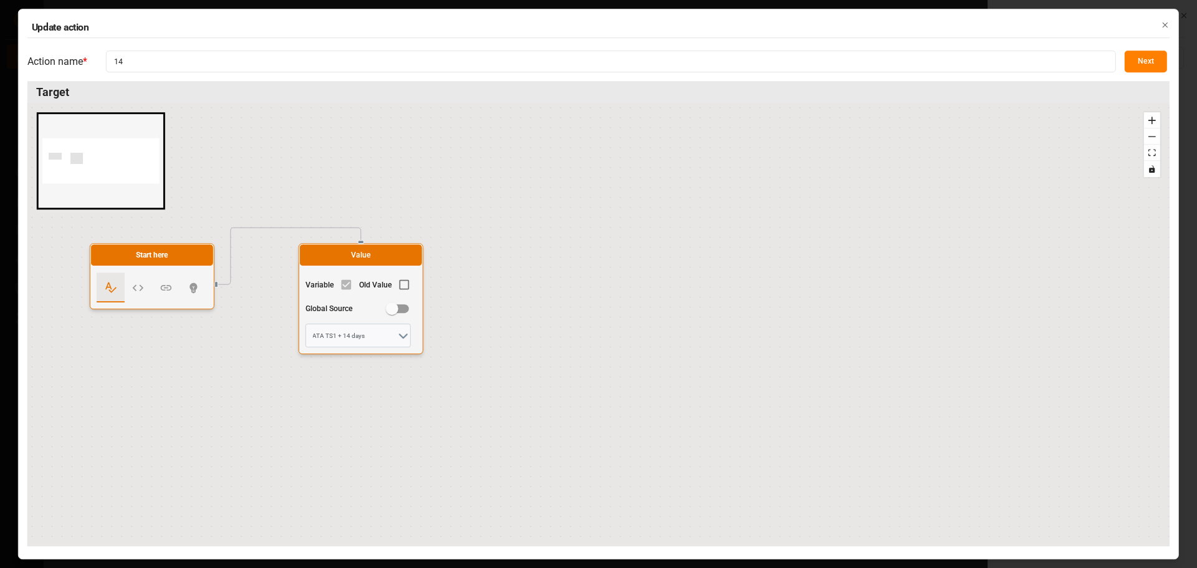
click at [1164, 25] on icon "button" at bounding box center [1165, 25] width 9 height 9
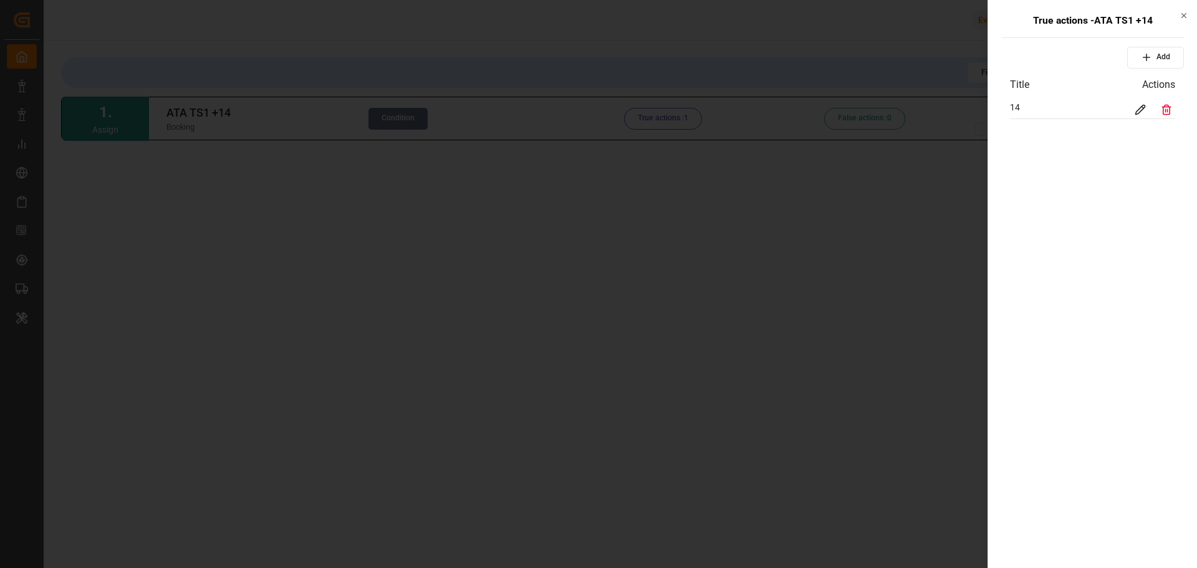
click at [1185, 11] on icon "button" at bounding box center [1184, 15] width 9 height 9
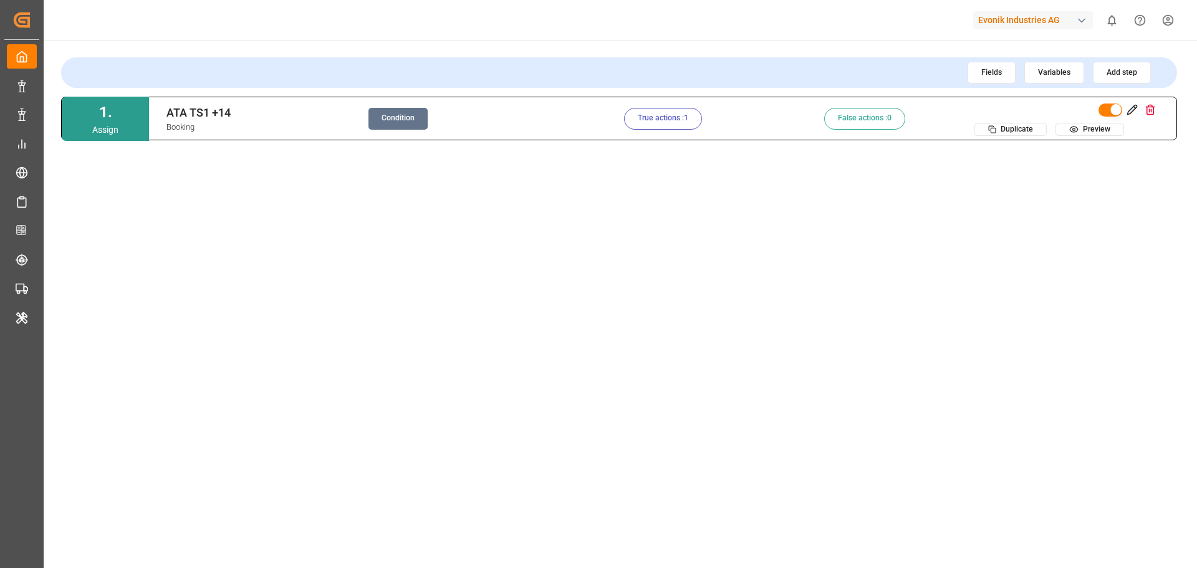
click at [417, 119] on button "Condition" at bounding box center [398, 119] width 59 height 22
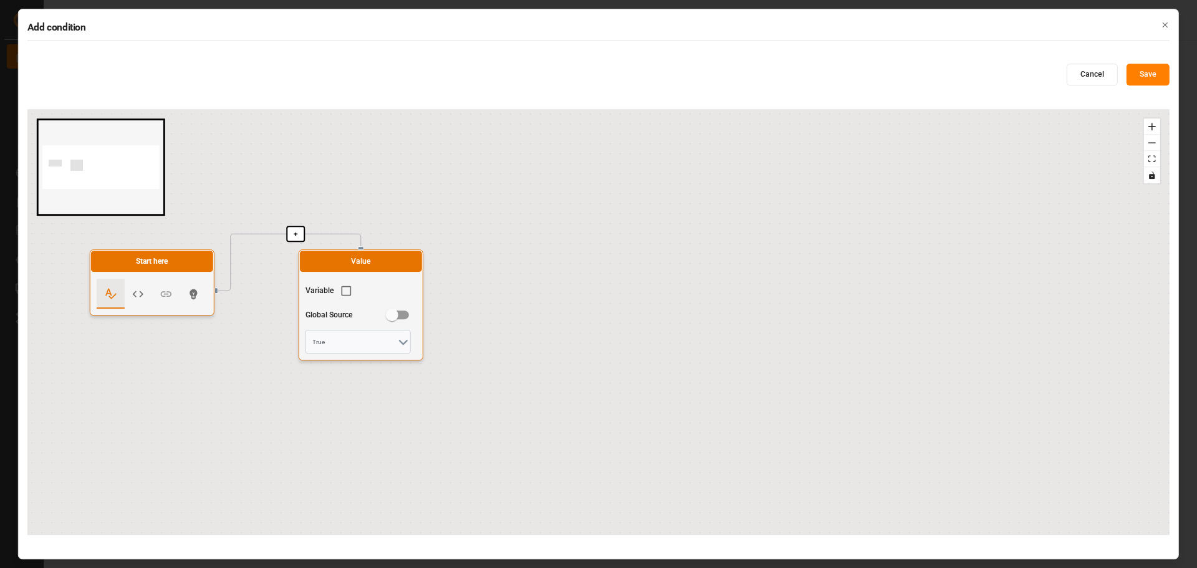
click at [1097, 75] on button "Cancel" at bounding box center [1092, 75] width 51 height 22
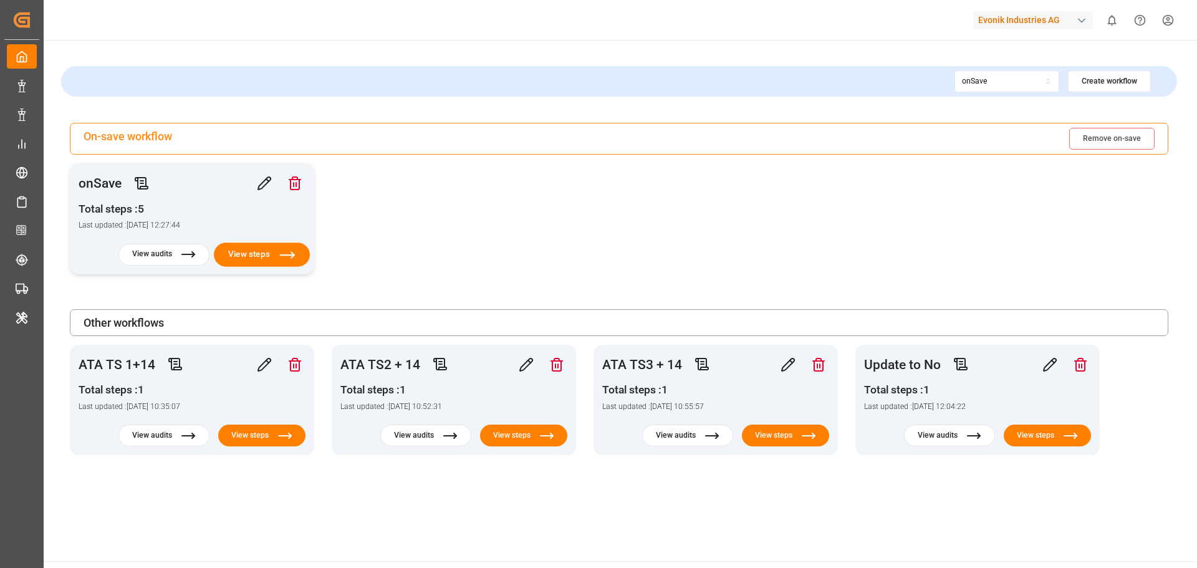
click at [262, 250] on button "View steps" at bounding box center [262, 255] width 96 height 24
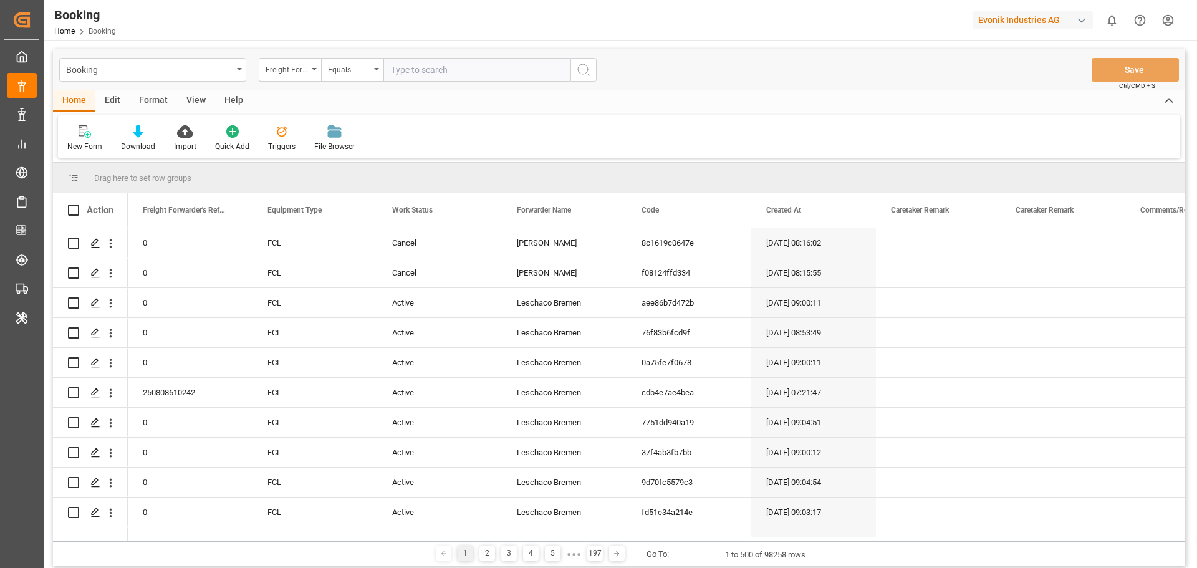
click at [117, 99] on div "Edit" at bounding box center [112, 100] width 34 height 21
click at [380, 129] on icon at bounding box center [384, 131] width 12 height 12
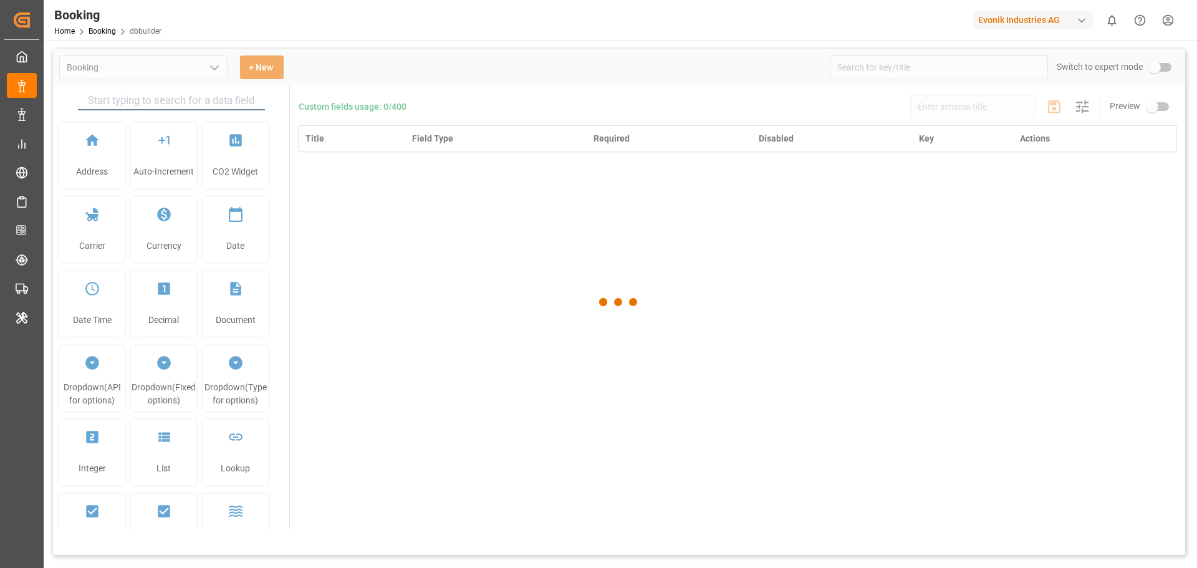
type input "Booking"
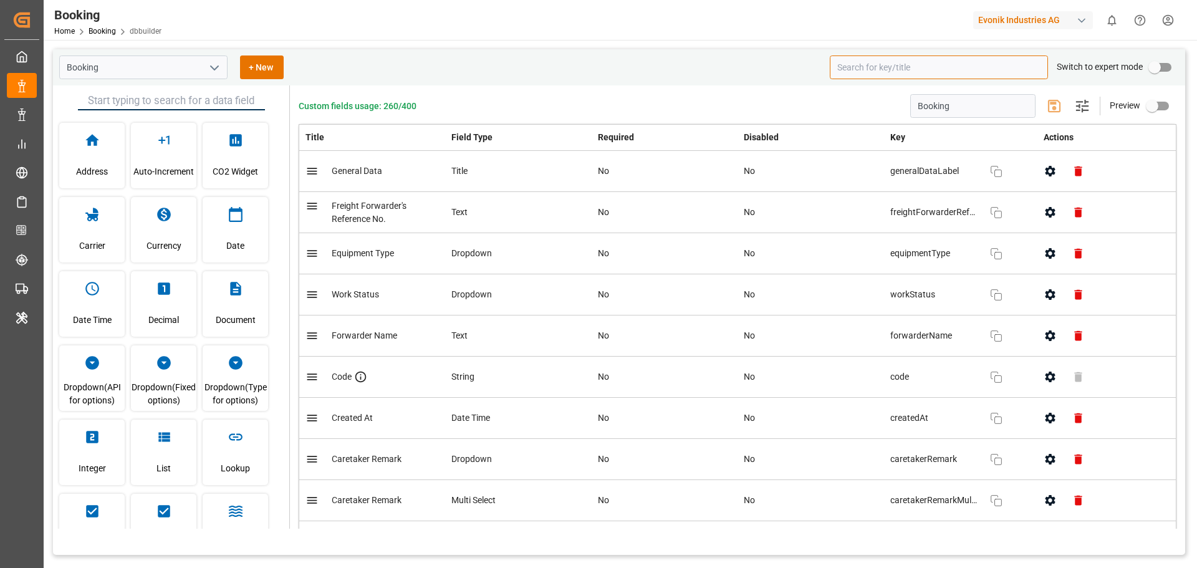
click at [876, 62] on input at bounding box center [939, 67] width 218 height 24
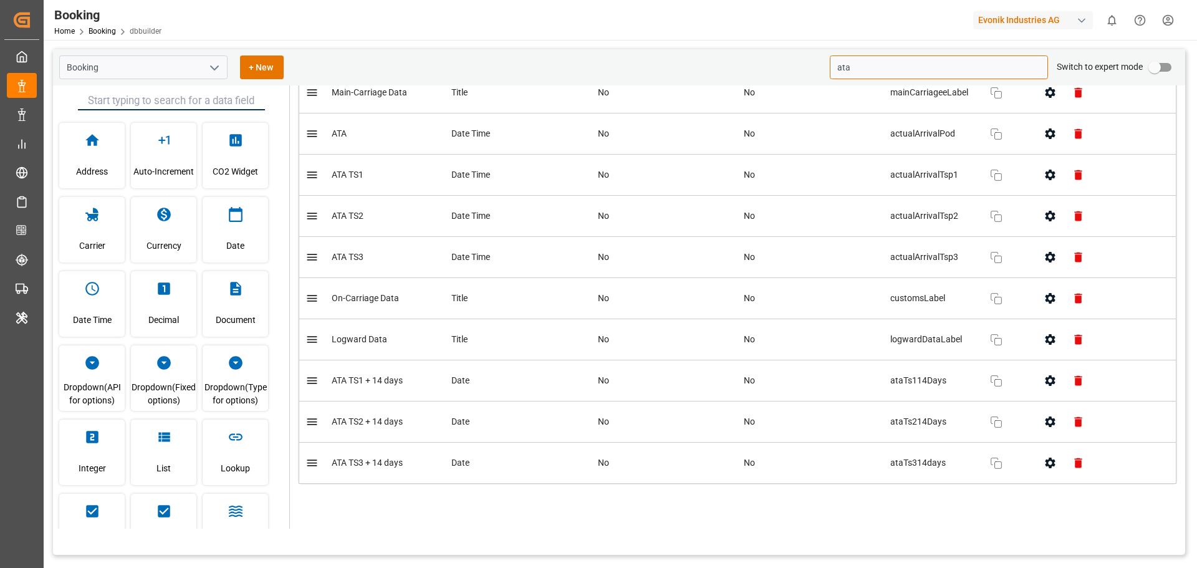
scroll to position [210, 0]
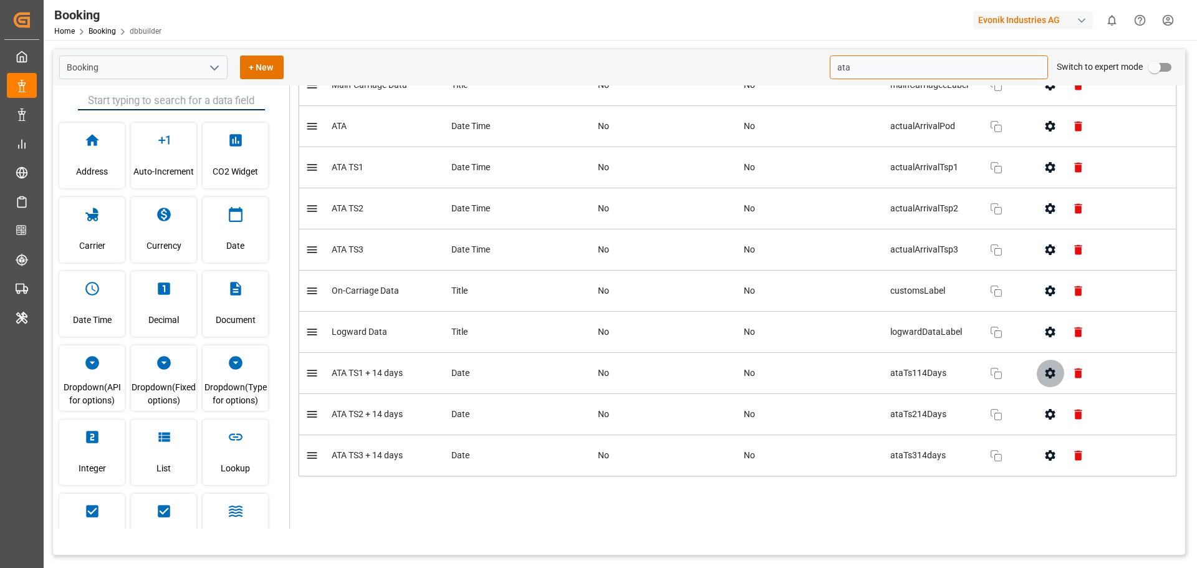
click at [1046, 375] on icon "button" at bounding box center [1050, 373] width 10 height 11
type input "ata"
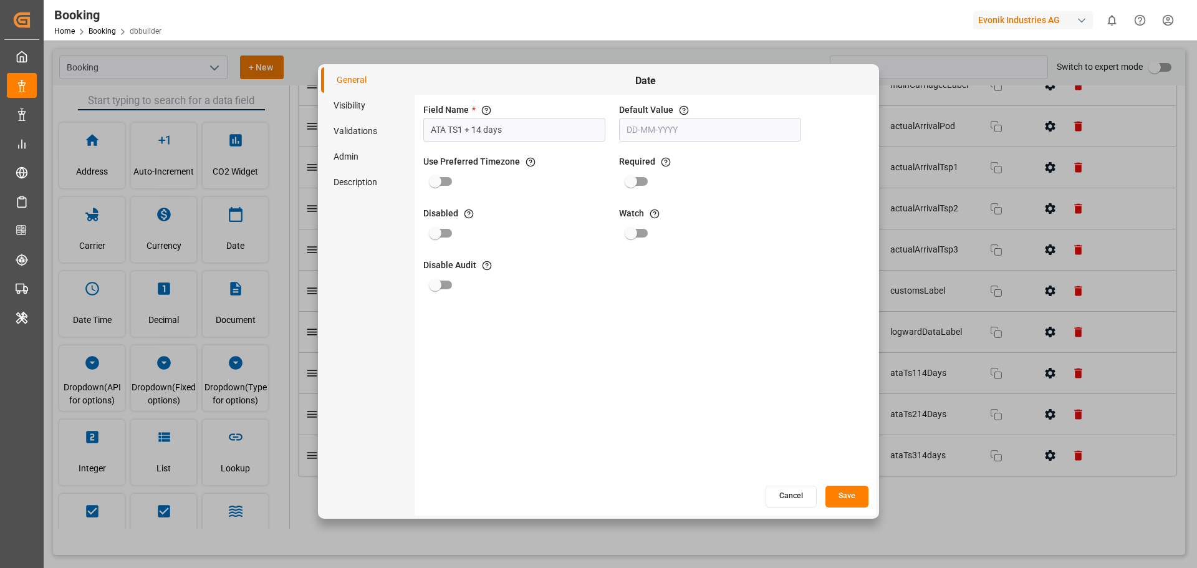
click at [363, 106] on li "Visibility" at bounding box center [368, 106] width 94 height 26
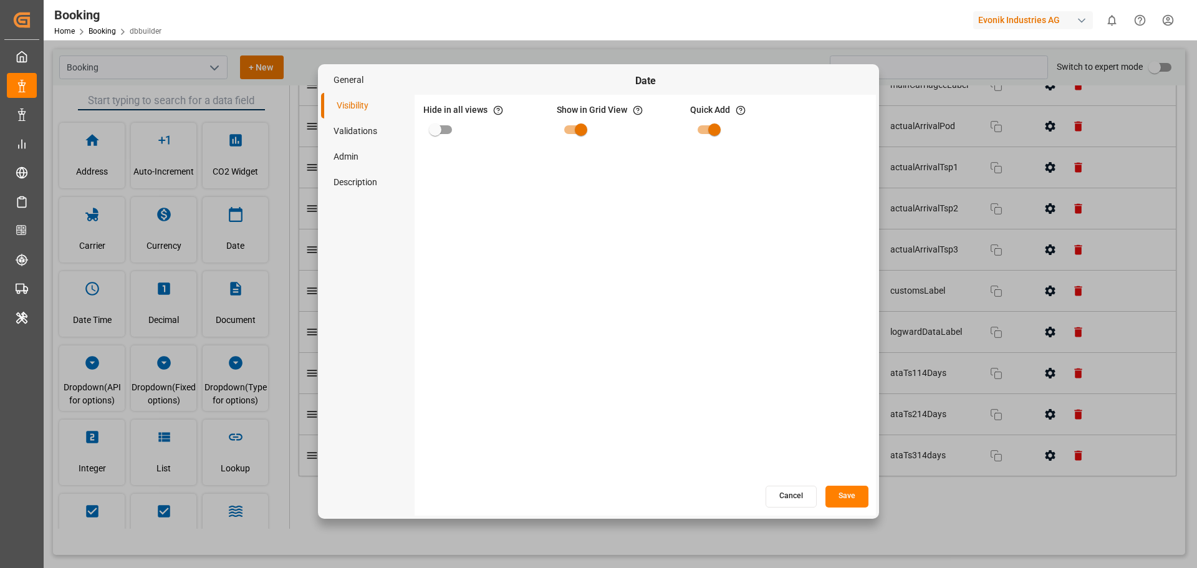
click at [365, 135] on li "Validations" at bounding box center [368, 131] width 94 height 26
click at [352, 152] on li "Admin" at bounding box center [368, 157] width 94 height 26
click at [352, 177] on li "Description" at bounding box center [368, 183] width 94 height 26
click at [354, 155] on li "Admin" at bounding box center [368, 157] width 94 height 26
click at [369, 85] on li "General" at bounding box center [368, 80] width 94 height 26
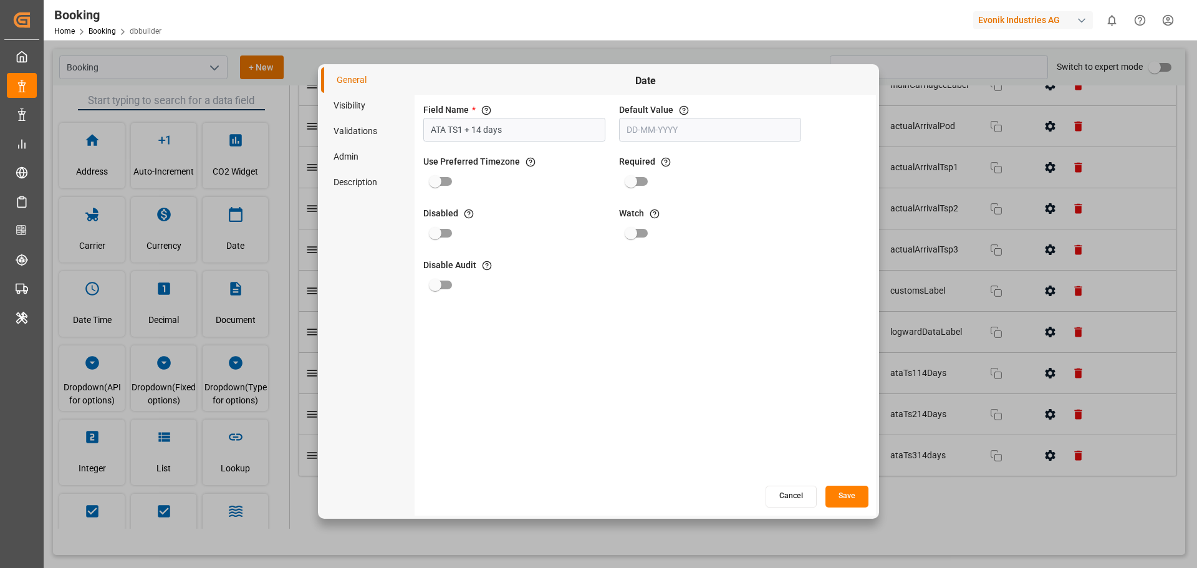
click at [794, 502] on button "Cancel" at bounding box center [791, 497] width 51 height 22
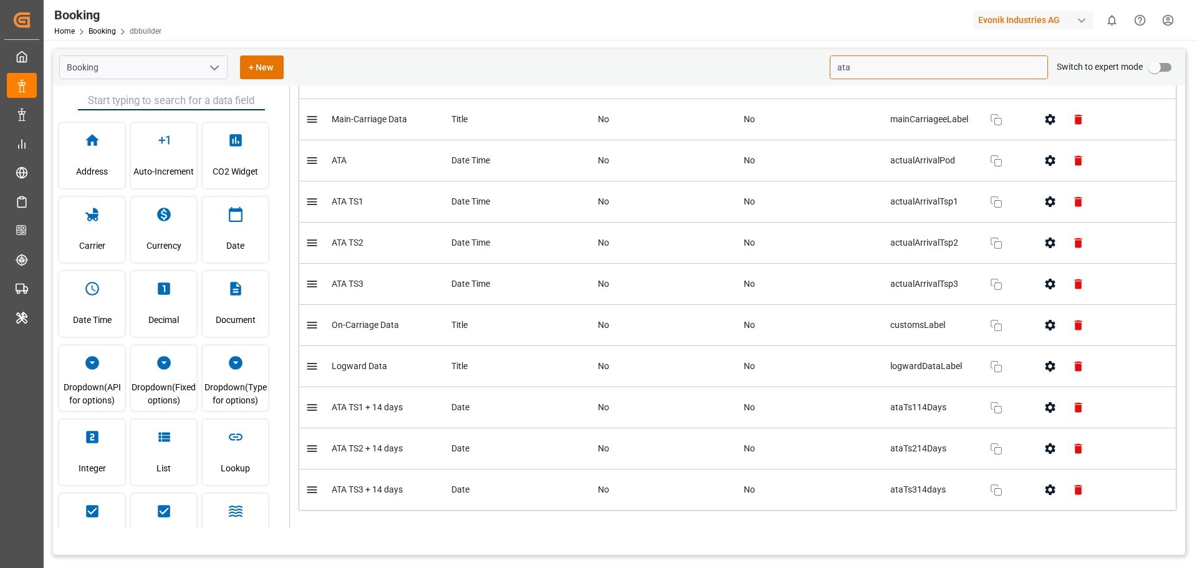
scroll to position [187, 0]
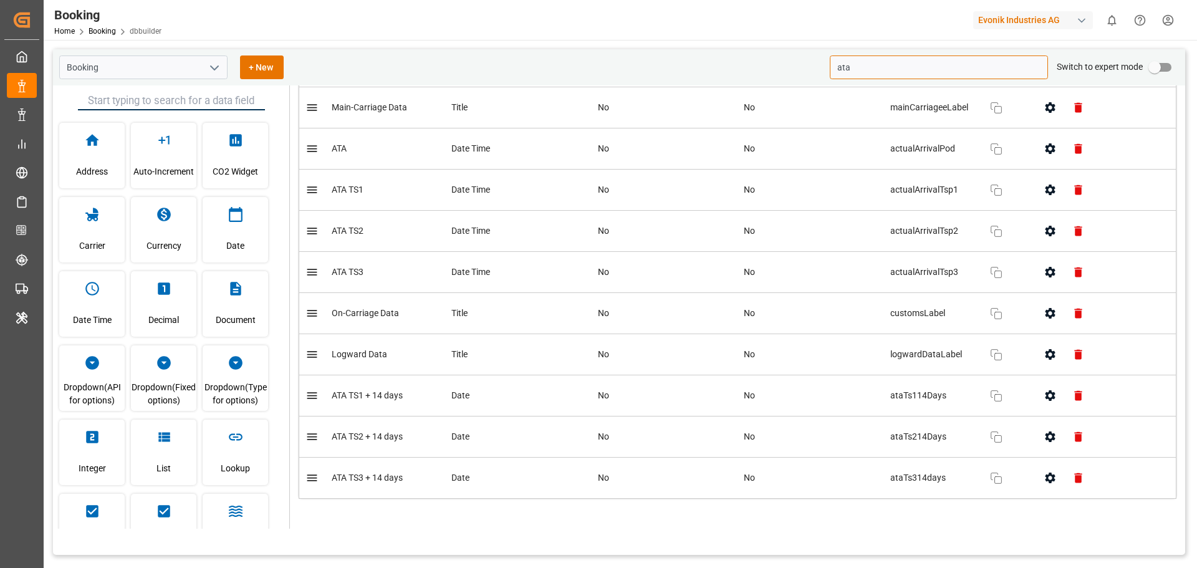
click at [1046, 395] on icon "button" at bounding box center [1050, 395] width 13 height 13
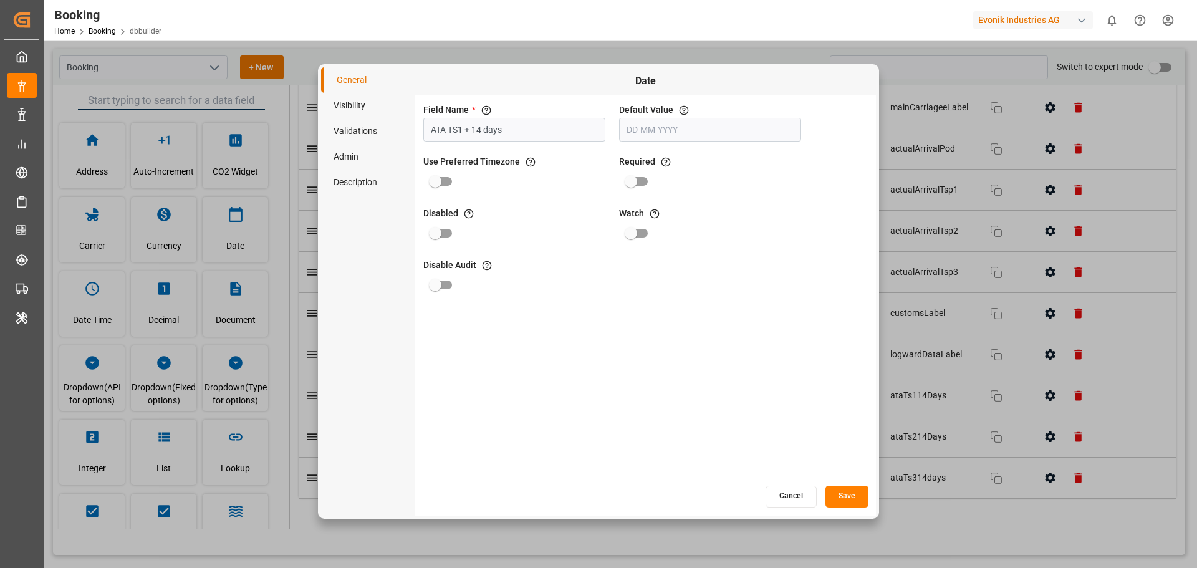
click at [377, 133] on li "Validations" at bounding box center [368, 131] width 94 height 26
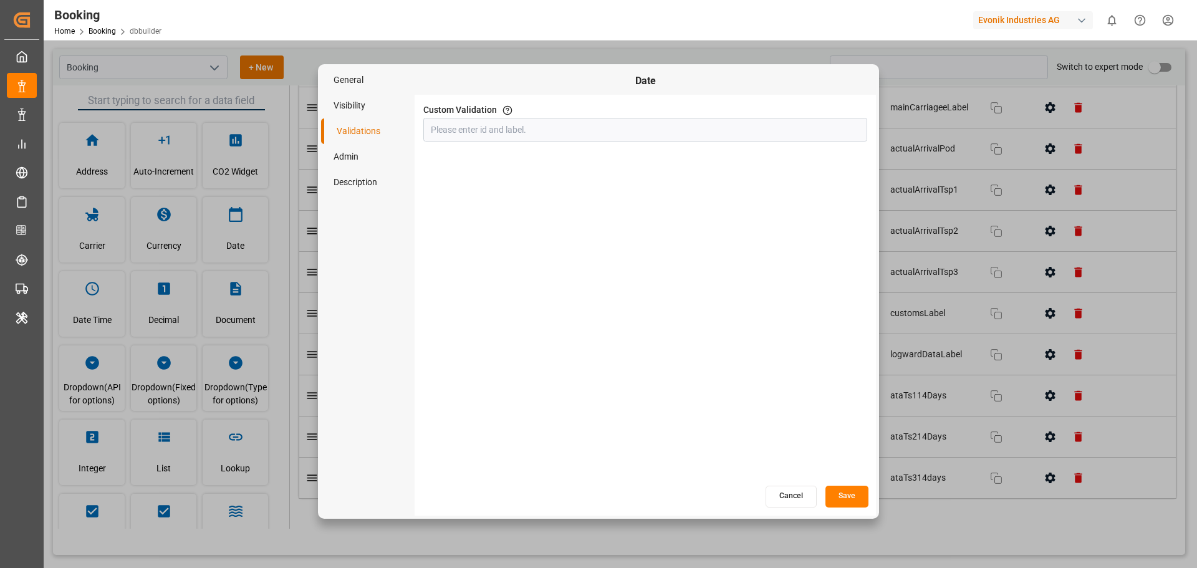
click at [374, 102] on li "Visibility" at bounding box center [368, 106] width 94 height 26
click at [360, 170] on li "Description" at bounding box center [368, 183] width 94 height 26
click at [361, 156] on li "Admin" at bounding box center [368, 157] width 94 height 26
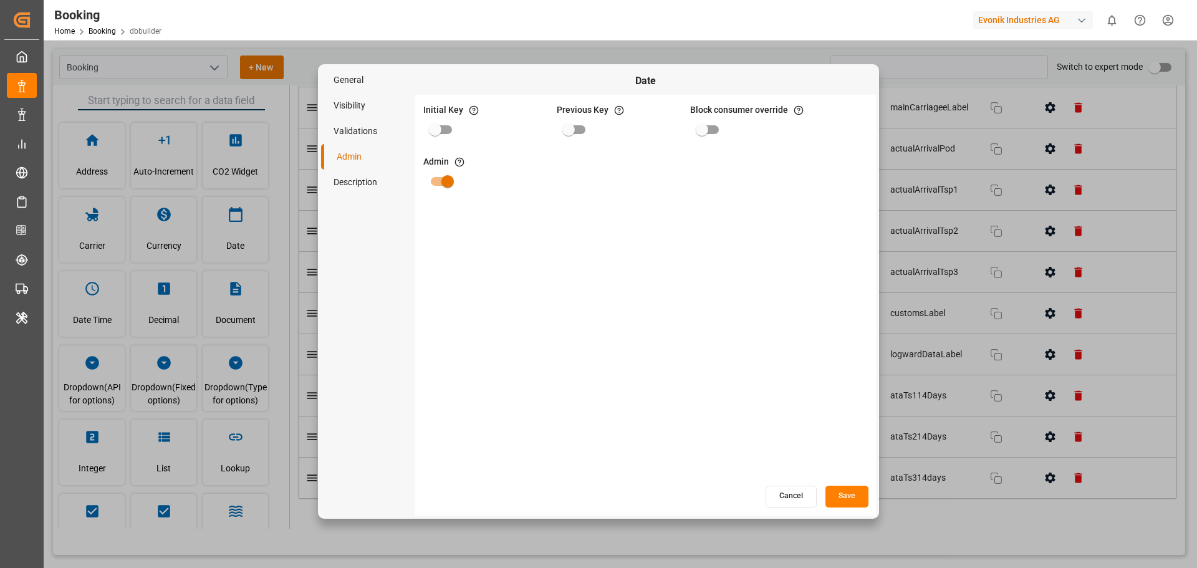
click at [799, 501] on button "Cancel" at bounding box center [791, 497] width 51 height 22
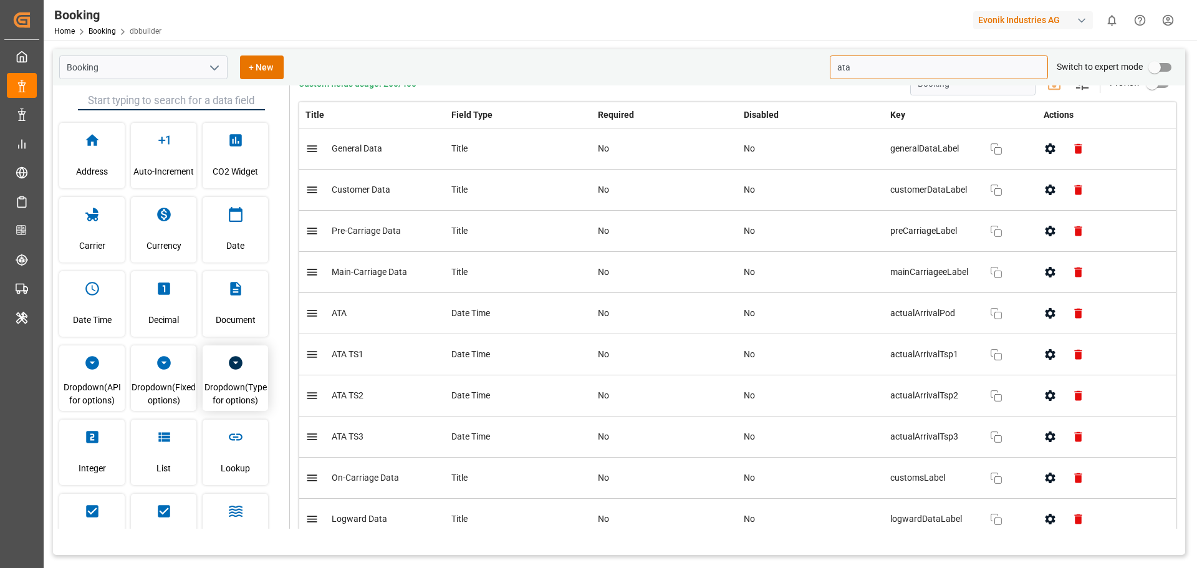
scroll to position [62, 0]
